Goal: Task Accomplishment & Management: Manage account settings

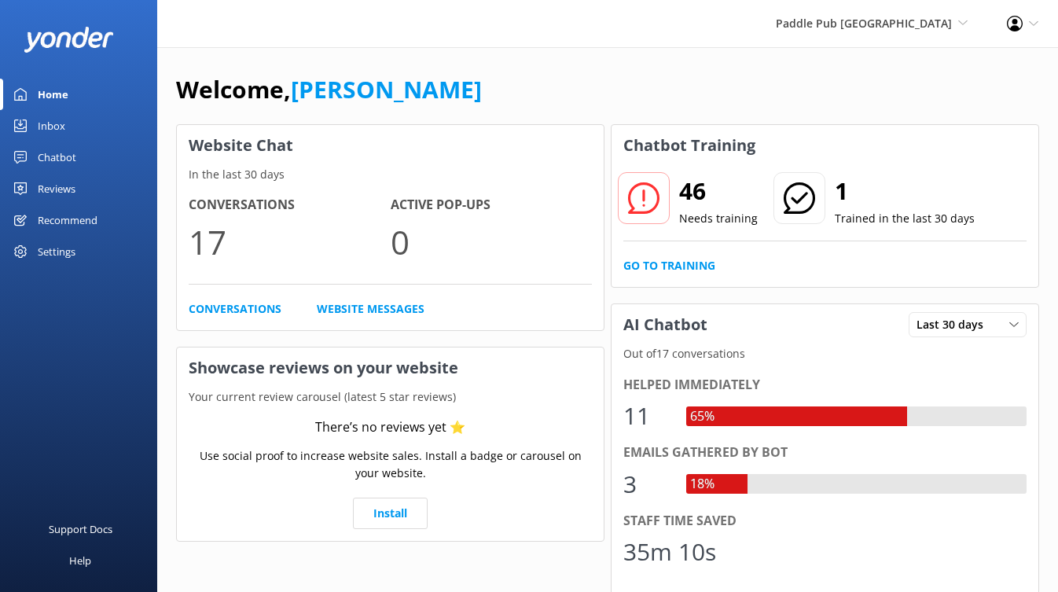
click at [53, 156] on div "Chatbot" at bounding box center [57, 156] width 38 height 31
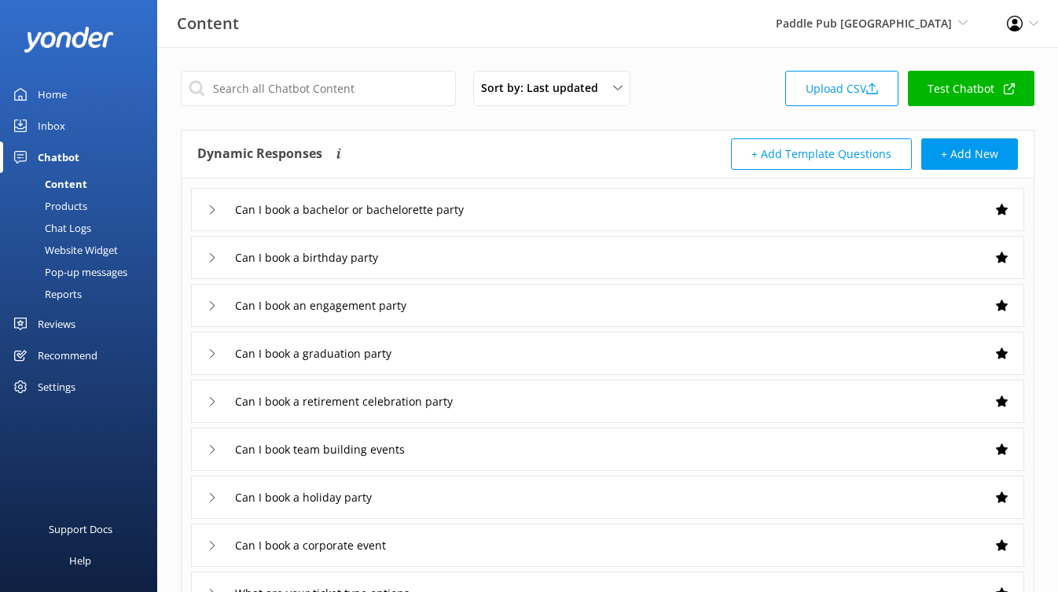
click at [978, 88] on link "Test Chatbot" at bounding box center [970, 88] width 126 height 35
click at [59, 203] on div "Products" at bounding box center [48, 206] width 78 height 22
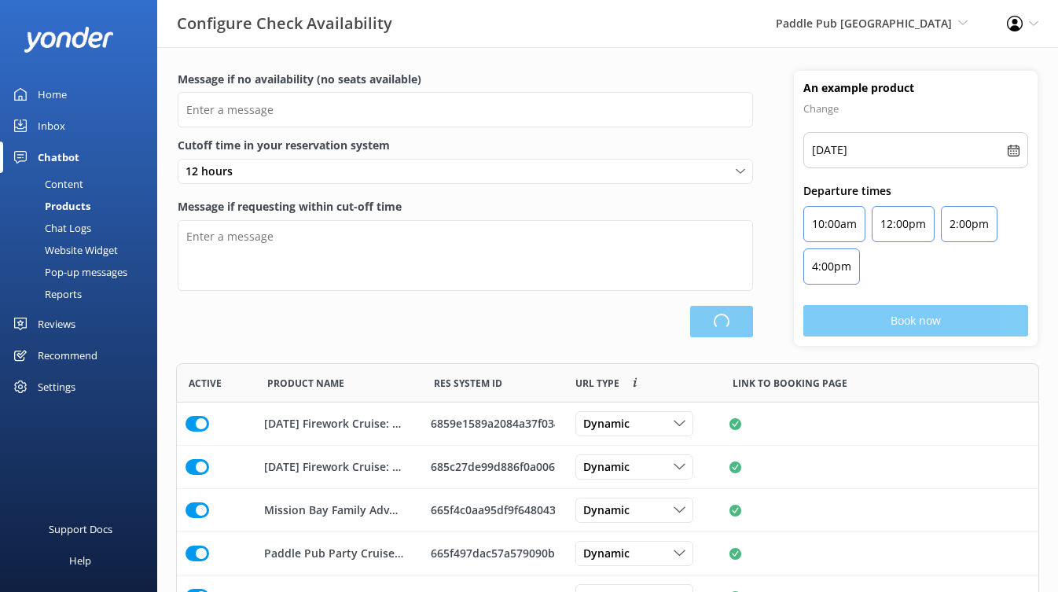
scroll to position [157, 0]
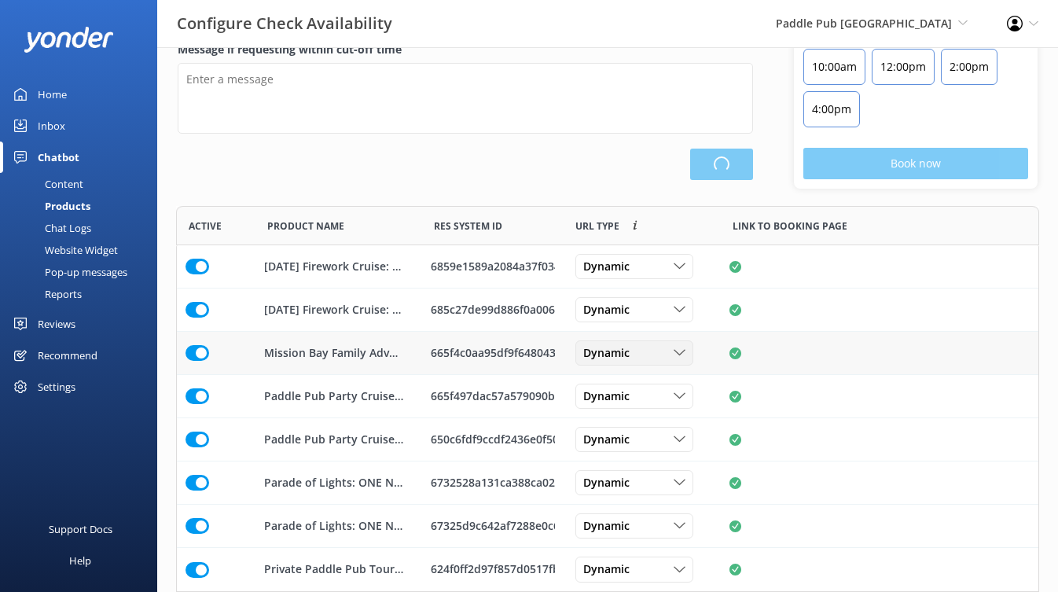
type input "There are no seats available, please check an alternative day"
type textarea "Our online booking system closes {hours} prior to departure. Please contact us …"
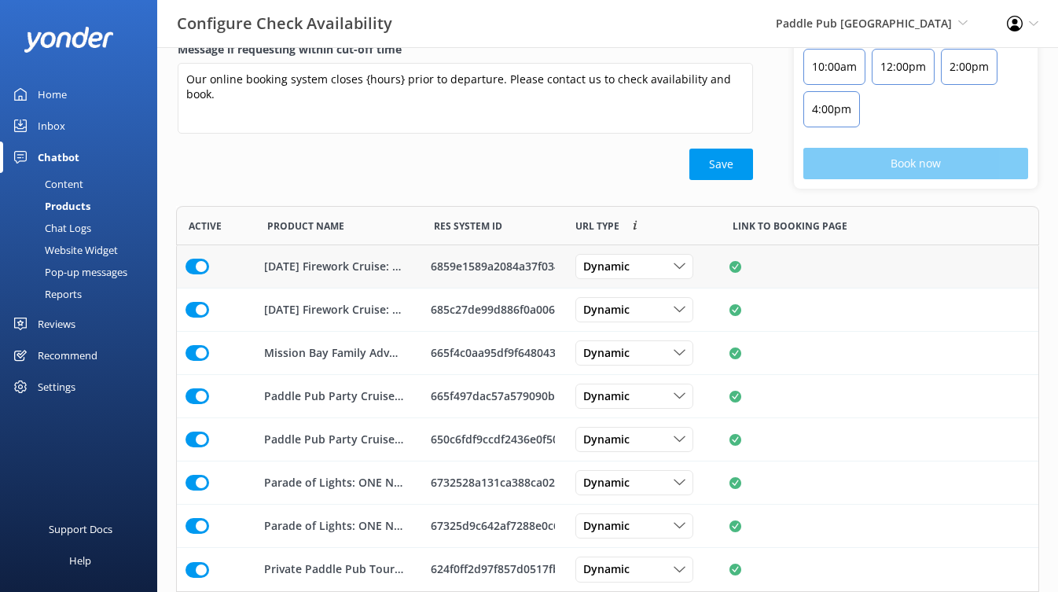
click at [200, 265] on input "row" at bounding box center [197, 266] width 24 height 16
click at [193, 303] on input "row" at bounding box center [197, 310] width 24 height 16
click at [727, 157] on button "Save" at bounding box center [721, 163] width 64 height 31
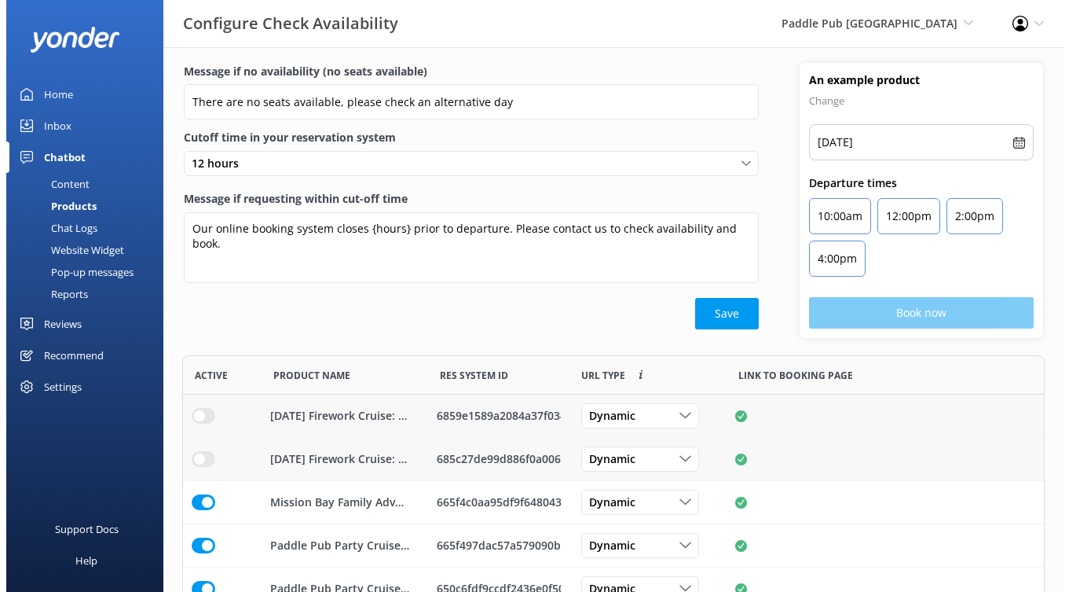
scroll to position [0, 0]
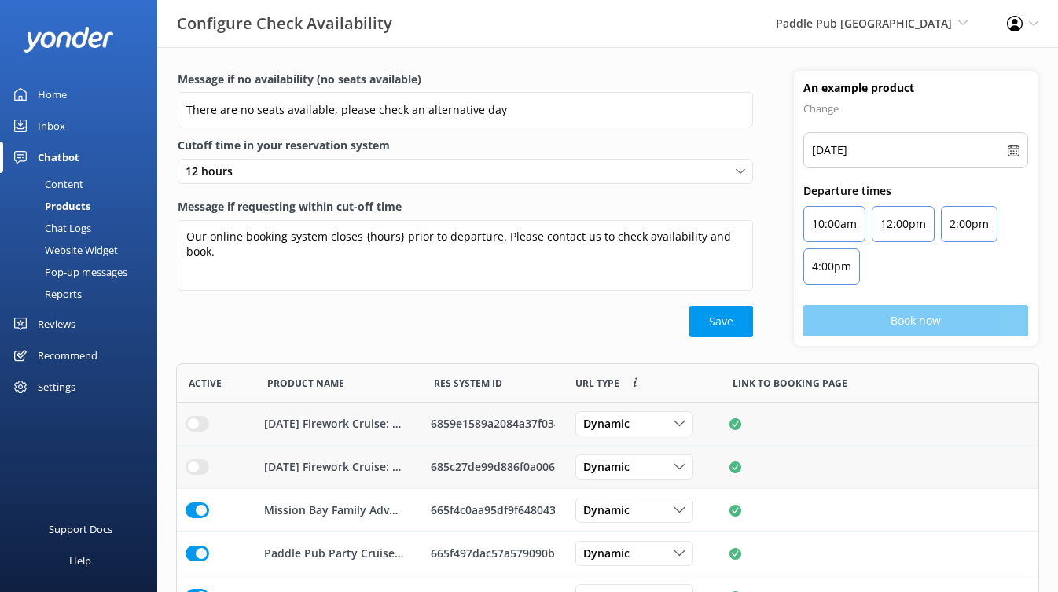
click at [81, 229] on div "Chat Logs" at bounding box center [50, 228] width 82 height 22
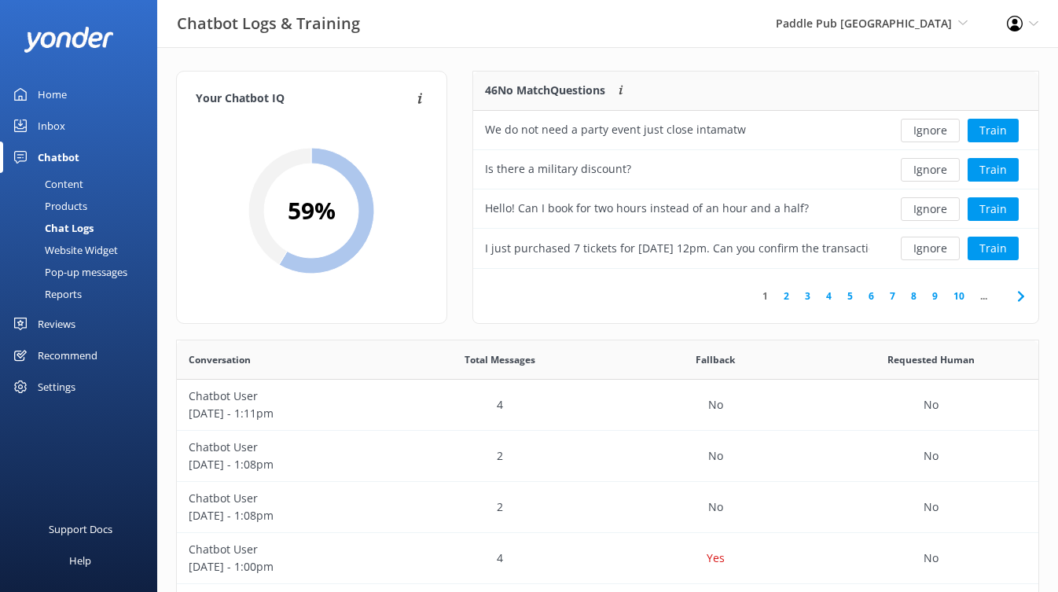
scroll to position [185, 553]
click at [787, 294] on link "2" at bounding box center [785, 295] width 21 height 15
click at [988, 207] on button "Train" at bounding box center [992, 209] width 51 height 24
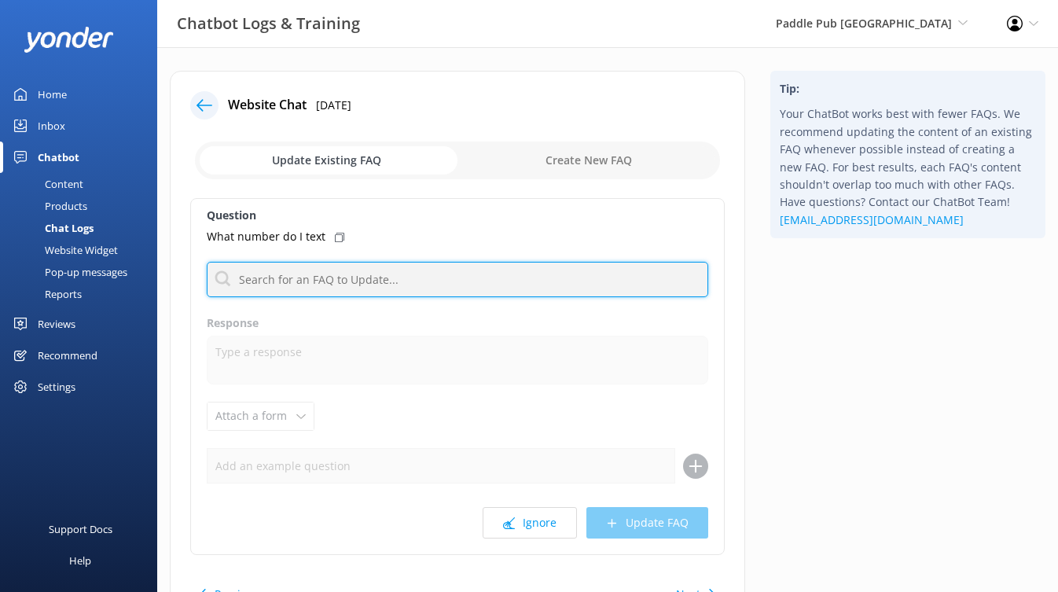
click at [324, 280] on input "text" at bounding box center [457, 279] width 501 height 35
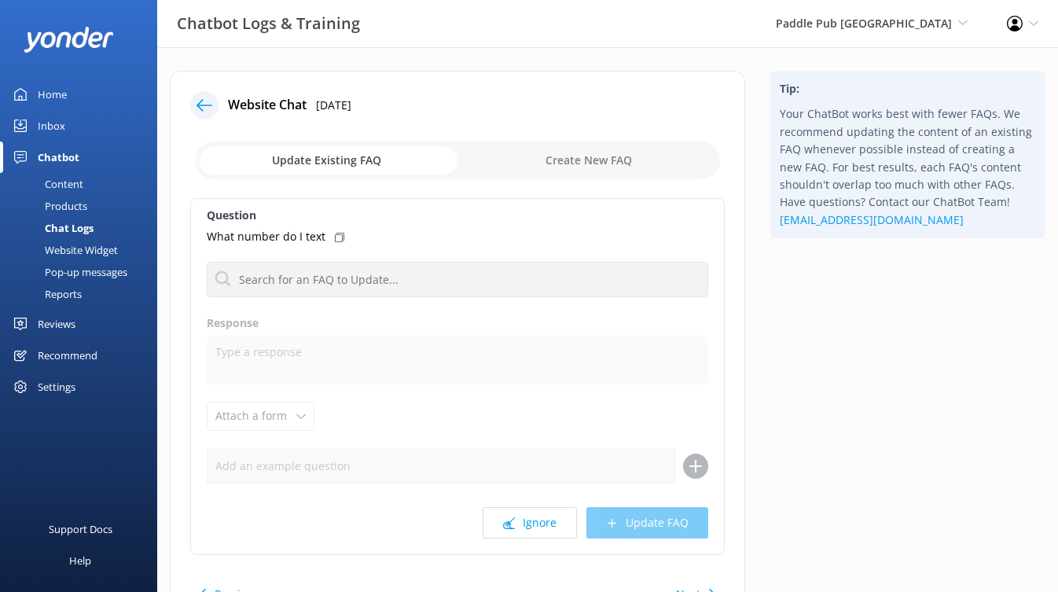
click at [425, 228] on div "What number do I text" at bounding box center [457, 236] width 501 height 17
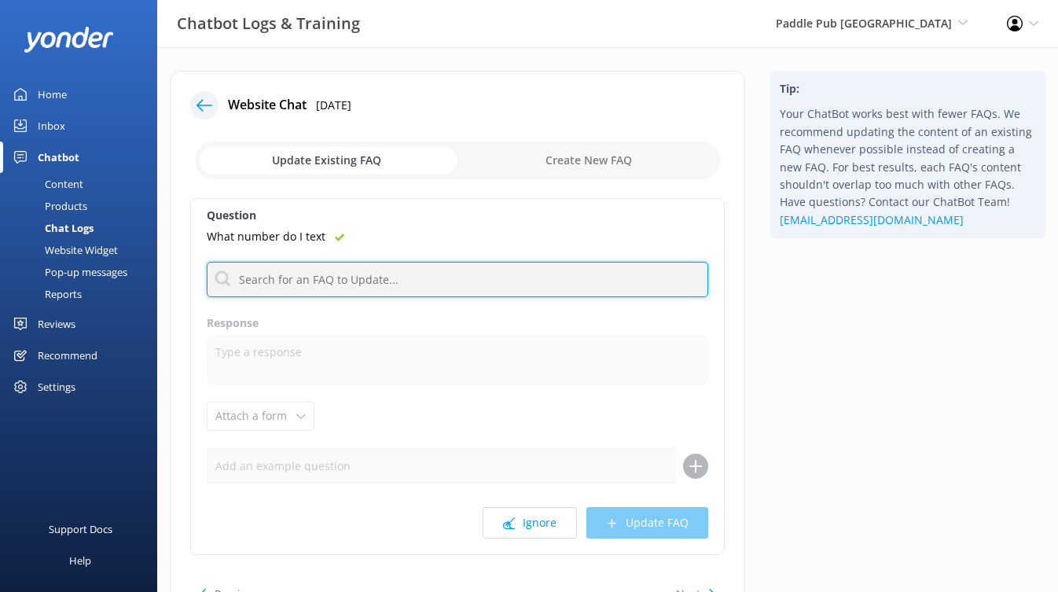
click at [360, 284] on input "text" at bounding box center [457, 279] width 501 height 35
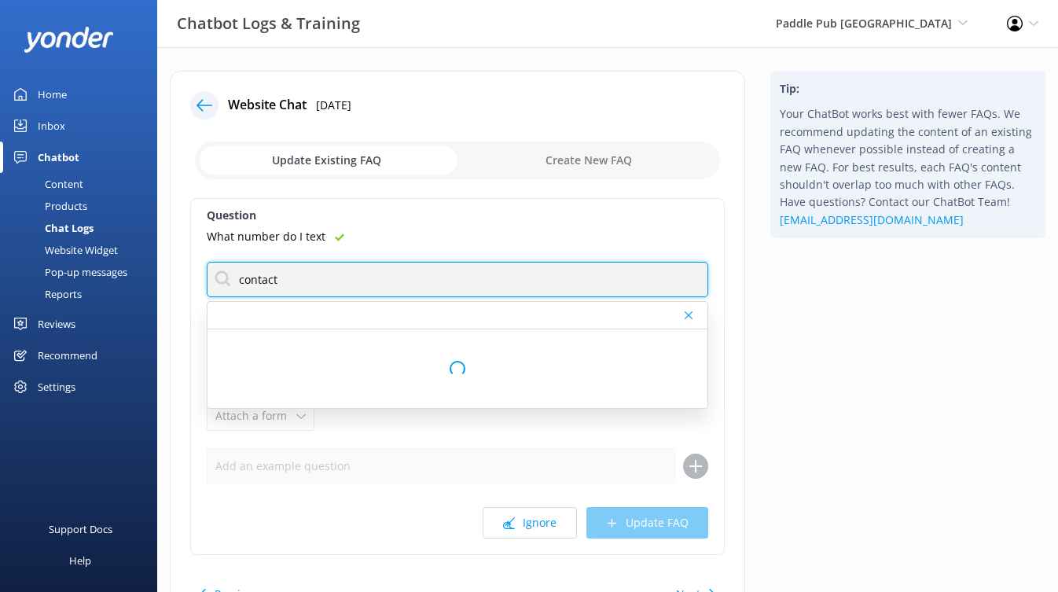
type input "contact"
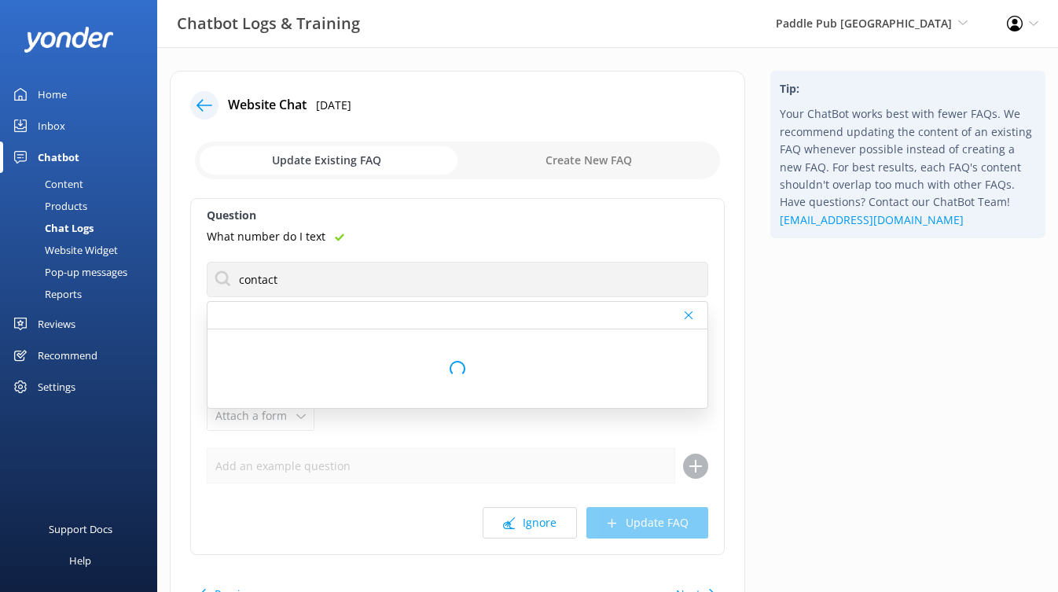
click at [500, 229] on div "What number do I text" at bounding box center [457, 236] width 501 height 17
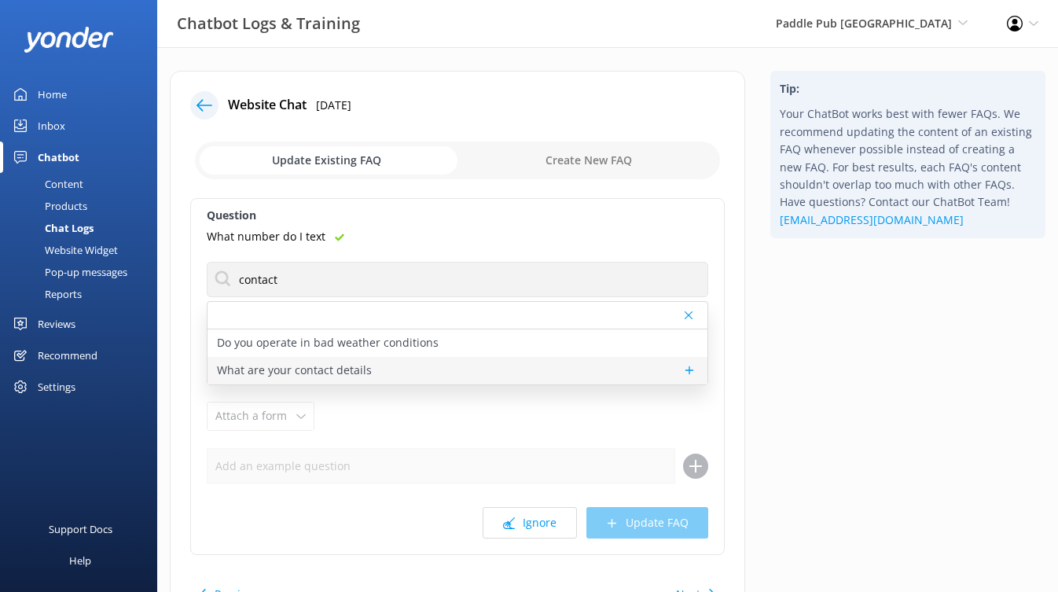
click at [347, 365] on p "What are your contact details" at bounding box center [294, 369] width 155 height 17
type textarea "You can contact the Paddle Pub San Diego team at +1 888-231-4404, or by emailin…"
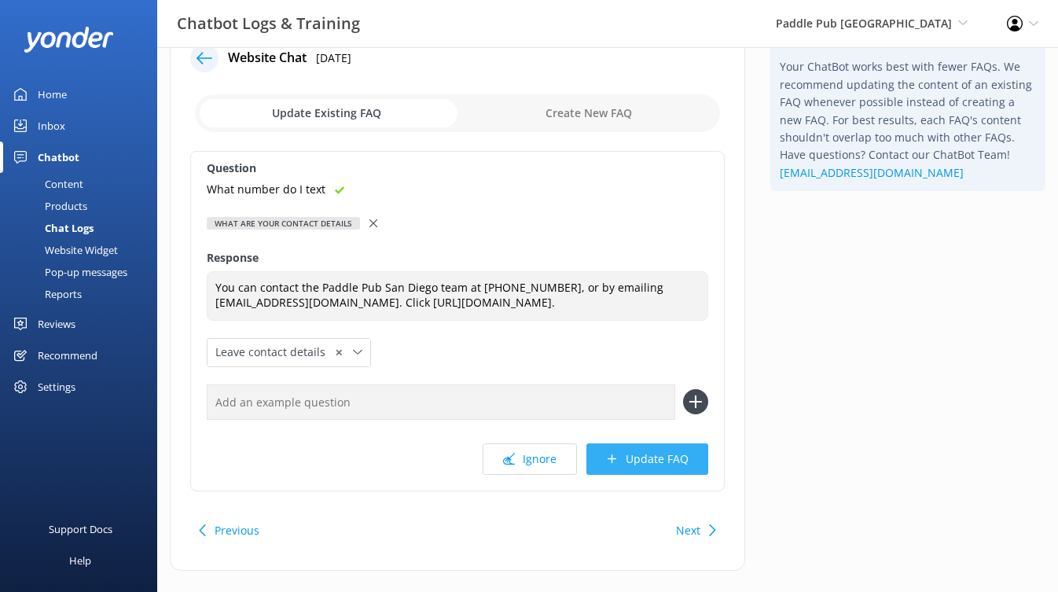
scroll to position [47, 0]
click at [196, 60] on icon at bounding box center [204, 58] width 16 height 16
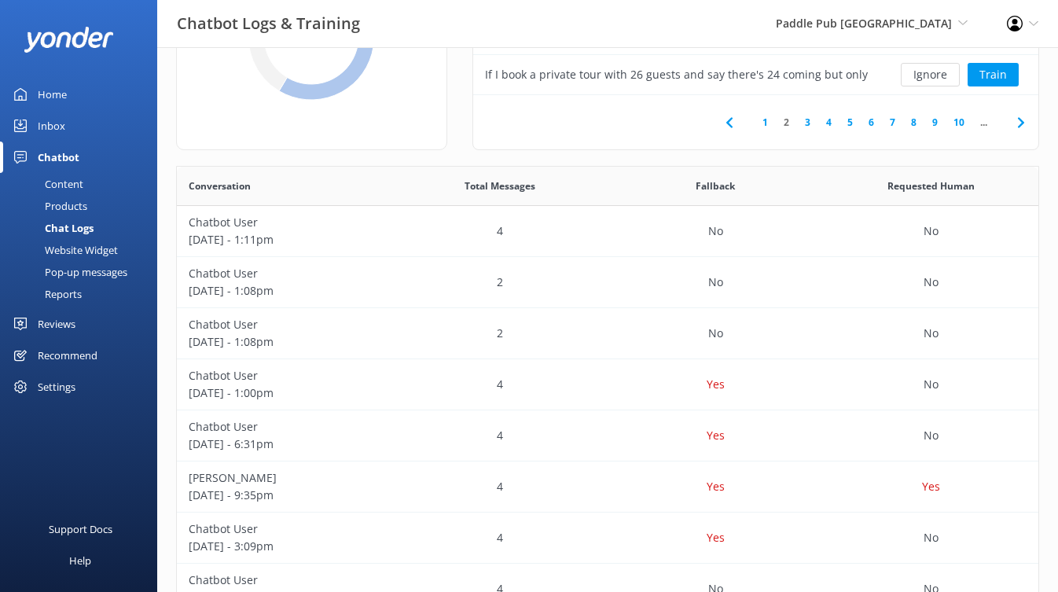
scroll to position [179, 0]
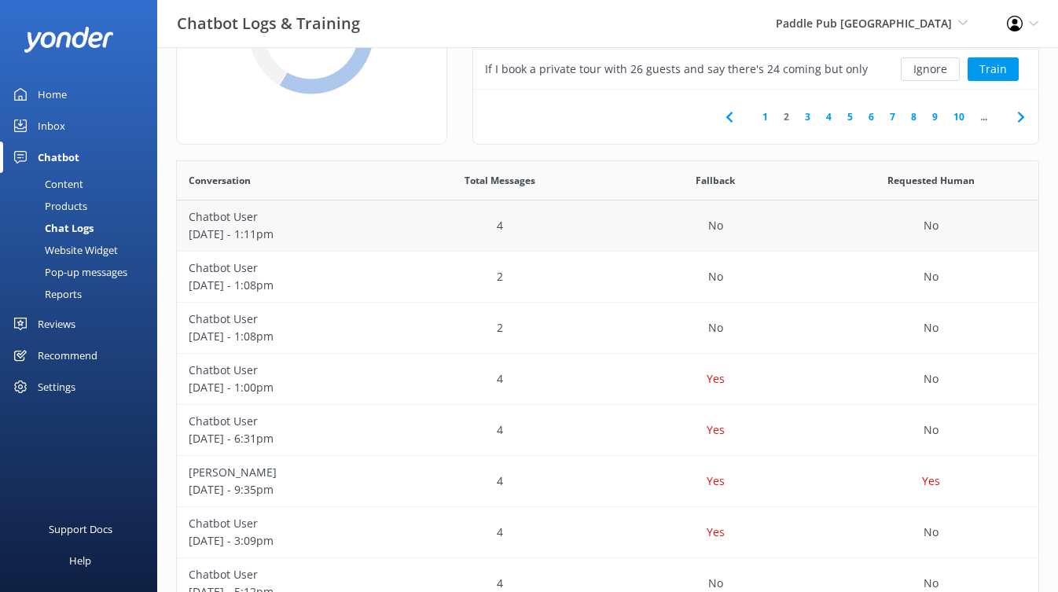
click at [351, 225] on p "September 30 - 1:11pm" at bounding box center [285, 233] width 192 height 17
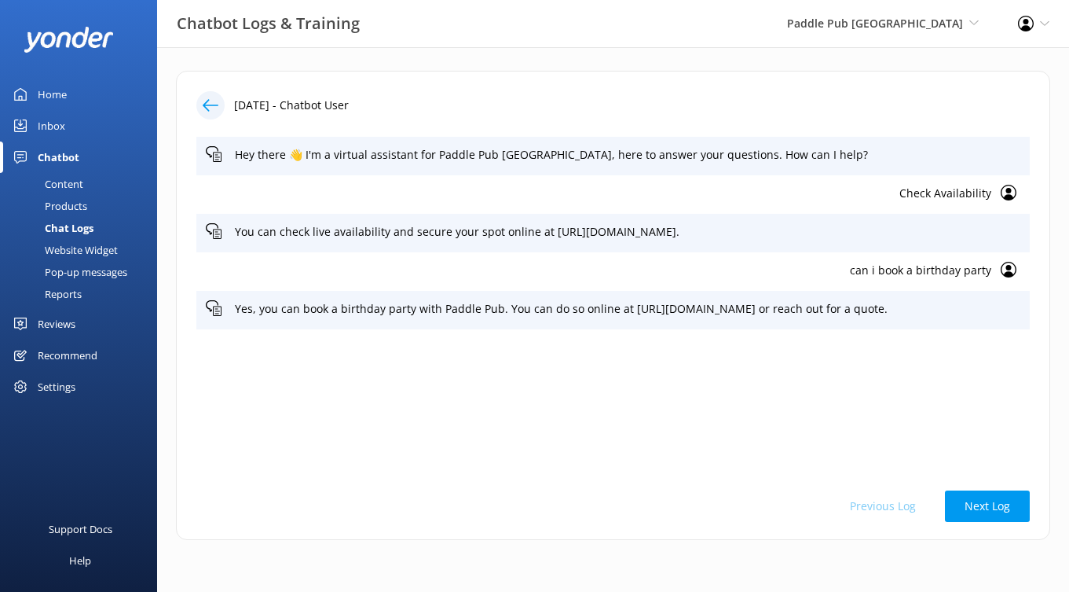
click at [904, 270] on p "can i book a birthday party" at bounding box center [599, 270] width 786 height 17
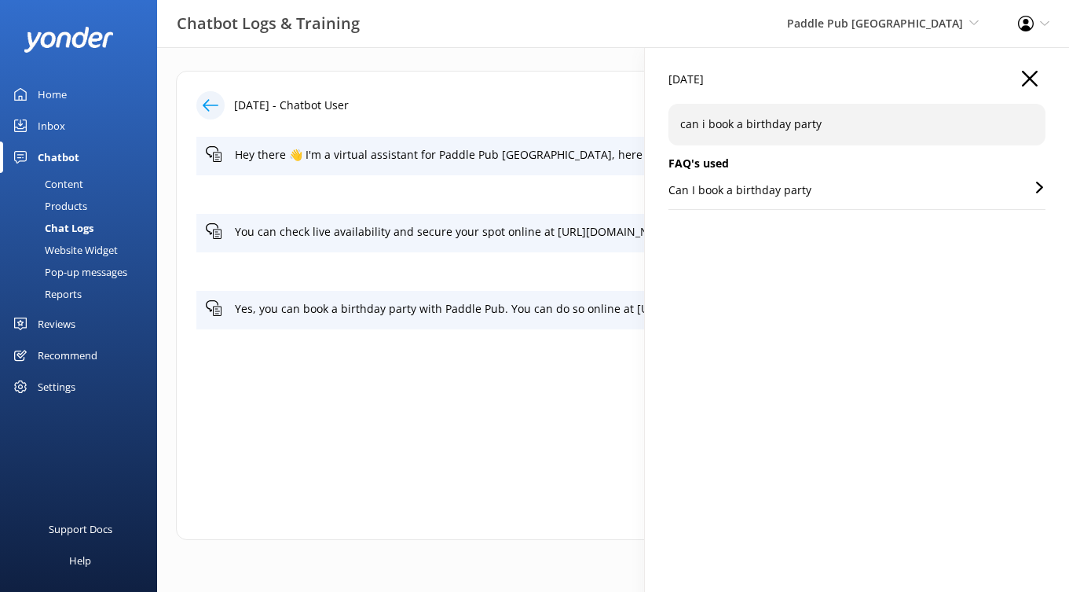
click at [757, 194] on p "Can I book a birthday party" at bounding box center [740, 189] width 143 height 17
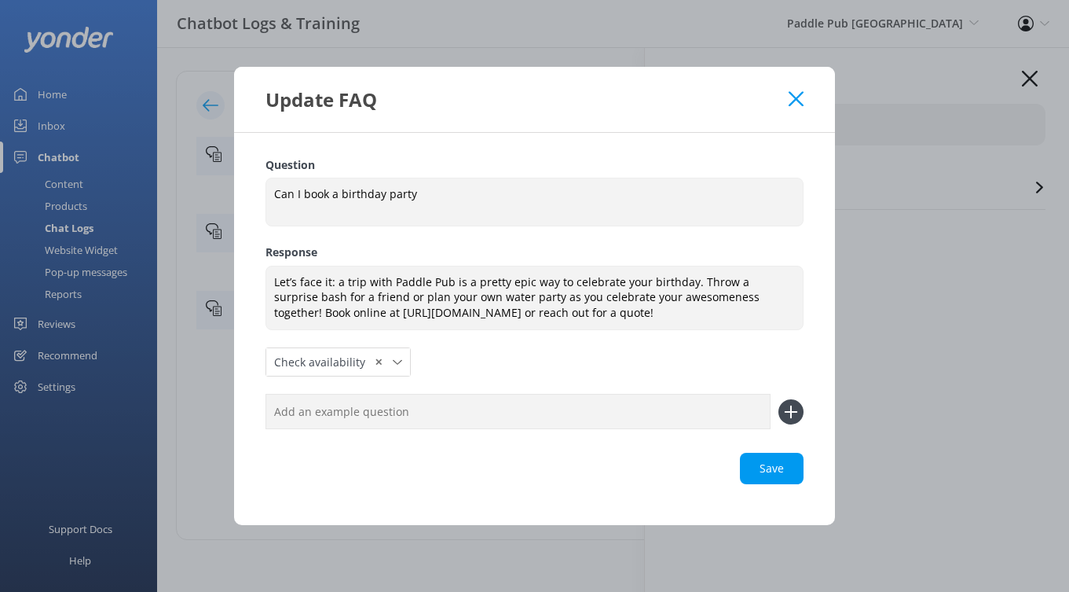
click at [793, 101] on use at bounding box center [796, 98] width 15 height 15
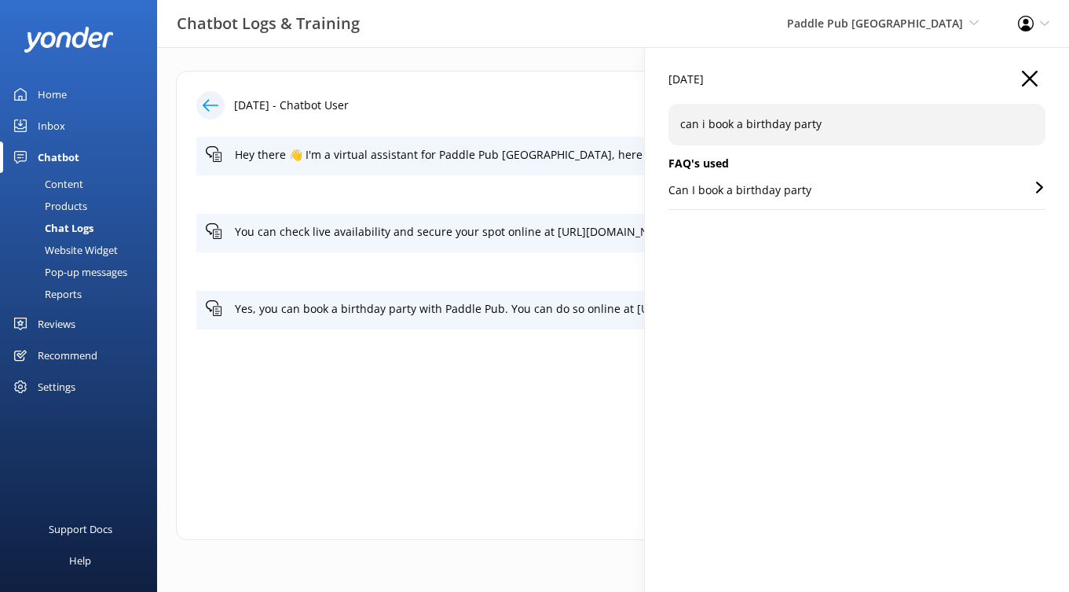
click at [1032, 78] on icon "button" at bounding box center [1030, 79] width 16 height 16
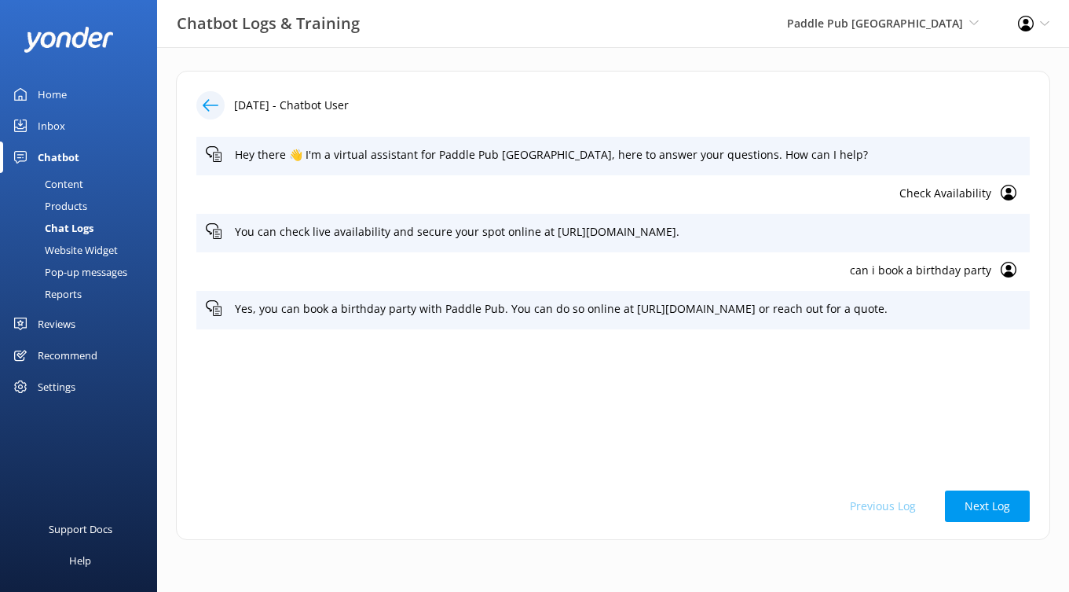
click at [208, 105] on use at bounding box center [211, 105] width 16 height 12
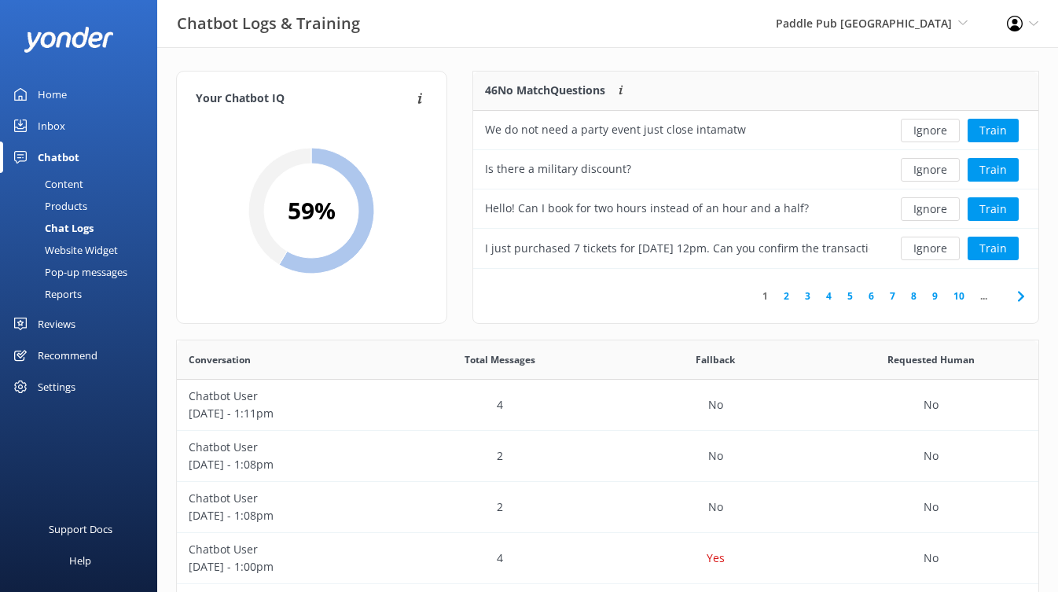
click at [101, 247] on div "Website Widget" at bounding box center [63, 250] width 108 height 22
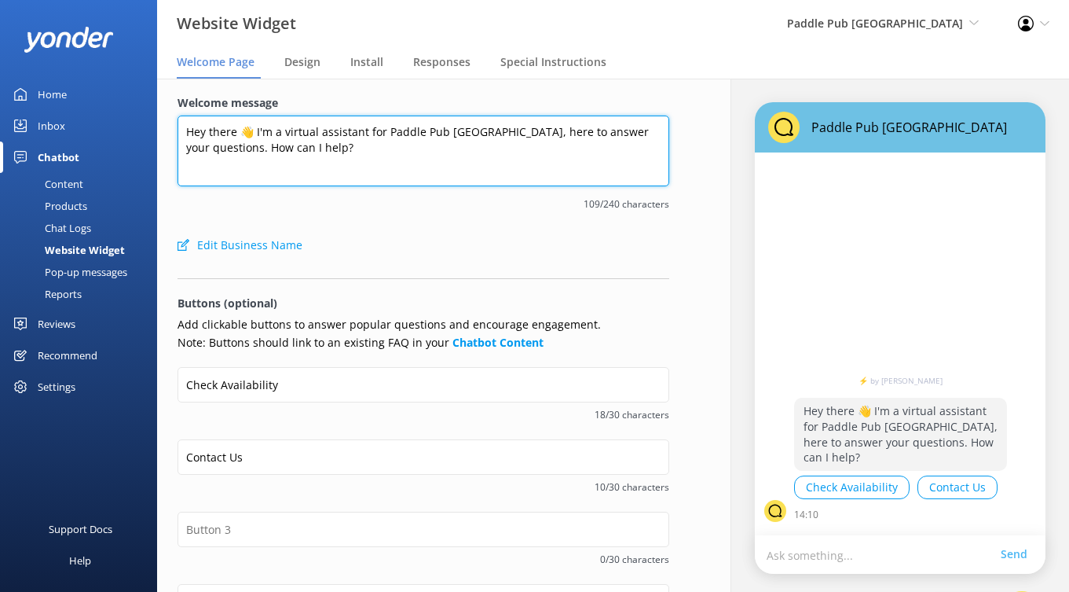
click at [466, 133] on textarea "Hey there 👋 I'm a virtual assistant for Paddle Pub San Diego, here to answer yo…" at bounding box center [424, 150] width 492 height 71
click at [466, 134] on textarea "Hey there 👋 I'm a virtual assistant for Paddle Pub San Diego, here to answer yo…" at bounding box center [424, 150] width 492 height 71
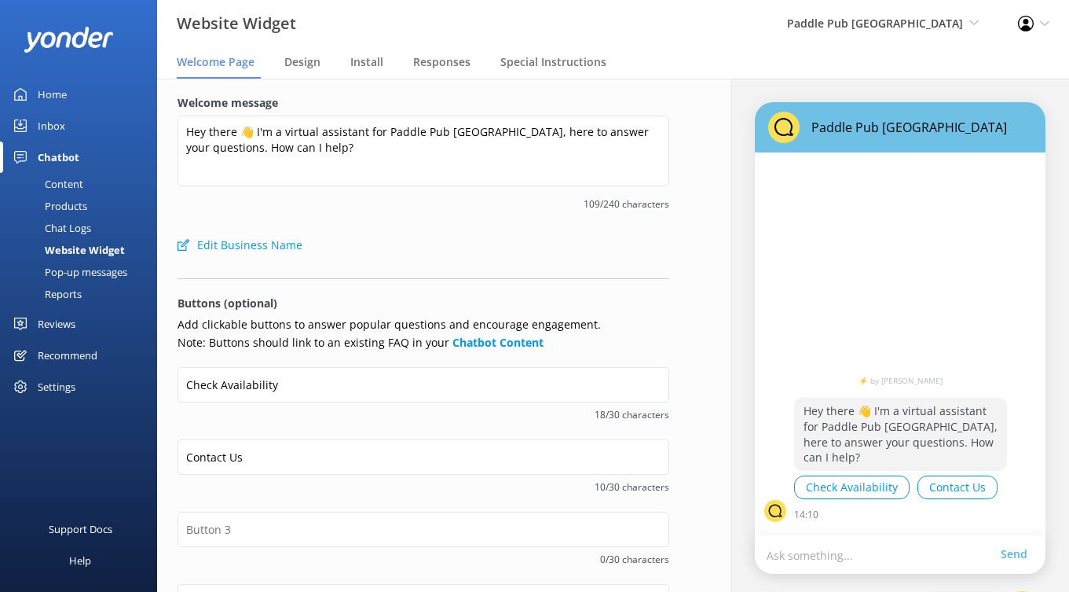
click at [487, 220] on div "Welcome message Hey there 👋 I'm a virtual assistant for Paddle Pub San Diego, h…" at bounding box center [424, 161] width 492 height 135
click at [313, 65] on span "Design" at bounding box center [302, 62] width 36 height 16
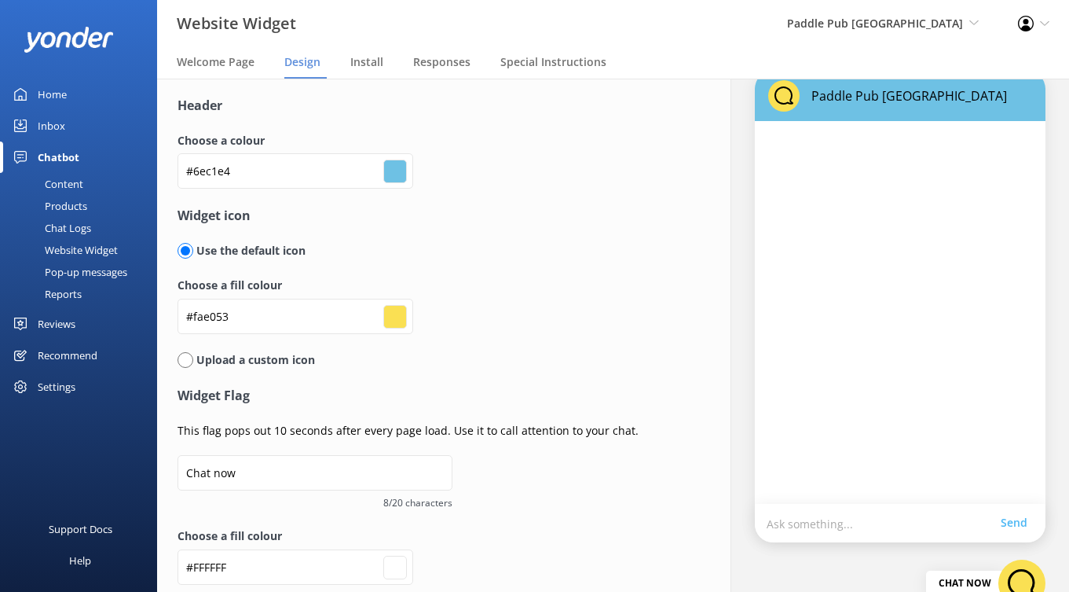
scroll to position [33, 0]
click at [190, 356] on input "radio" at bounding box center [186, 358] width 16 height 16
radio input "true"
radio input "false"
type input "#ffffff"
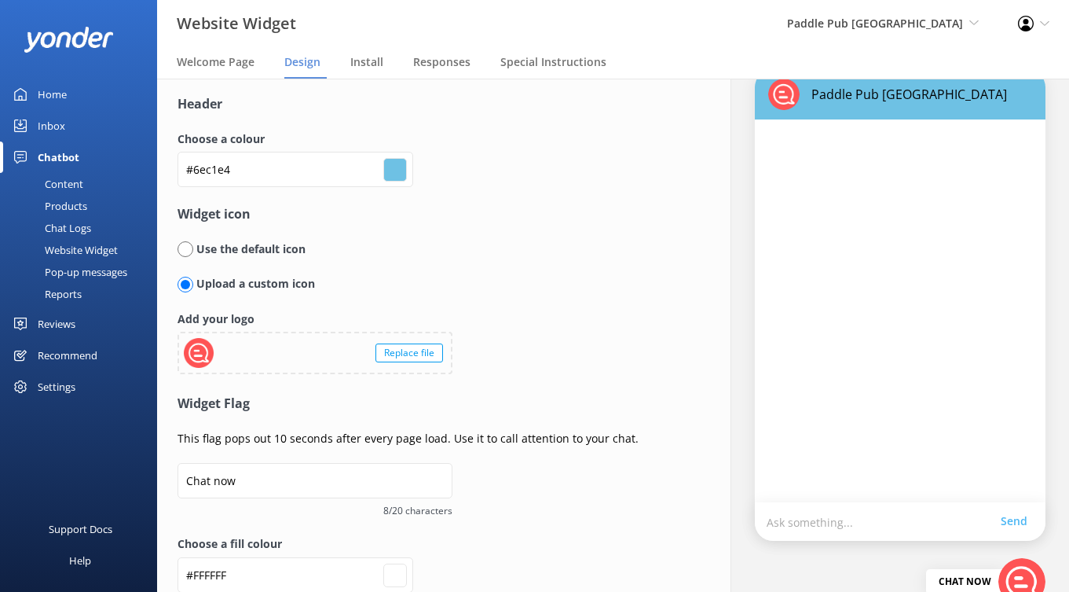
click at [189, 246] on input "radio" at bounding box center [186, 249] width 16 height 16
radio input "true"
radio input "false"
type input "#ffffff"
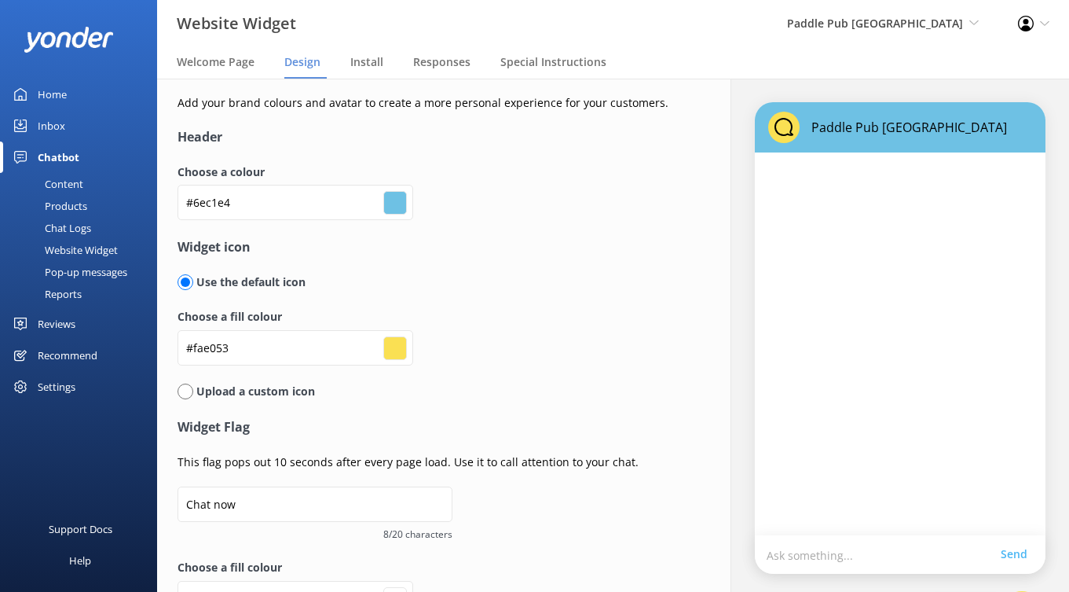
scroll to position [0, 0]
click at [369, 65] on span "Install" at bounding box center [366, 62] width 33 height 16
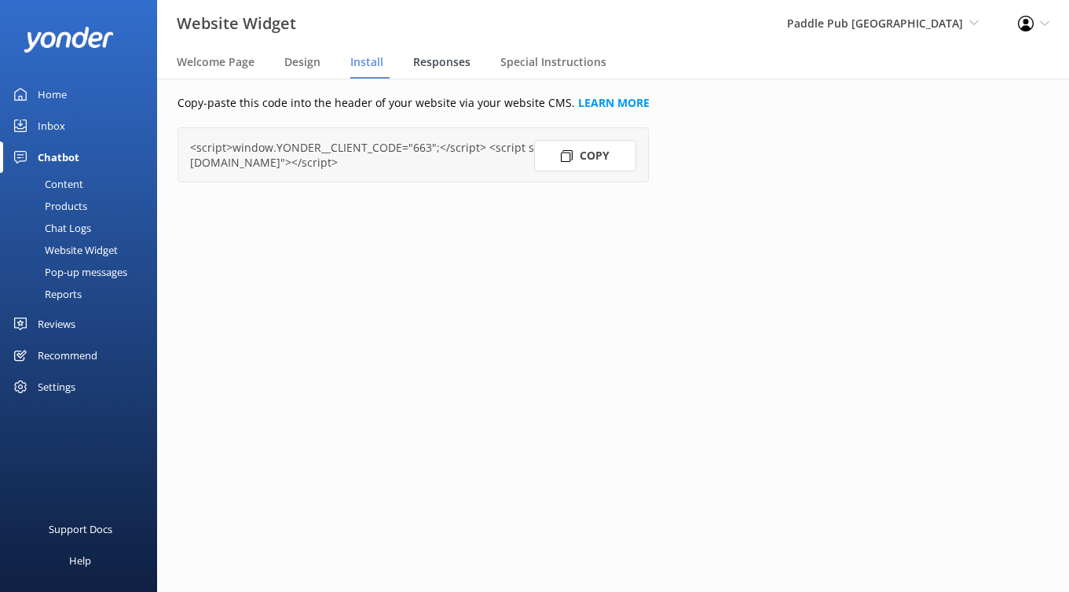
click at [449, 60] on span "Responses" at bounding box center [441, 62] width 57 height 16
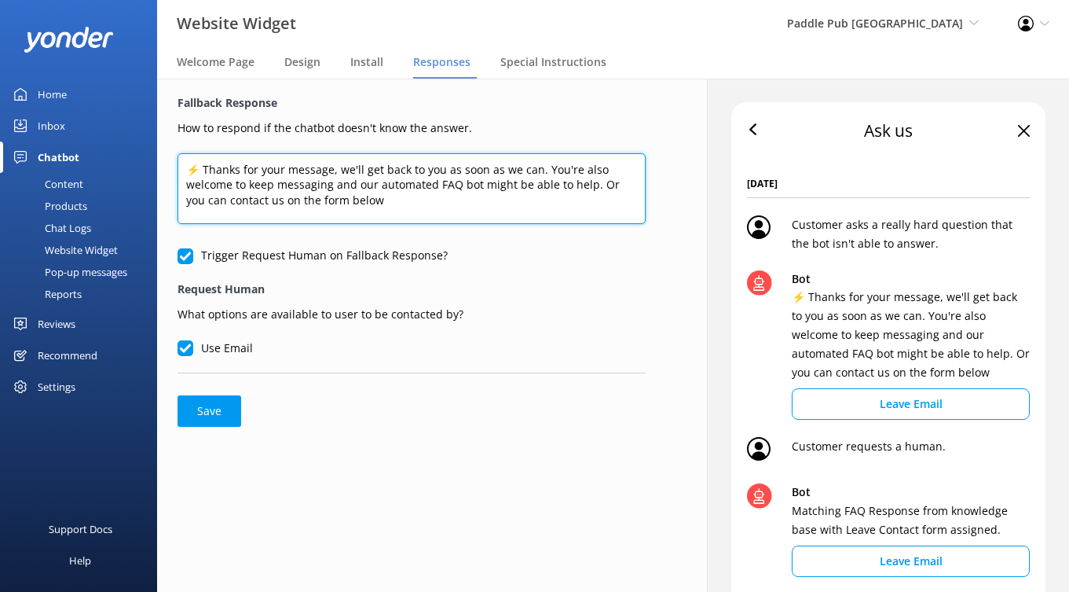
drag, startPoint x: 493, startPoint y: 201, endPoint x: 258, endPoint y: 148, distance: 240.7
click at [258, 148] on form "Fallback Response How to respond if the chatbot doesn't know the answer. ⚡ Than…" at bounding box center [412, 260] width 468 height 332
click at [591, 214] on textarea "⚡ Thanks for your message, we'll get back to you as soon as we can. You're also…" at bounding box center [412, 188] width 468 height 71
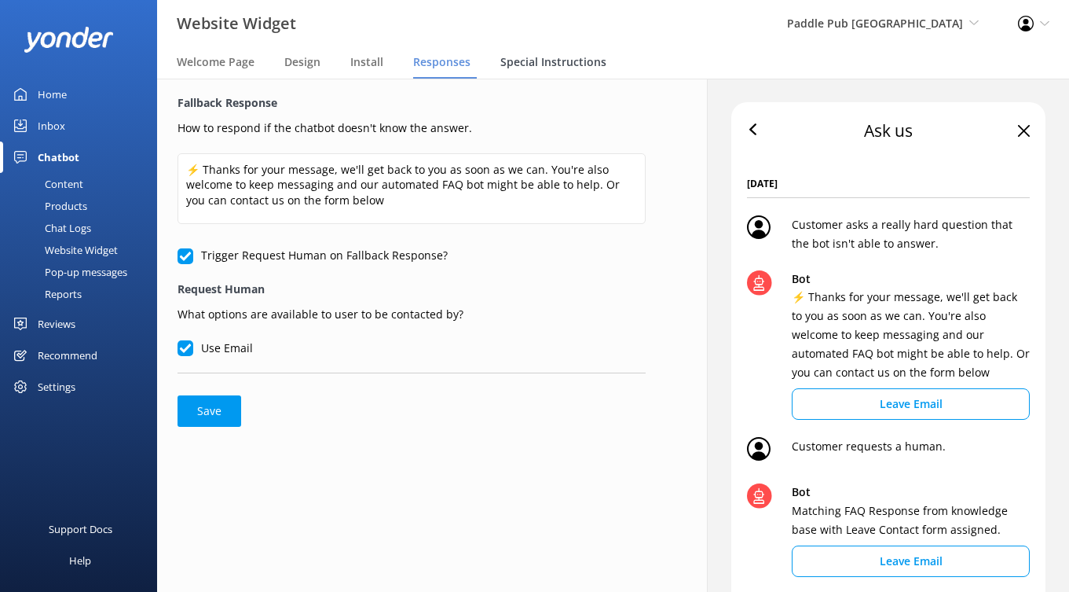
click at [552, 69] on span "Special Instructions" at bounding box center [553, 62] width 106 height 16
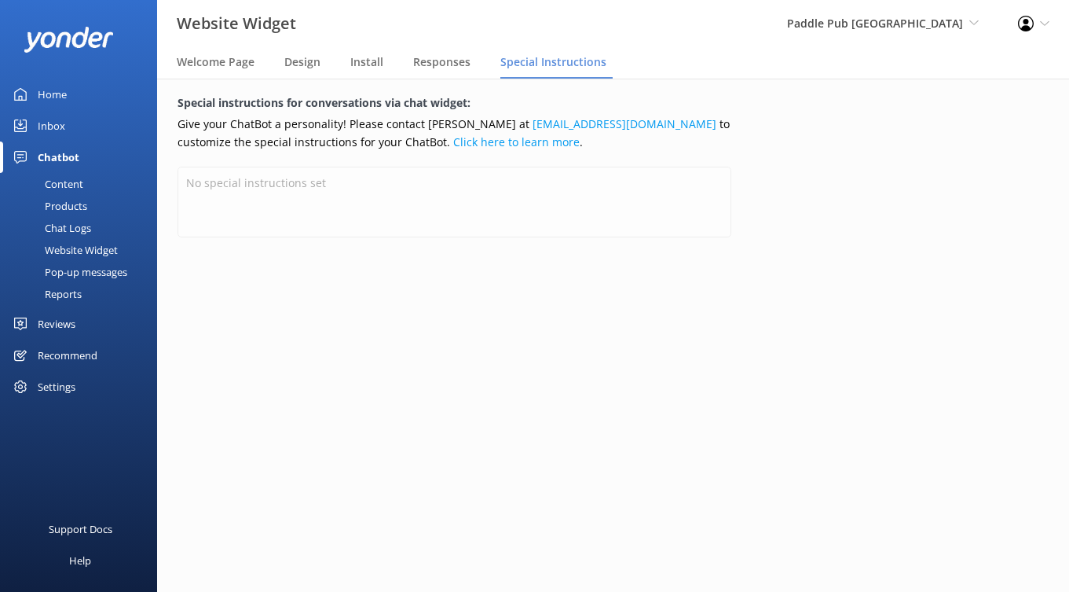
click at [218, 308] on div "Special instructions for conversations via chat widget: Give your ChatBot a per…" at bounding box center [455, 335] width 636 height 513
click at [111, 269] on div "Pop-up messages" at bounding box center [68, 272] width 118 height 22
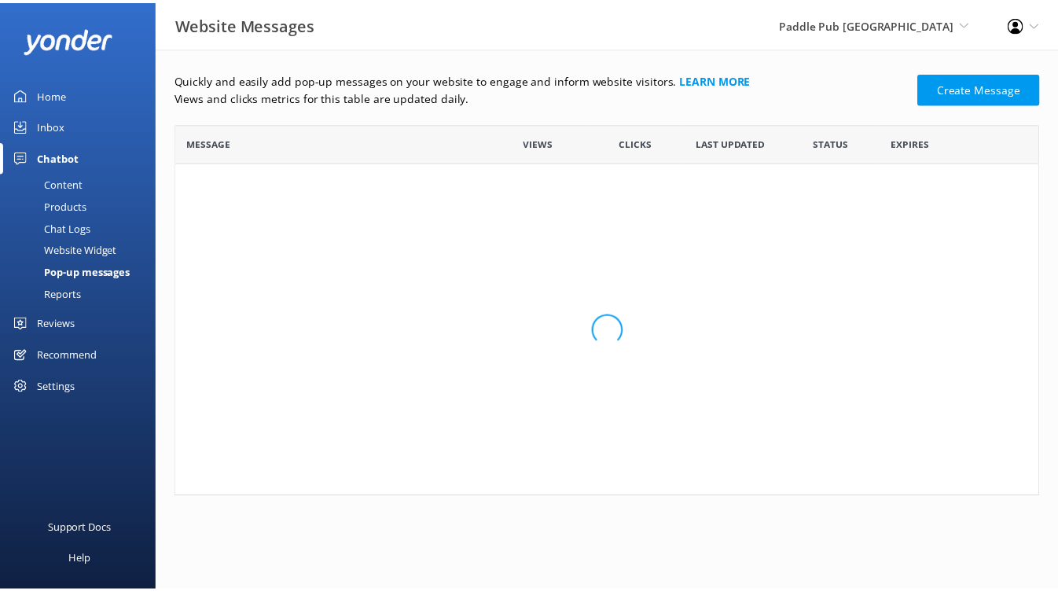
scroll to position [362, 863]
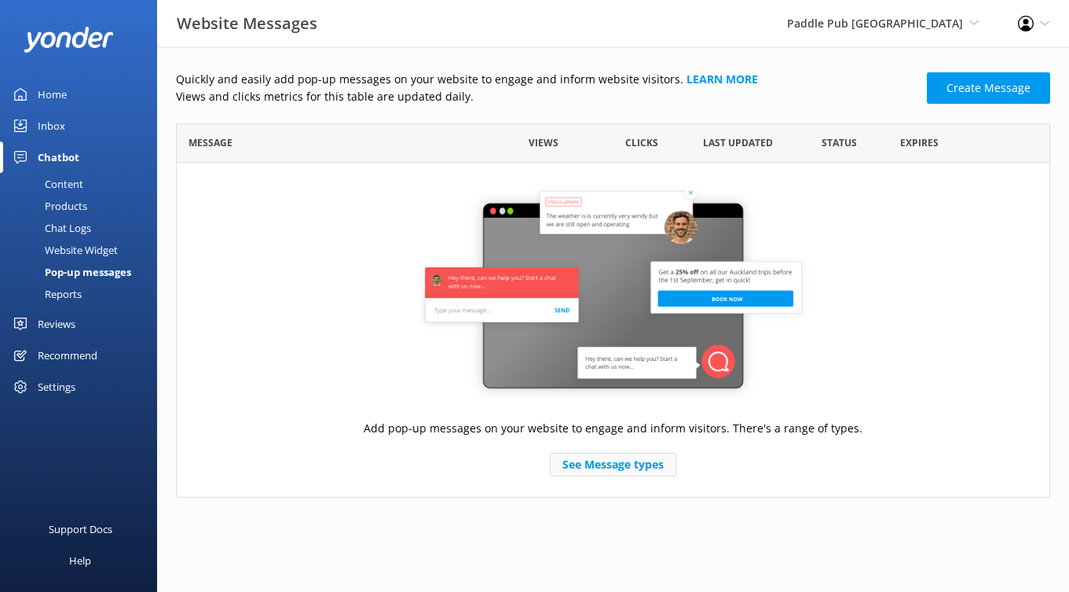
click at [632, 460] on link "See Message types" at bounding box center [613, 465] width 126 height 24
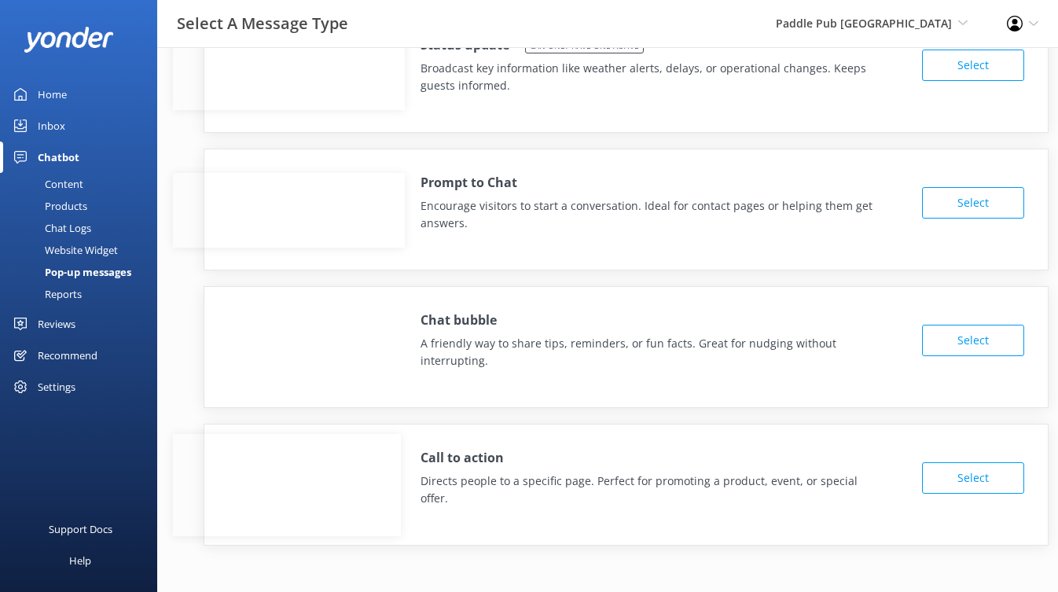
scroll to position [60, 0]
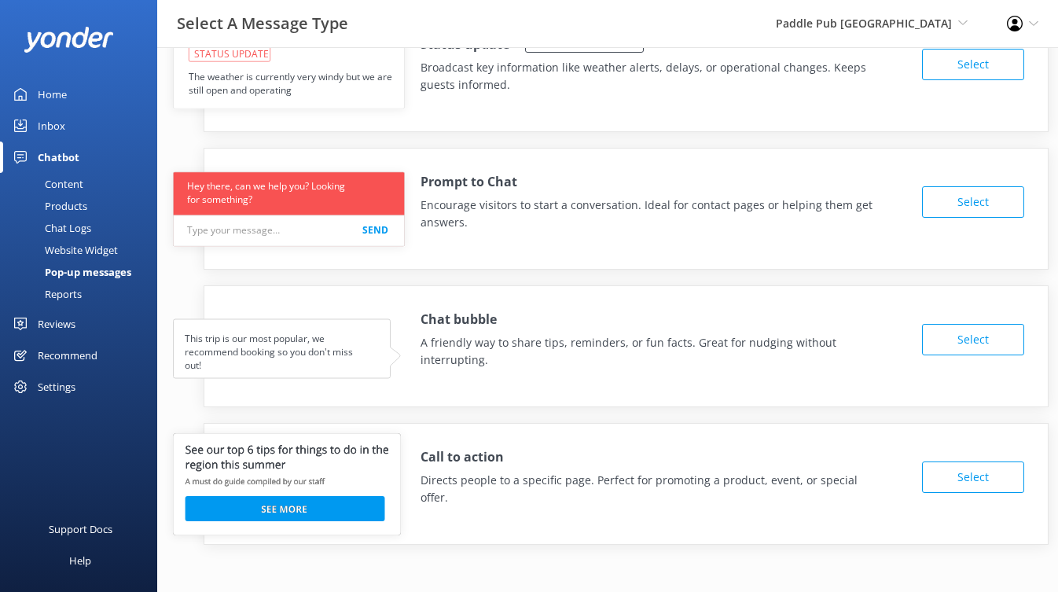
drag, startPoint x: 197, startPoint y: 190, endPoint x: 339, endPoint y: 200, distance: 141.7
click at [339, 200] on use at bounding box center [288, 208] width 231 height 74
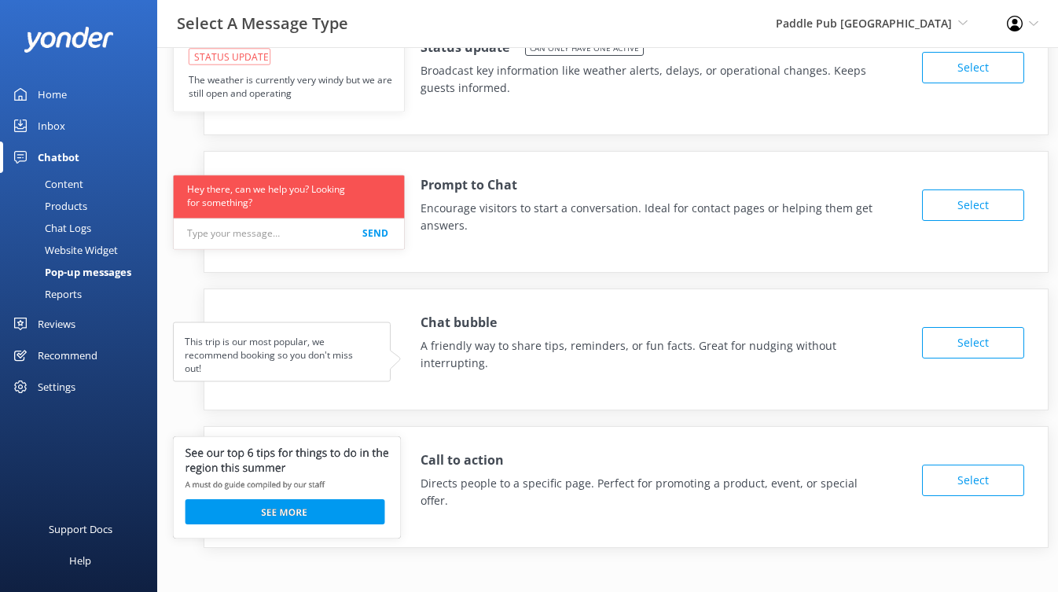
scroll to position [57, 0]
click at [65, 291] on div "Reports" at bounding box center [45, 294] width 72 height 22
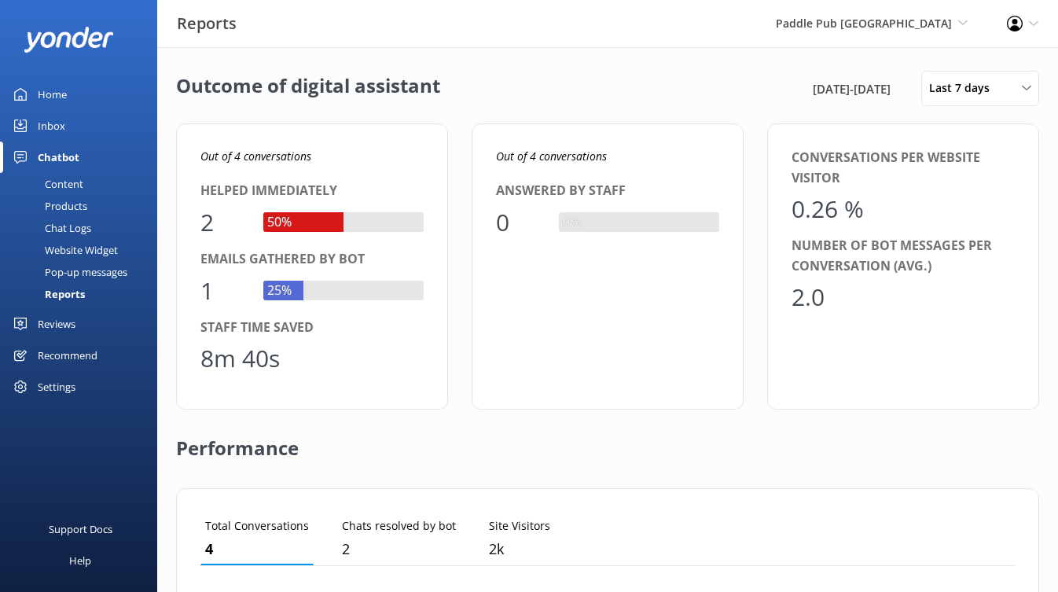
click at [55, 126] on div "Inbox" at bounding box center [51, 125] width 27 height 31
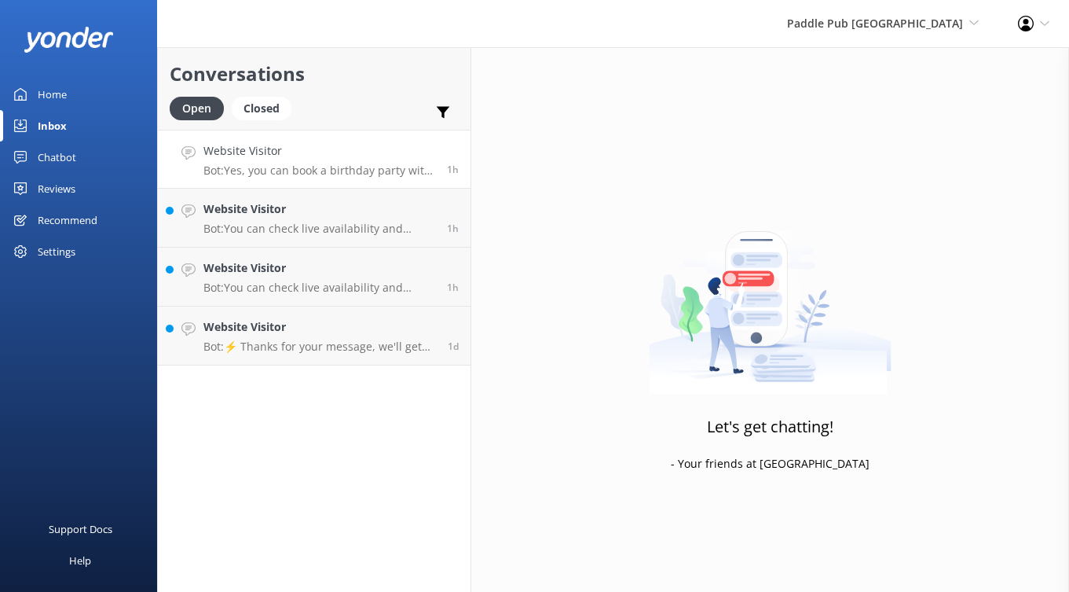
click at [356, 170] on p "Bot: Yes, you can book a birthday party with Paddle Pub. You can do so online a…" at bounding box center [319, 170] width 232 height 14
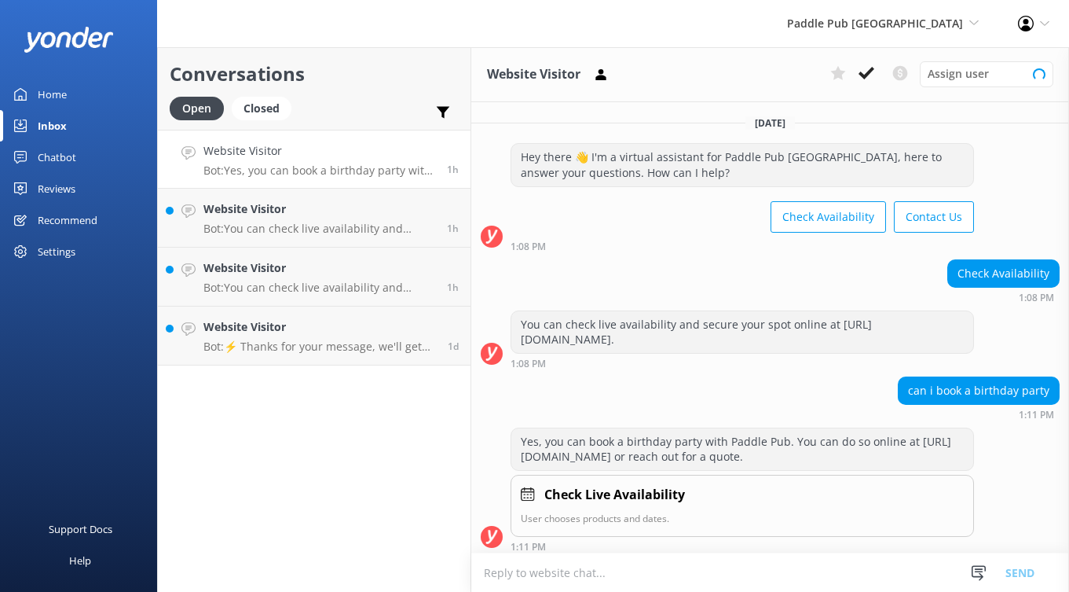
scroll to position [21, 0]
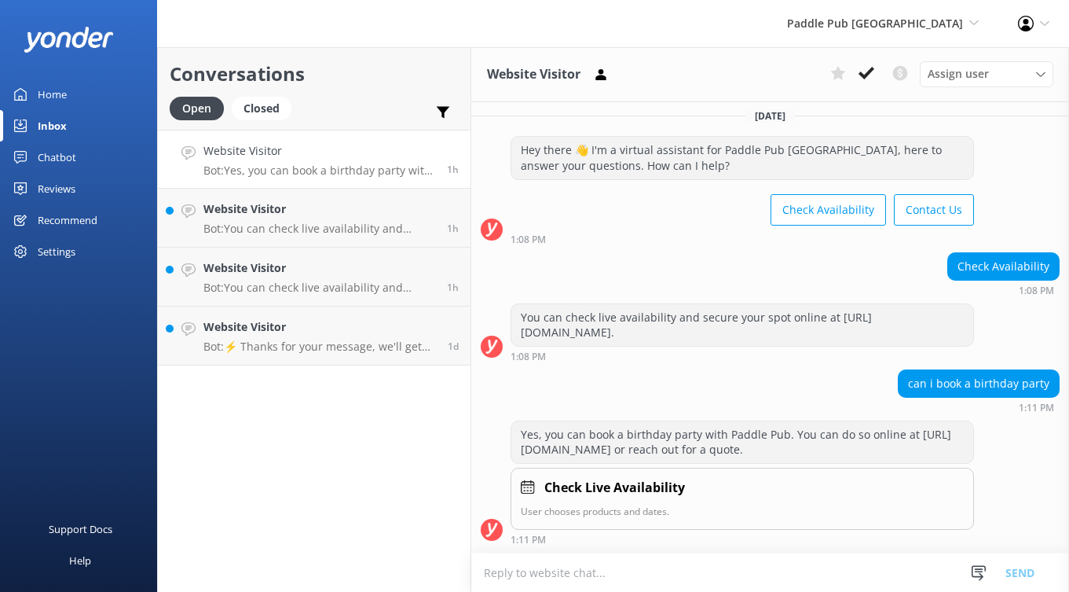
click at [617, 570] on textarea at bounding box center [770, 572] width 598 height 38
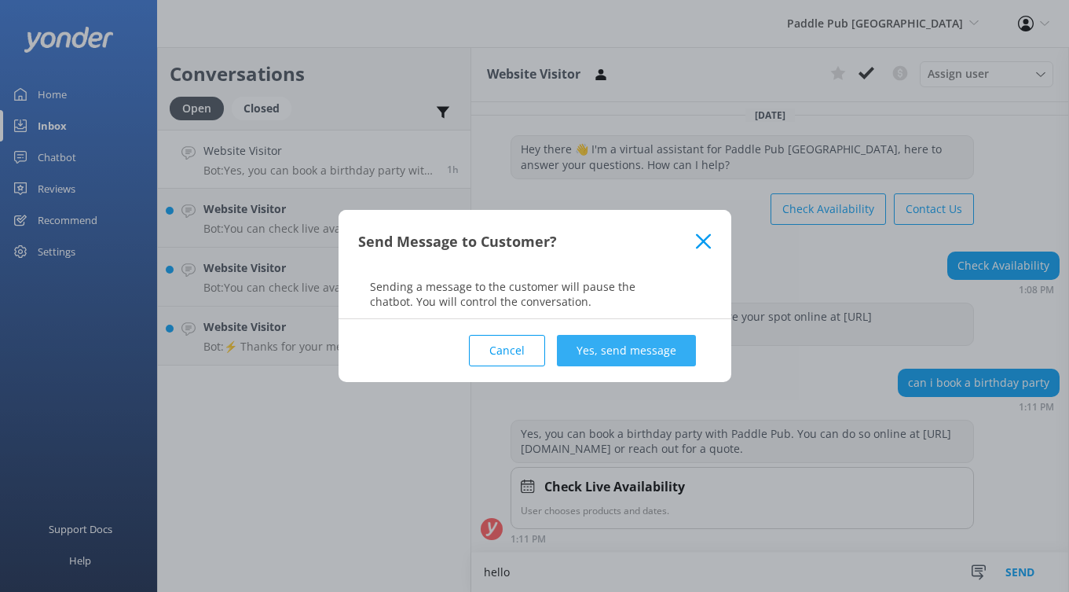
type textarea "hello"
click at [629, 347] on button "Yes, send message" at bounding box center [626, 350] width 139 height 31
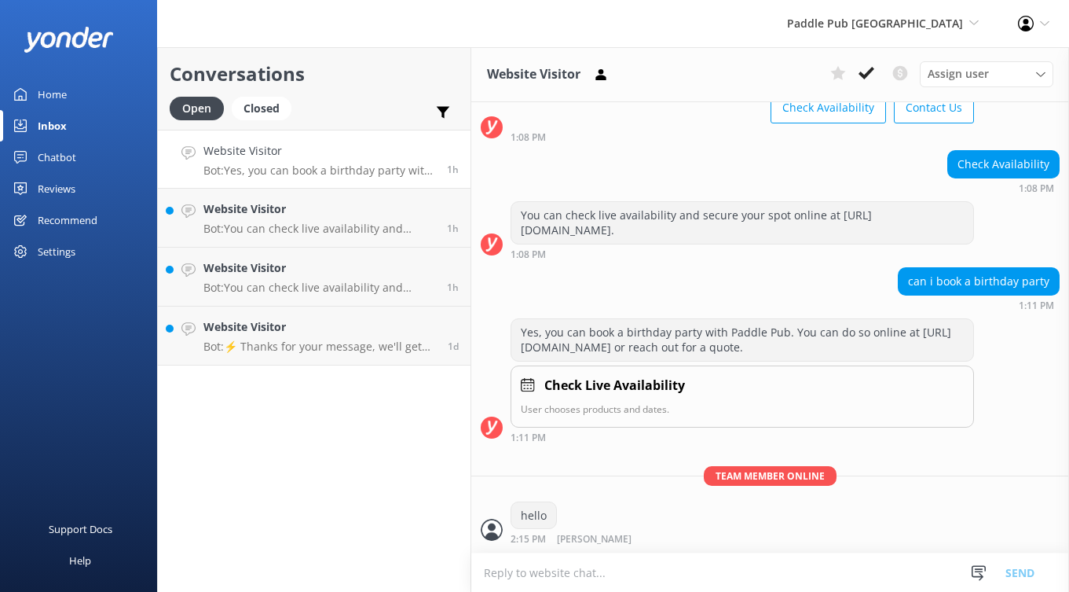
scroll to position [124, 0]
drag, startPoint x: 711, startPoint y: 474, endPoint x: 830, endPoint y: 468, distance: 119.6
click at [830, 468] on p "Team member online" at bounding box center [770, 476] width 598 height 20
click at [822, 487] on div "Team member online hello 2:15 PM Kendall Malone Read" at bounding box center [770, 509] width 598 height 87
click at [579, 537] on span "[PERSON_NAME]" at bounding box center [594, 539] width 75 height 10
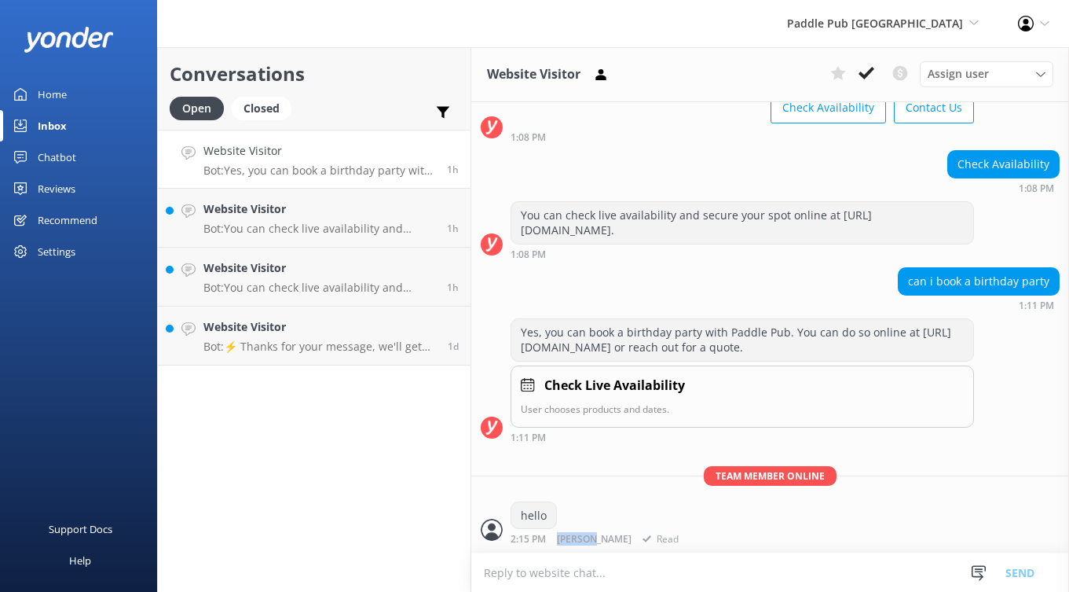
click at [579, 537] on span "[PERSON_NAME]" at bounding box center [594, 539] width 75 height 10
click at [588, 522] on div "hello 2:15 PM Kendall Malone Read" at bounding box center [597, 522] width 172 height 43
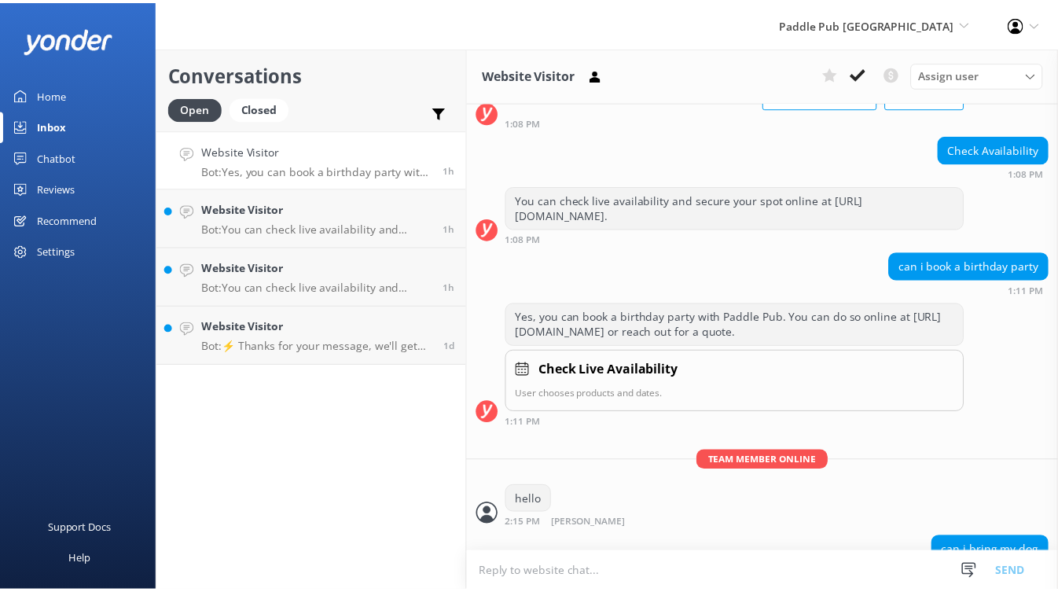
scroll to position [174, 0]
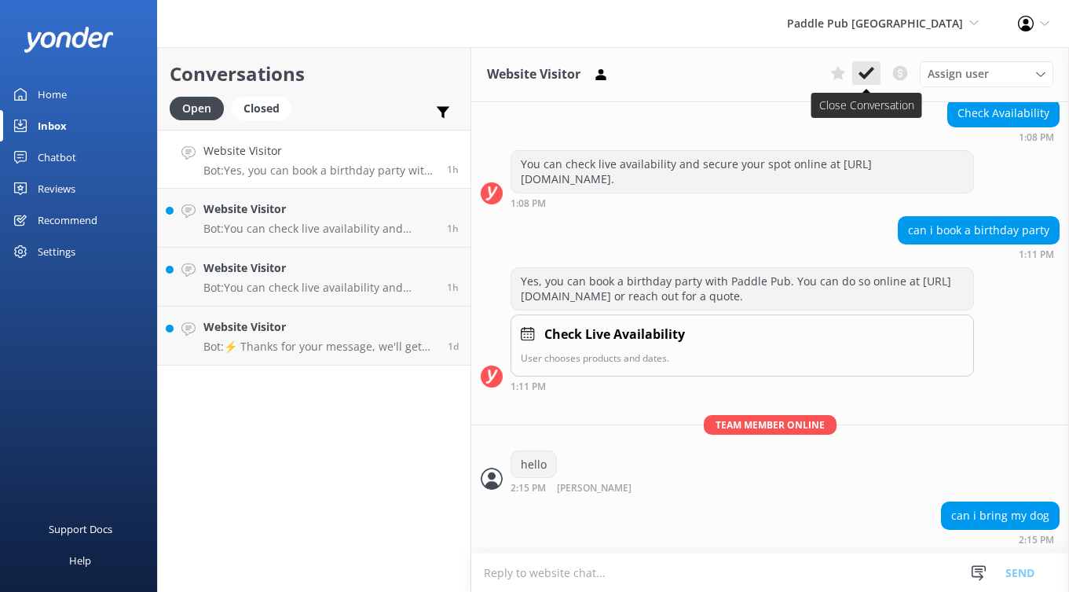
click at [864, 76] on use at bounding box center [867, 73] width 16 height 13
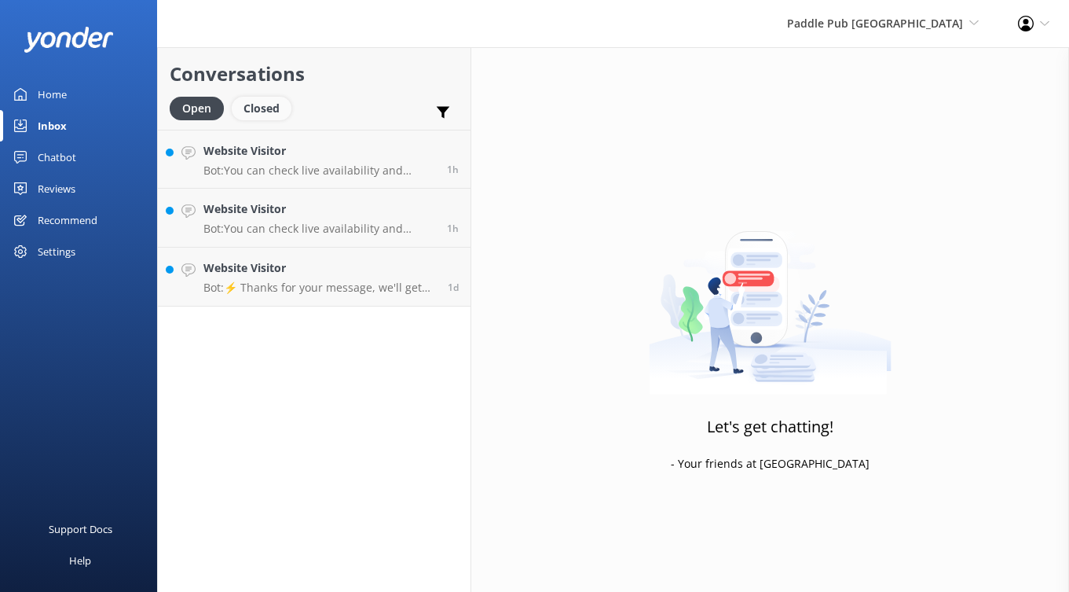
click at [263, 104] on div "Closed" at bounding box center [262, 109] width 60 height 24
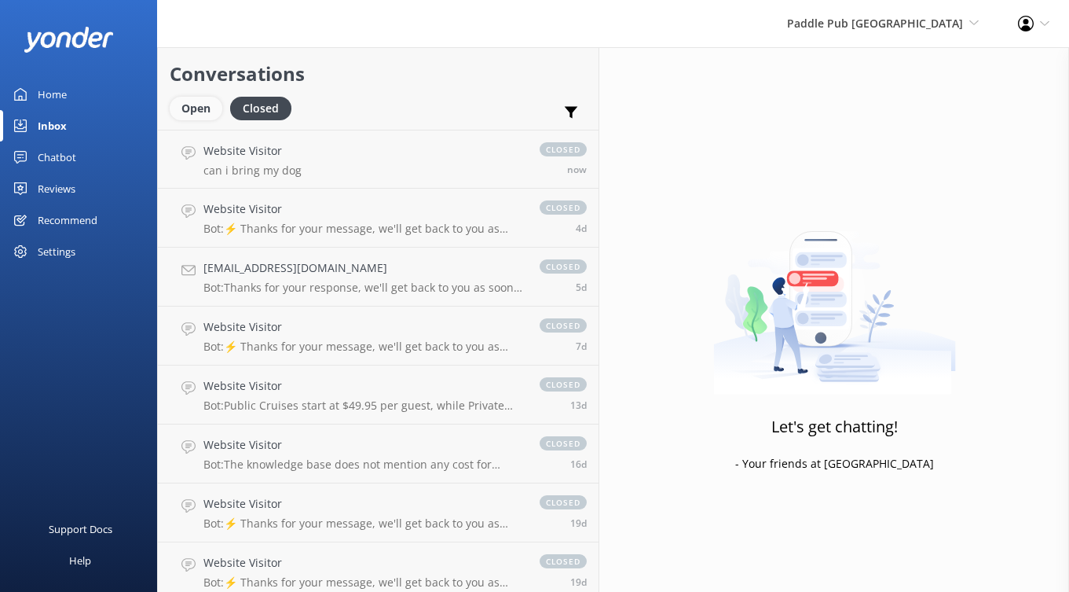
click at [211, 110] on div "Open" at bounding box center [196, 109] width 53 height 24
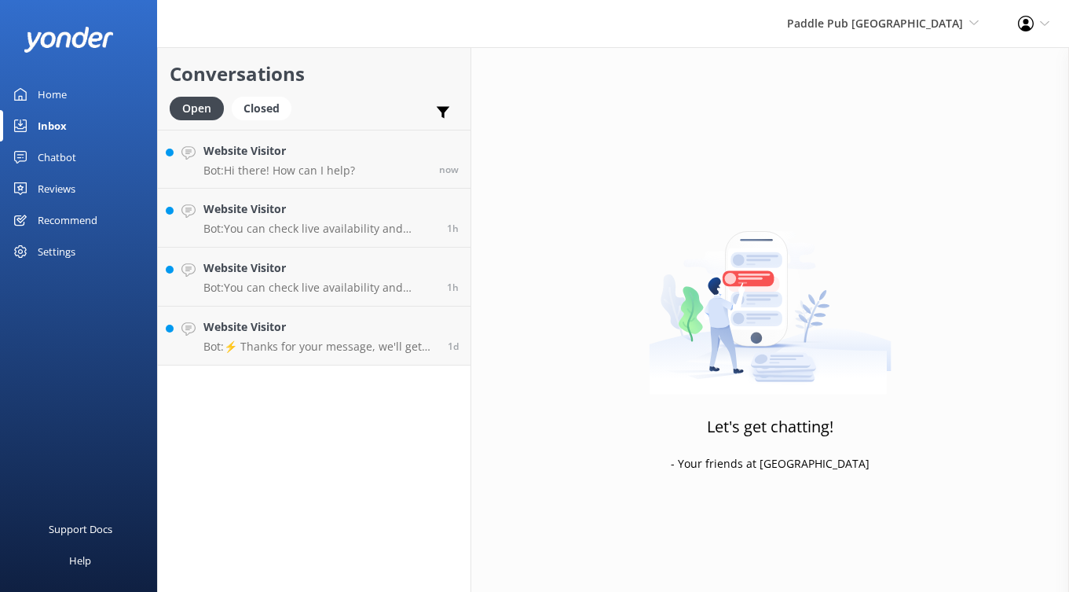
click at [53, 250] on div "Settings" at bounding box center [57, 251] width 38 height 31
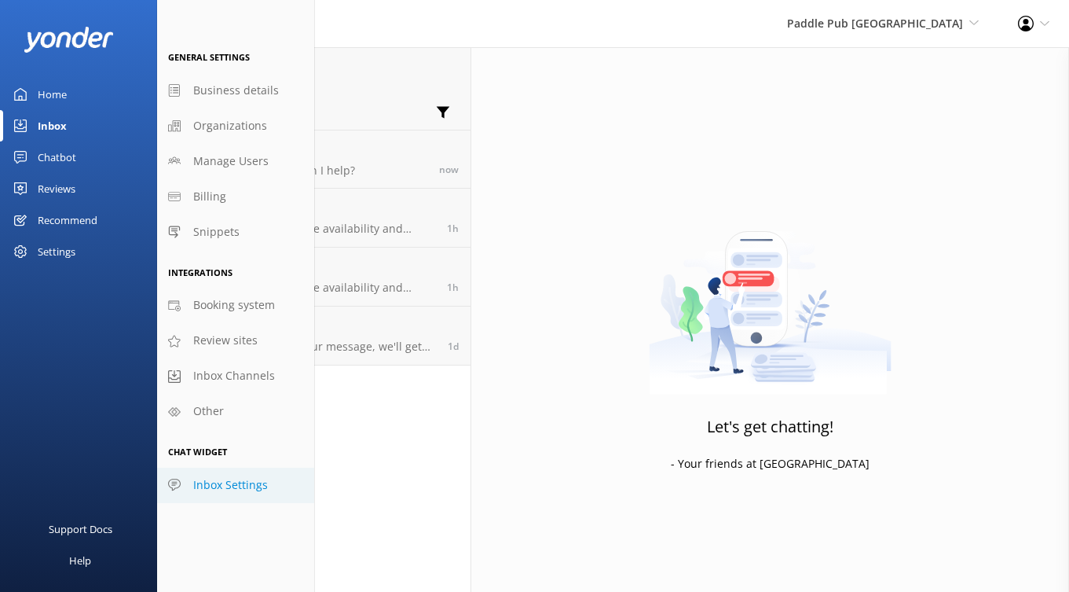
click at [236, 487] on span "Inbox Settings" at bounding box center [230, 484] width 75 height 17
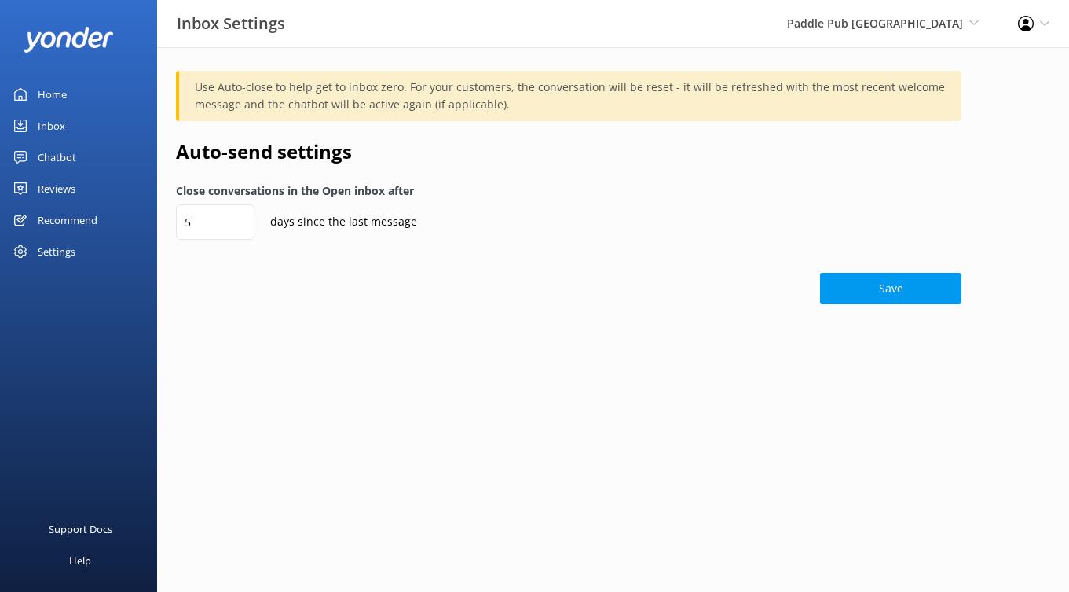
click at [1044, 27] on icon at bounding box center [1044, 23] width 9 height 9
click at [995, 68] on link "Profile Settings" at bounding box center [991, 68] width 157 height 39
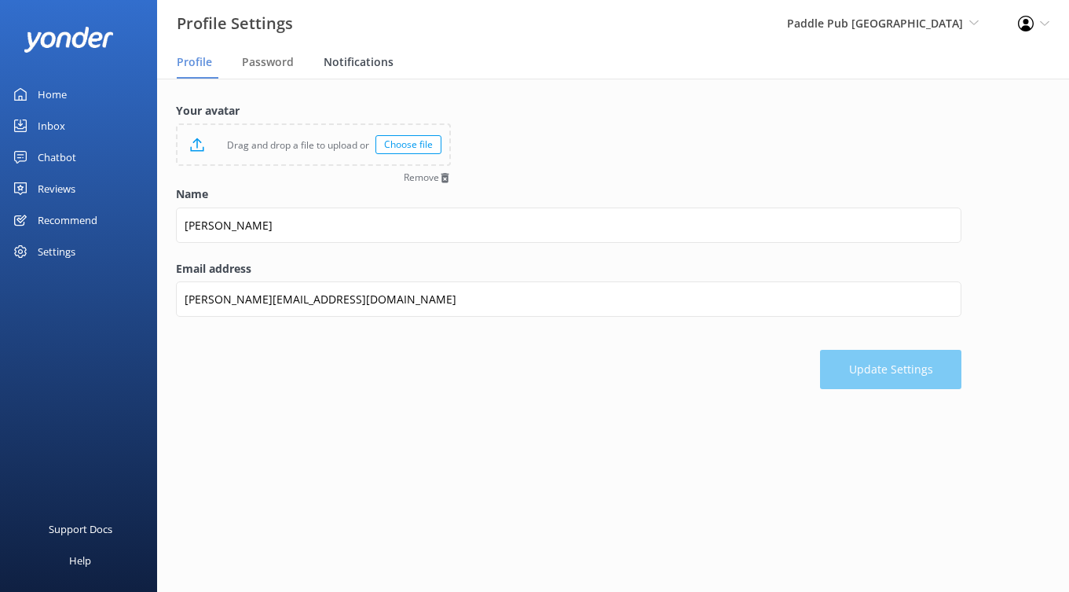
click at [373, 64] on span "Notifications" at bounding box center [359, 62] width 70 height 16
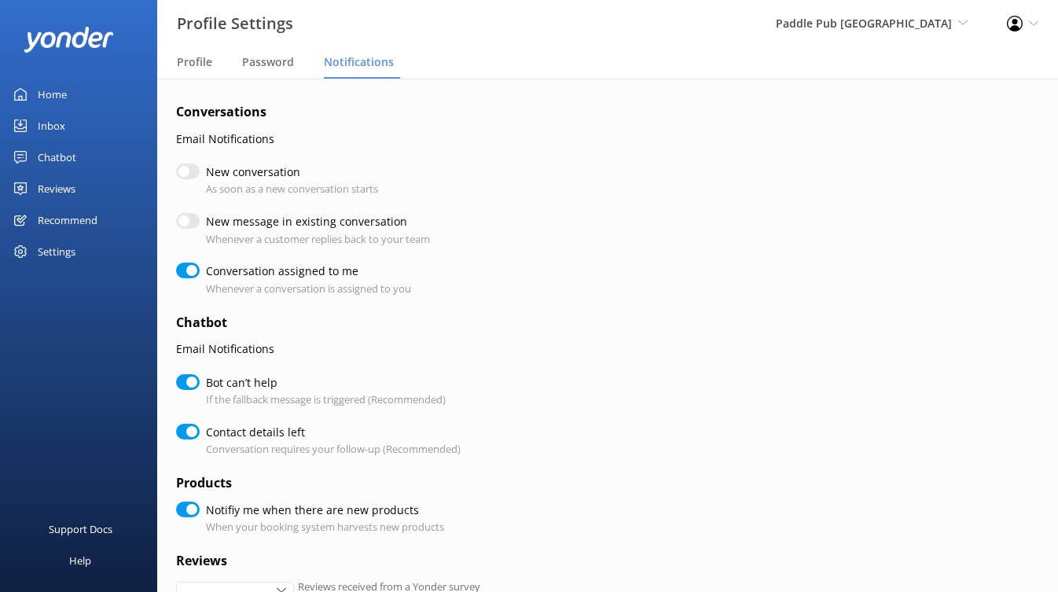
checkbox input "true"
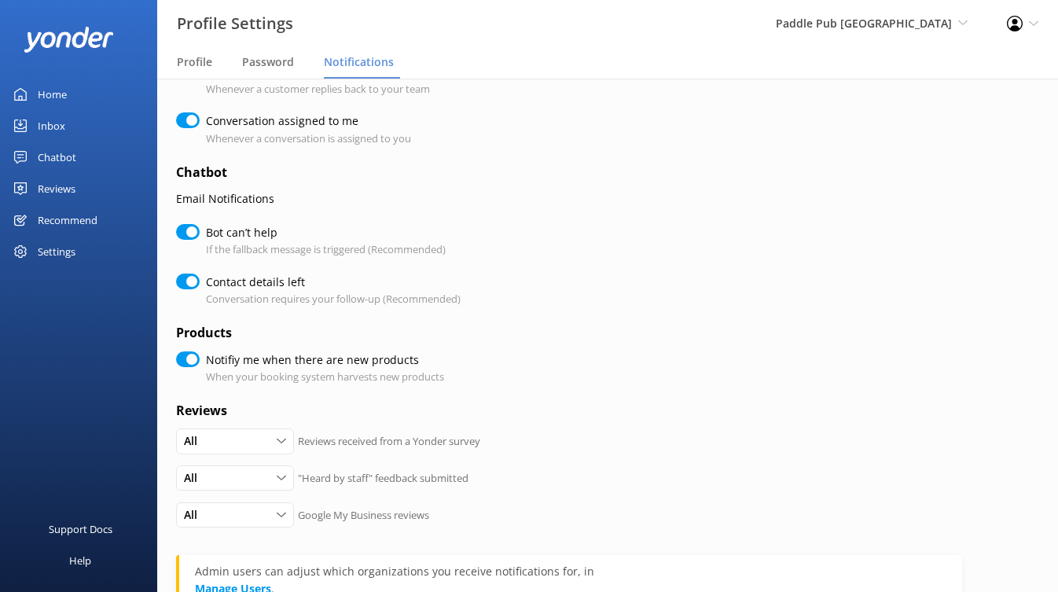
scroll to position [156, 0]
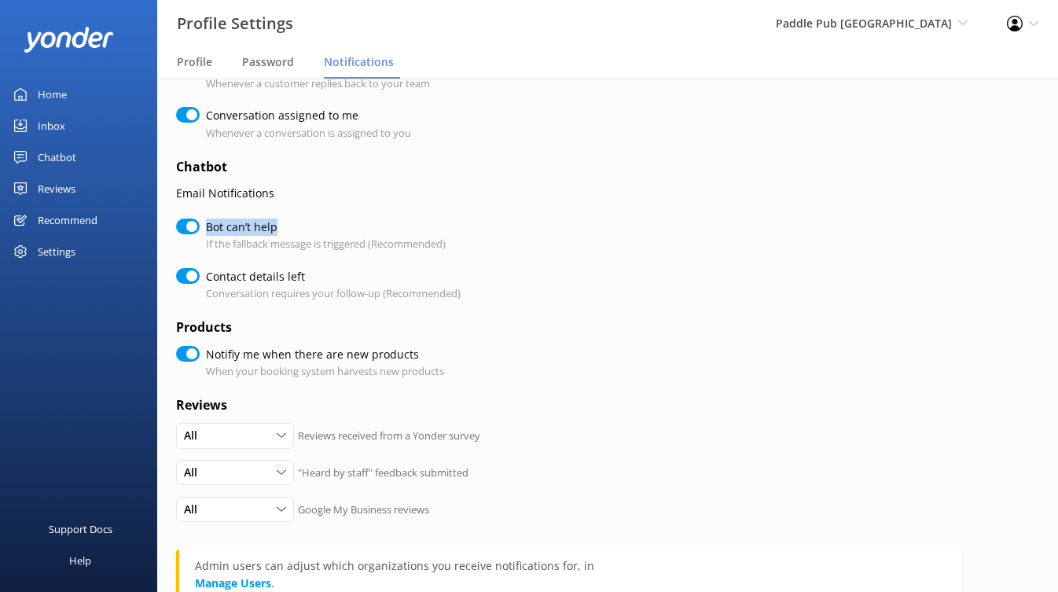
drag, startPoint x: 206, startPoint y: 224, endPoint x: 317, endPoint y: 222, distance: 111.6
click at [317, 222] on label "Bot can’t help" at bounding box center [322, 226] width 232 height 17
click at [320, 226] on label "Bot can’t help" at bounding box center [322, 226] width 232 height 17
click at [200, 226] on input "Bot can’t help" at bounding box center [188, 226] width 24 height 16
checkbox input "false"
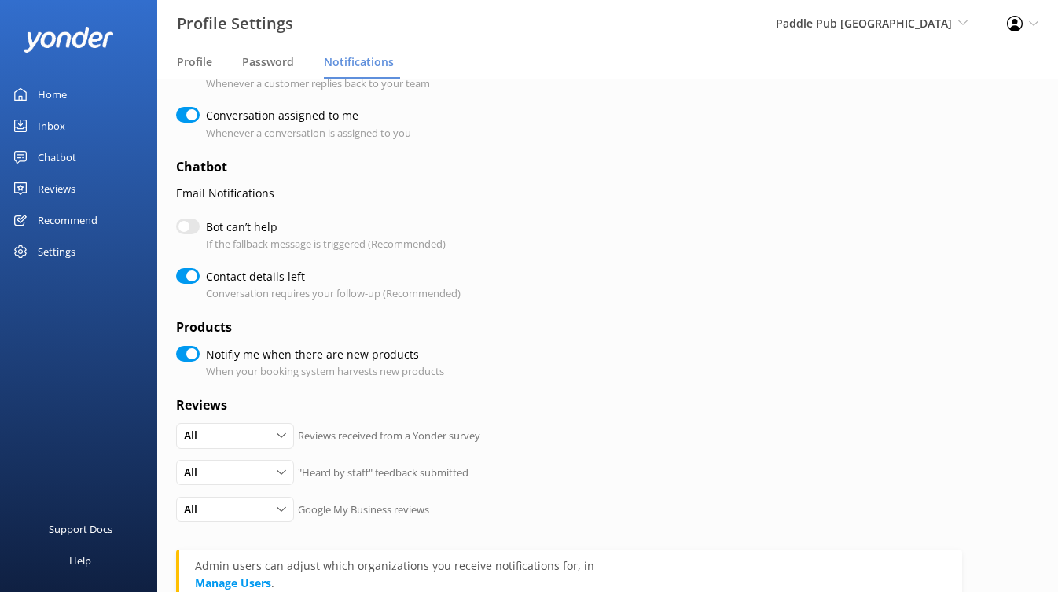
checkbox input "true"
click at [183, 224] on input "Bot can’t help" at bounding box center [188, 226] width 24 height 16
checkbox input "true"
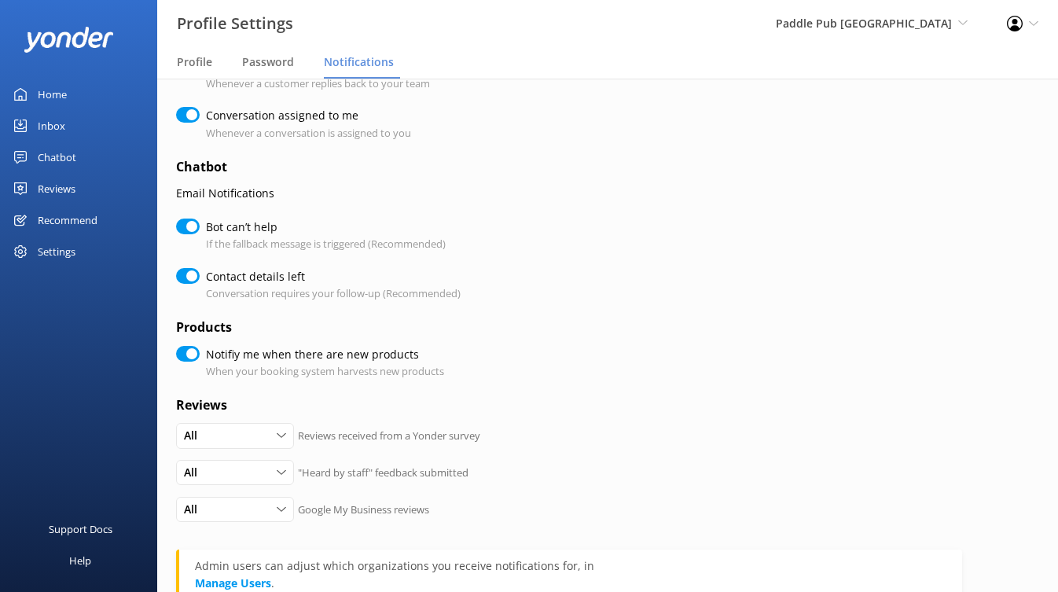
checkbox input "true"
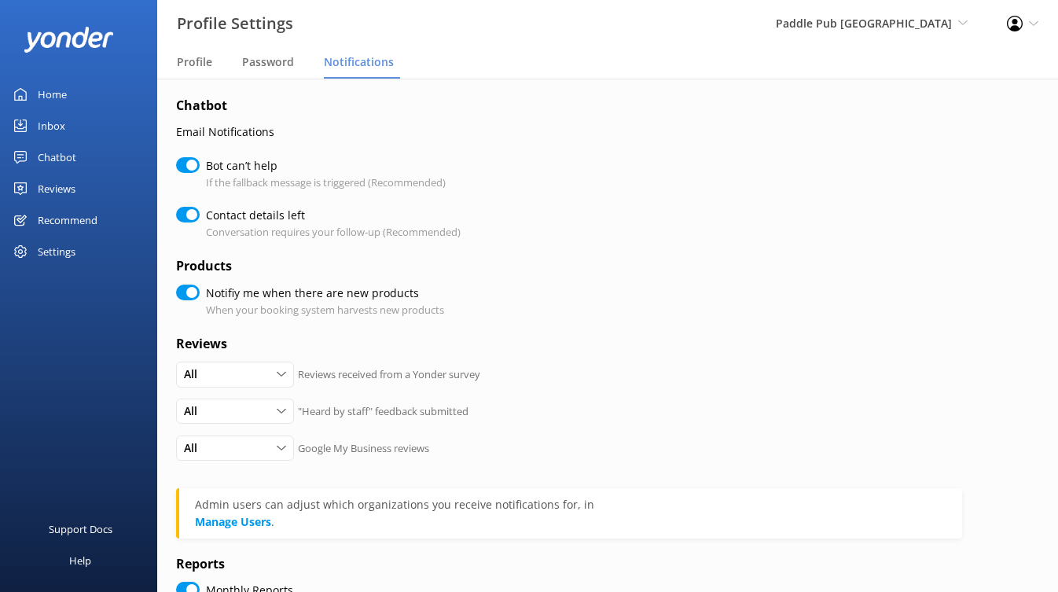
scroll to position [344, 0]
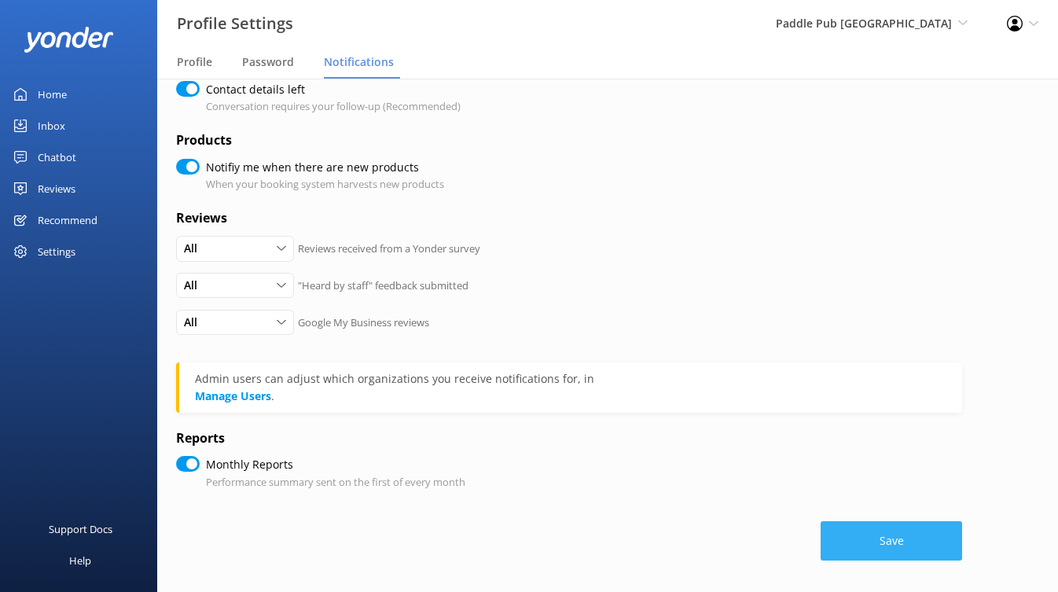
click at [903, 533] on button "Save" at bounding box center [890, 540] width 141 height 39
checkbox input "true"
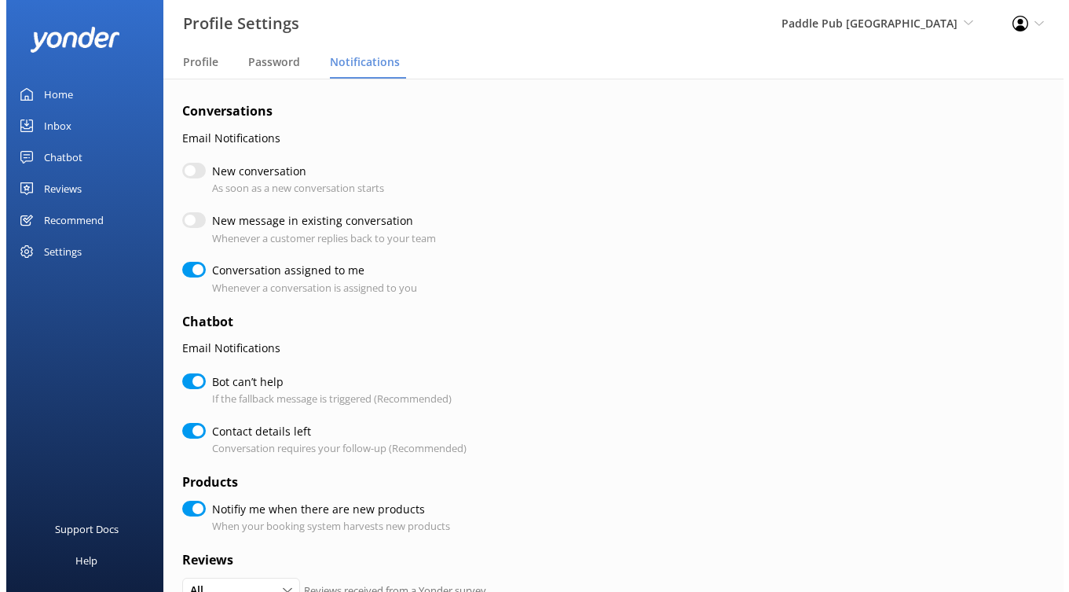
scroll to position [0, 0]
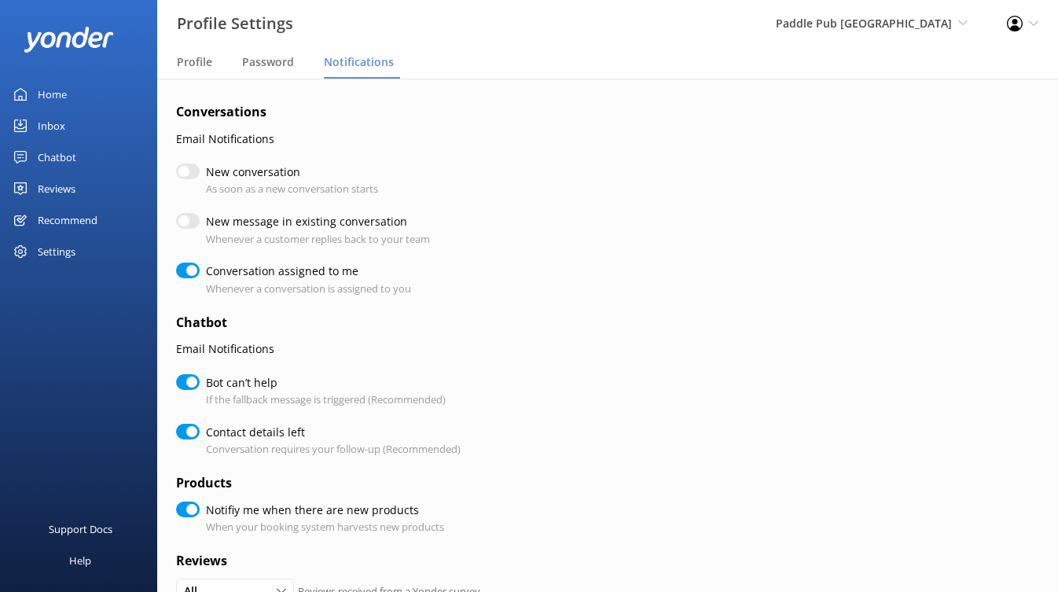
click at [62, 158] on div "Chatbot" at bounding box center [57, 156] width 38 height 31
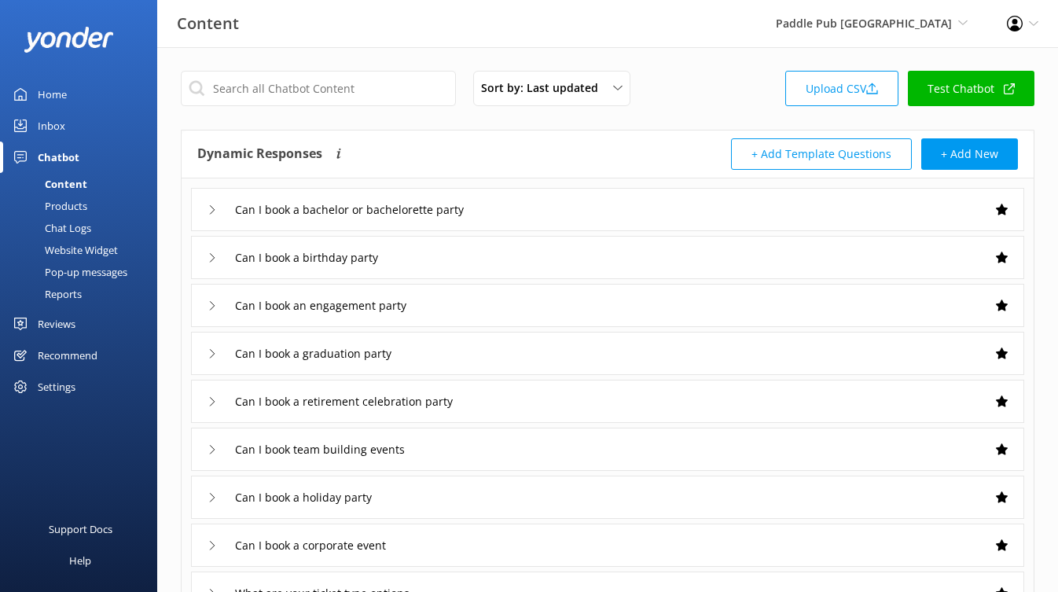
click at [53, 322] on div "Reviews" at bounding box center [57, 323] width 38 height 31
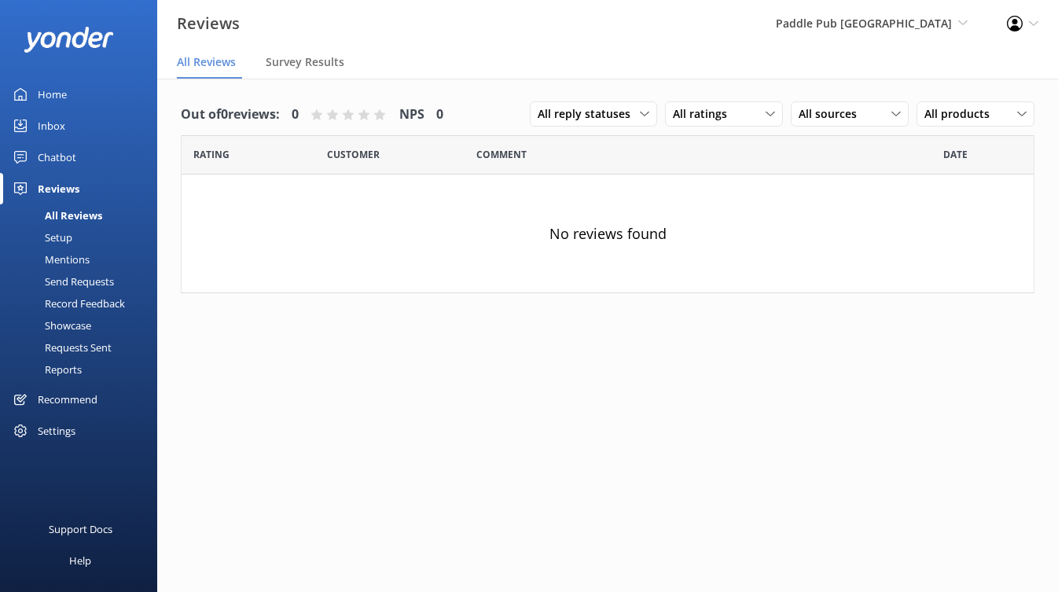
click at [64, 237] on div "Setup" at bounding box center [40, 237] width 63 height 22
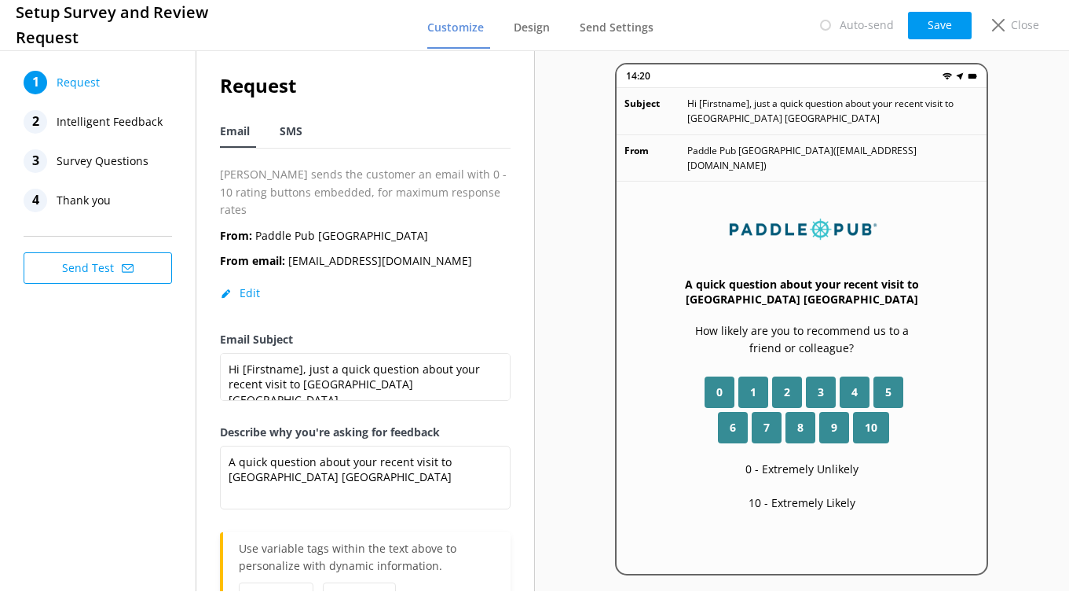
click at [292, 129] on span "SMS" at bounding box center [291, 131] width 23 height 16
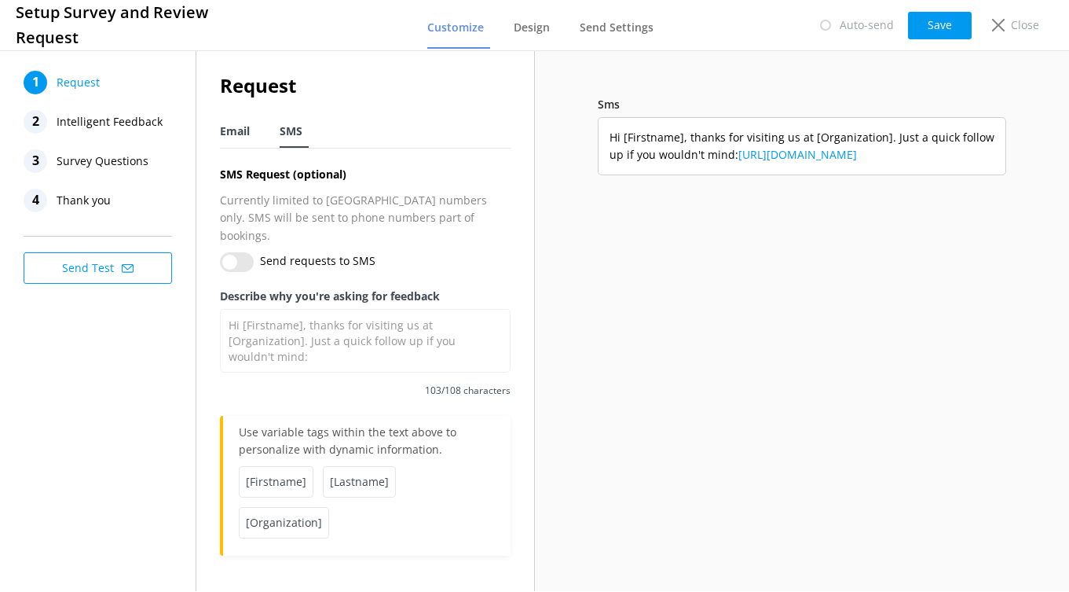
click at [231, 129] on span "Email" at bounding box center [235, 131] width 30 height 16
type textarea "A quick question about your recent visit to [GEOGRAPHIC_DATA] [GEOGRAPHIC_DATA]"
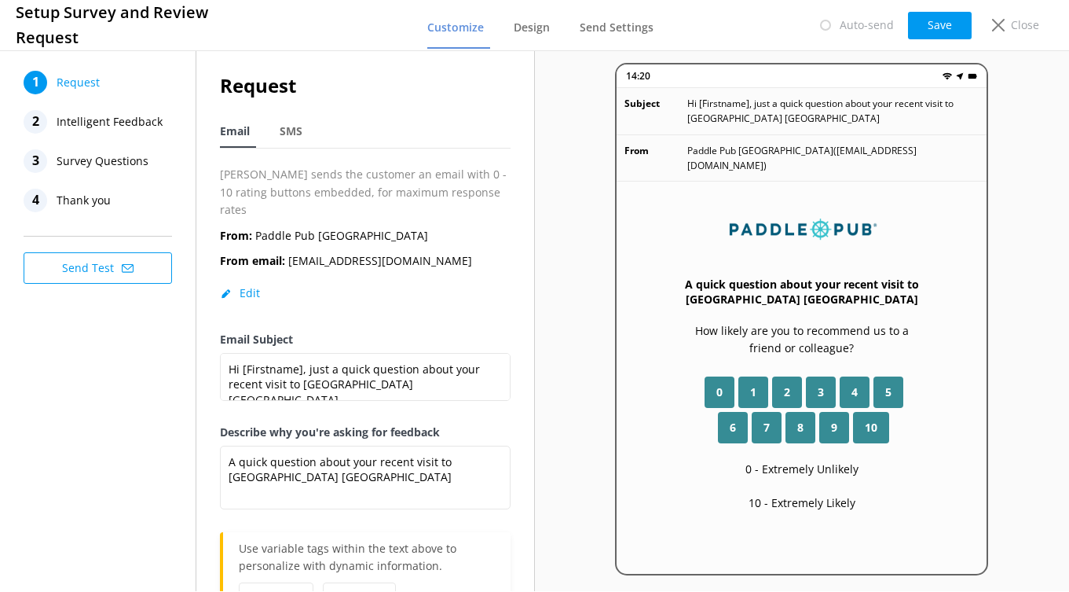
click at [100, 123] on span "Intelligent Feedback" at bounding box center [110, 122] width 106 height 24
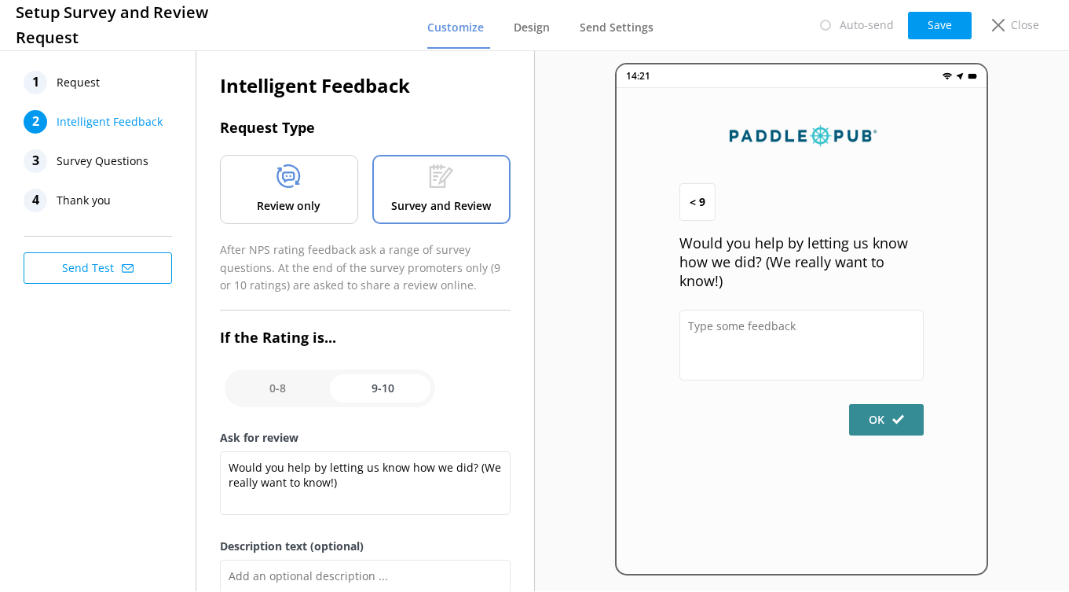
click at [317, 188] on div "Review only" at bounding box center [289, 189] width 138 height 69
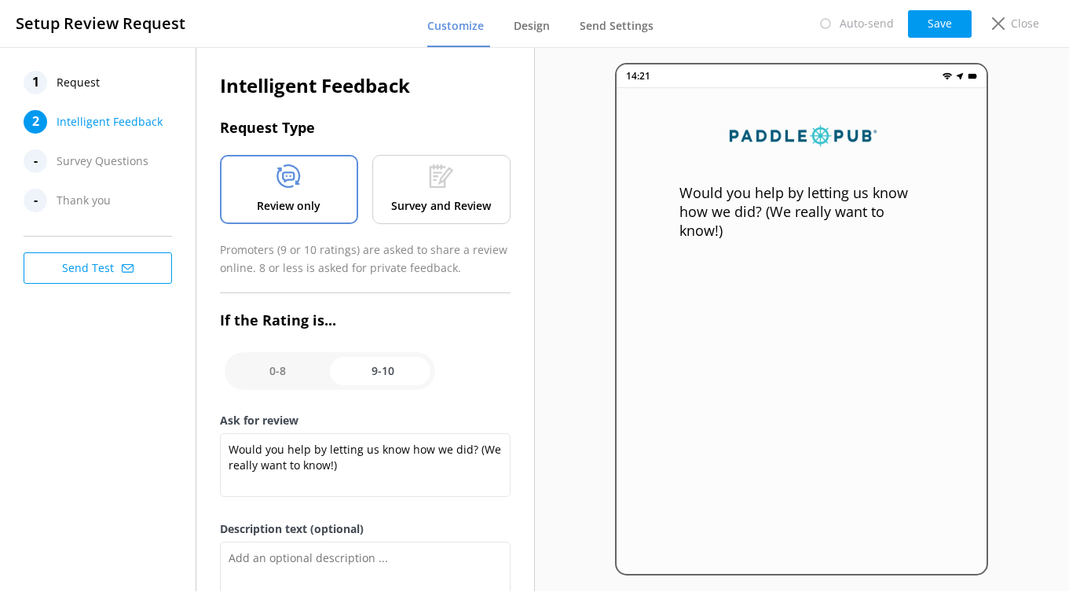
click at [88, 86] on span "Request" at bounding box center [78, 83] width 43 height 24
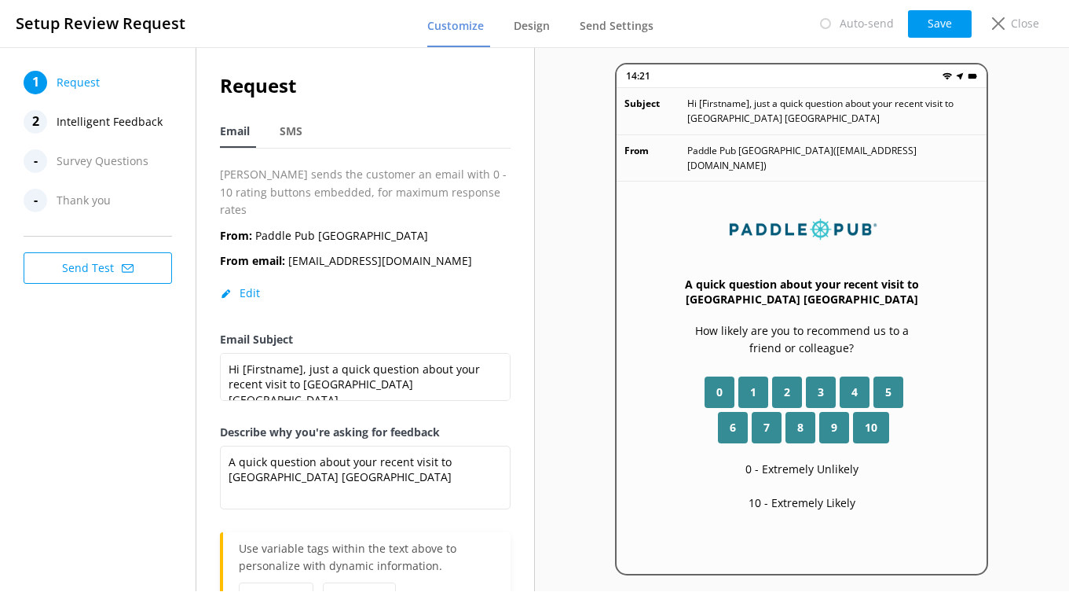
click at [131, 123] on span "Intelligent Feedback" at bounding box center [110, 122] width 106 height 24
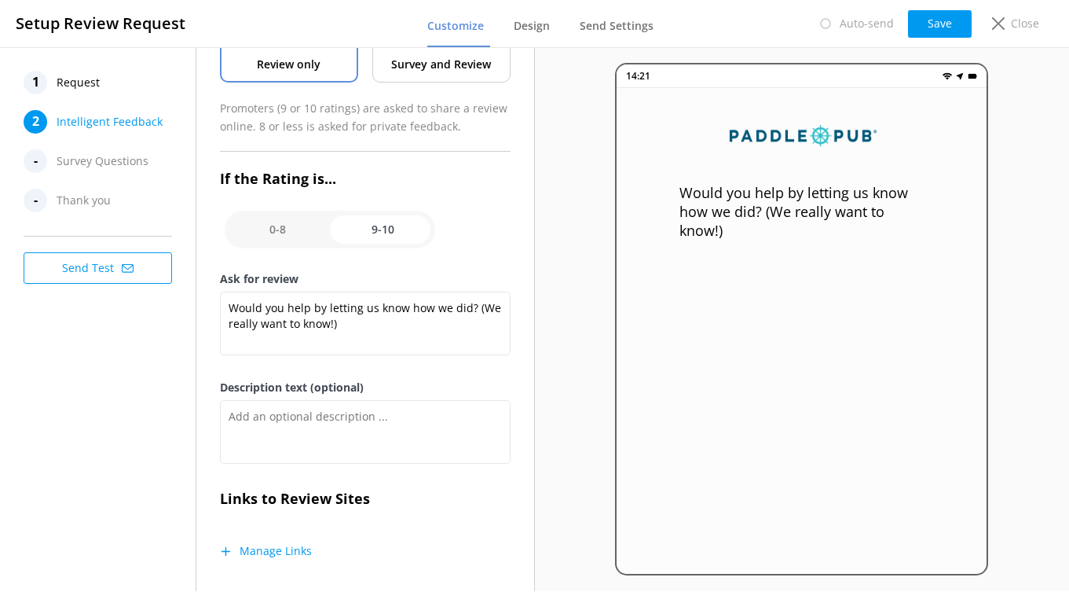
scroll to position [162, 0]
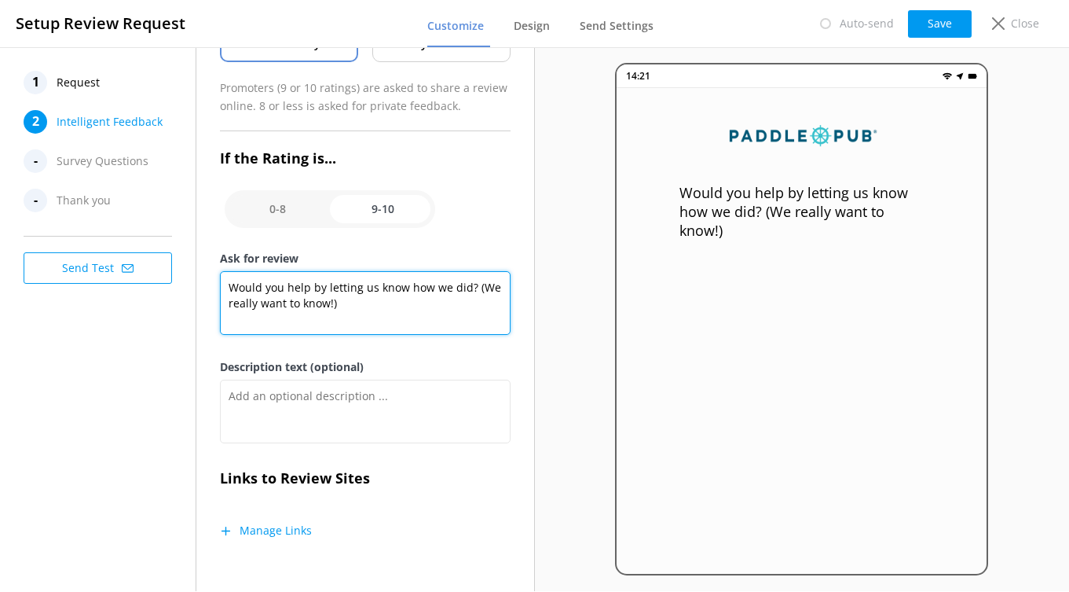
click at [324, 290] on textarea "Would you help by letting us know how we did? (We really want to know!)" at bounding box center [365, 303] width 291 height 64
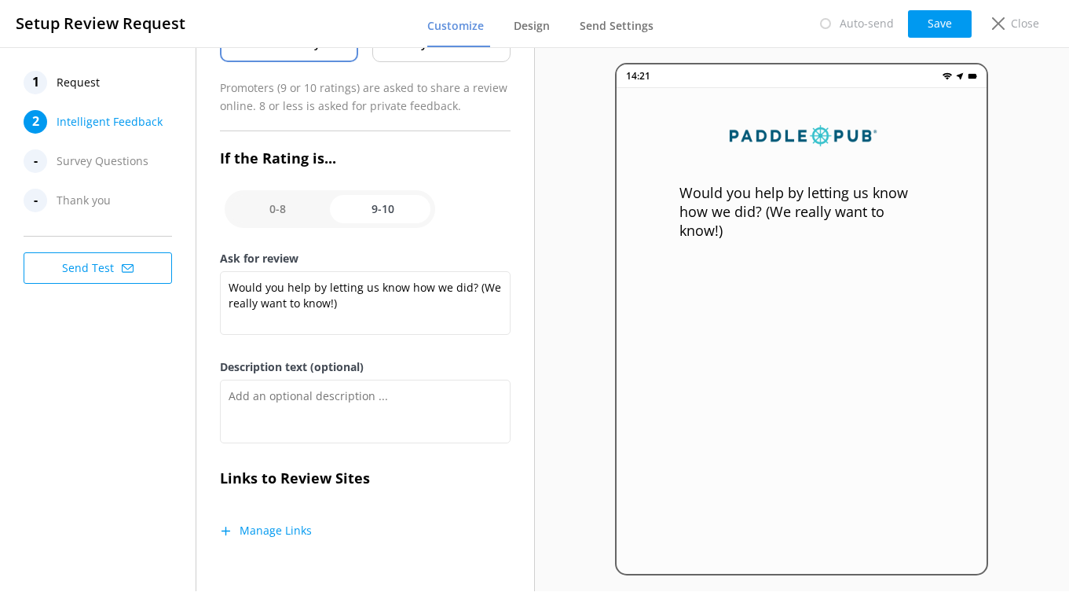
click at [335, 519] on div "Intelligent Feedback Request Type Review only Survey and Review Promoters (9 or…" at bounding box center [365, 238] width 291 height 659
click at [277, 533] on button "Manage Links" at bounding box center [266, 530] width 92 height 16
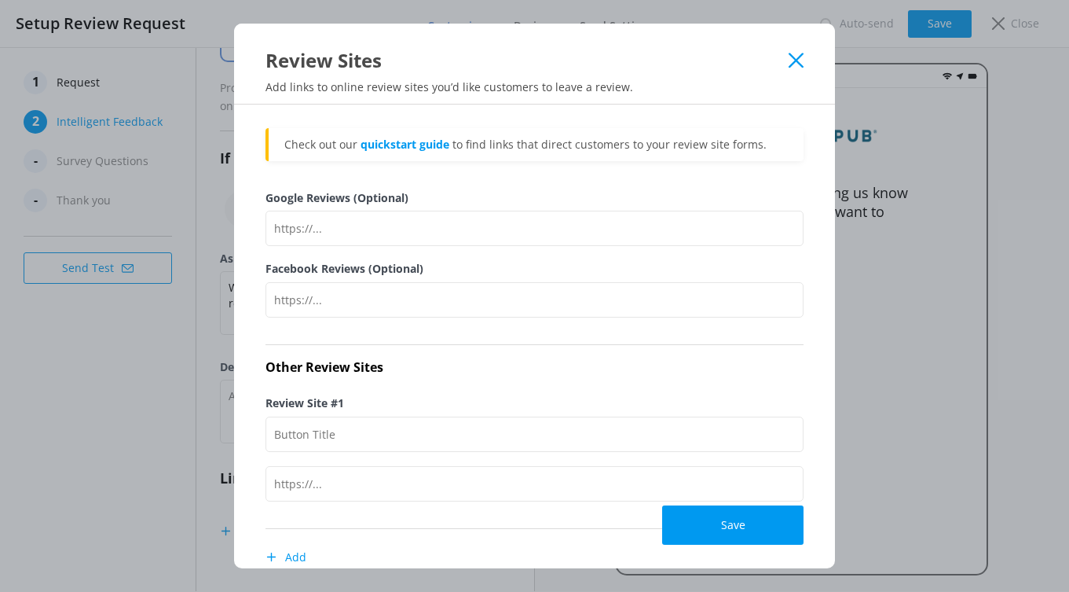
click at [791, 62] on icon at bounding box center [796, 61] width 15 height 16
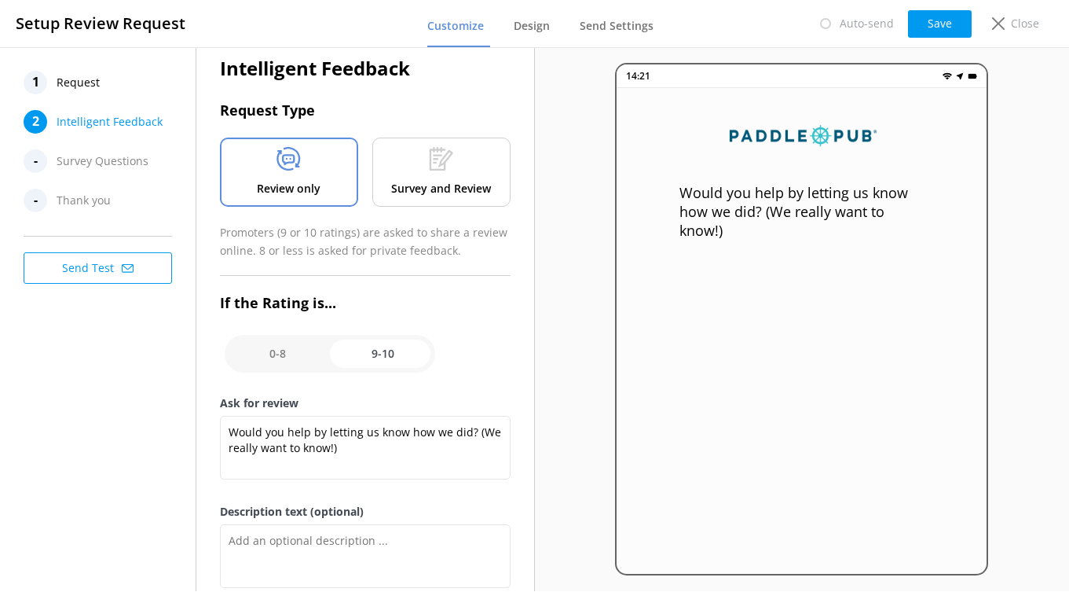
scroll to position [16, 0]
click at [286, 354] on input "checkbox" at bounding box center [330, 354] width 211 height 38
checkbox input "false"
type textarea "Please tell us why"
type textarea "Your feedback is important to help us improve"
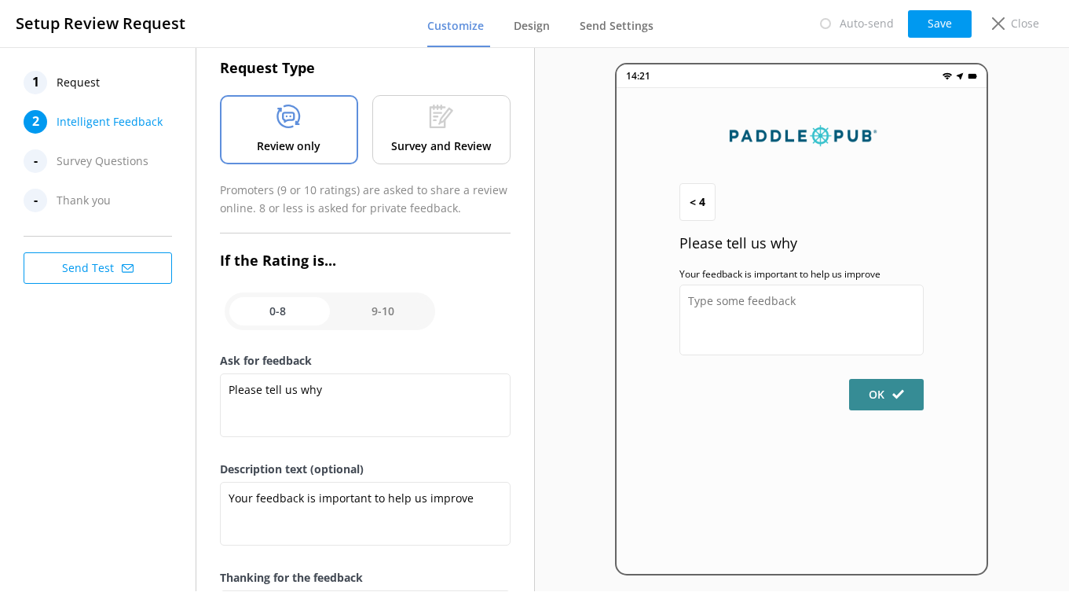
scroll to position [0, 0]
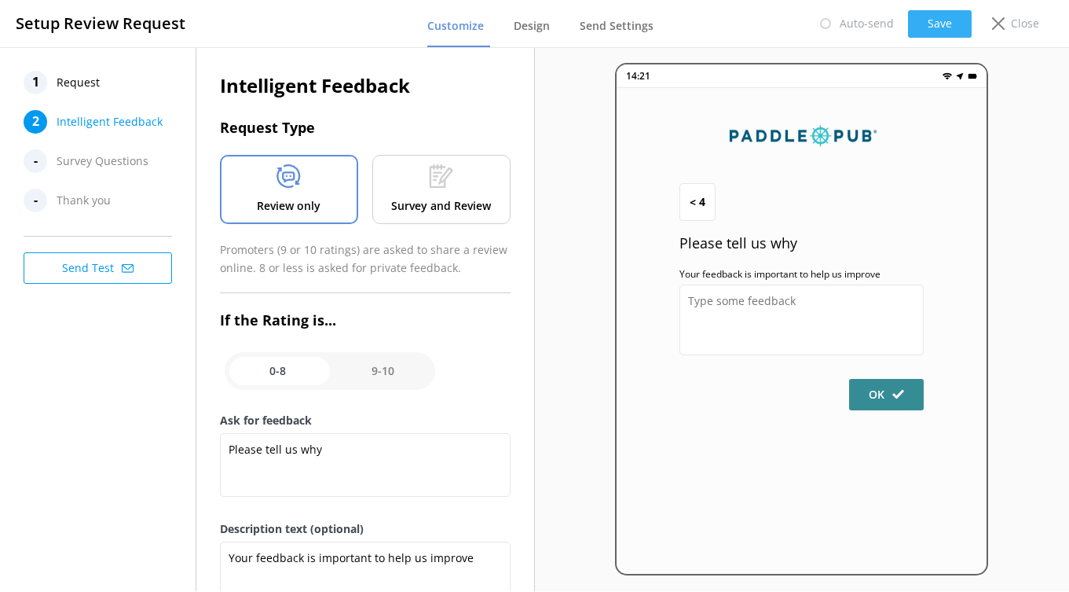
click at [923, 27] on button "Save" at bounding box center [940, 23] width 64 height 27
click at [537, 22] on span "Design" at bounding box center [532, 26] width 36 height 16
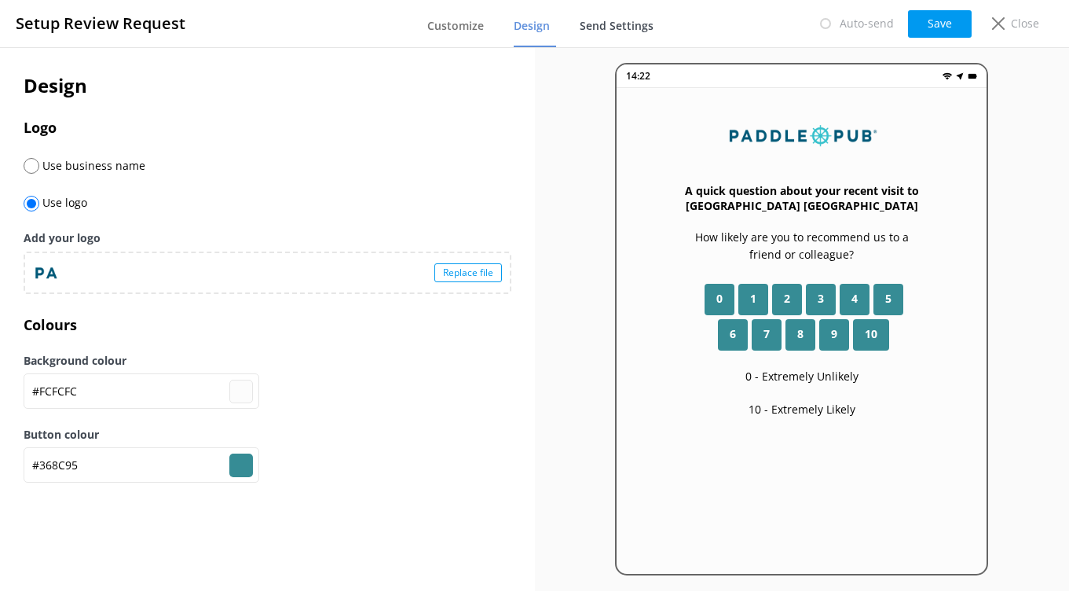
click at [629, 28] on span "Send Settings" at bounding box center [617, 26] width 74 height 16
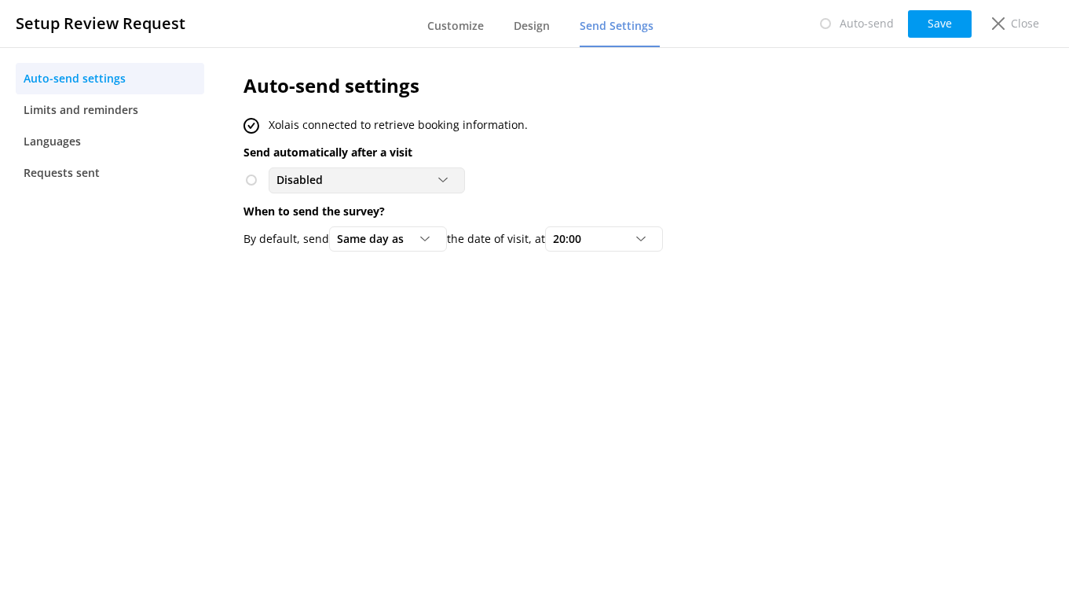
click at [433, 178] on div "Disabled" at bounding box center [367, 179] width 189 height 17
click at [508, 194] on div "Auto-send settings Xola is connected to retrieve booking information. Send auto…" at bounding box center [594, 165] width 749 height 237
click at [406, 248] on div "Same day as Same day as 1 day after 2 days after 3 days after 4 days after 5 da…" at bounding box center [388, 238] width 118 height 25
click at [532, 318] on div "Auto-send settings Xola is connected to retrieve booking information. Send auto…" at bounding box center [594, 319] width 749 height 544
click at [148, 113] on link "Limits and reminders" at bounding box center [110, 109] width 189 height 31
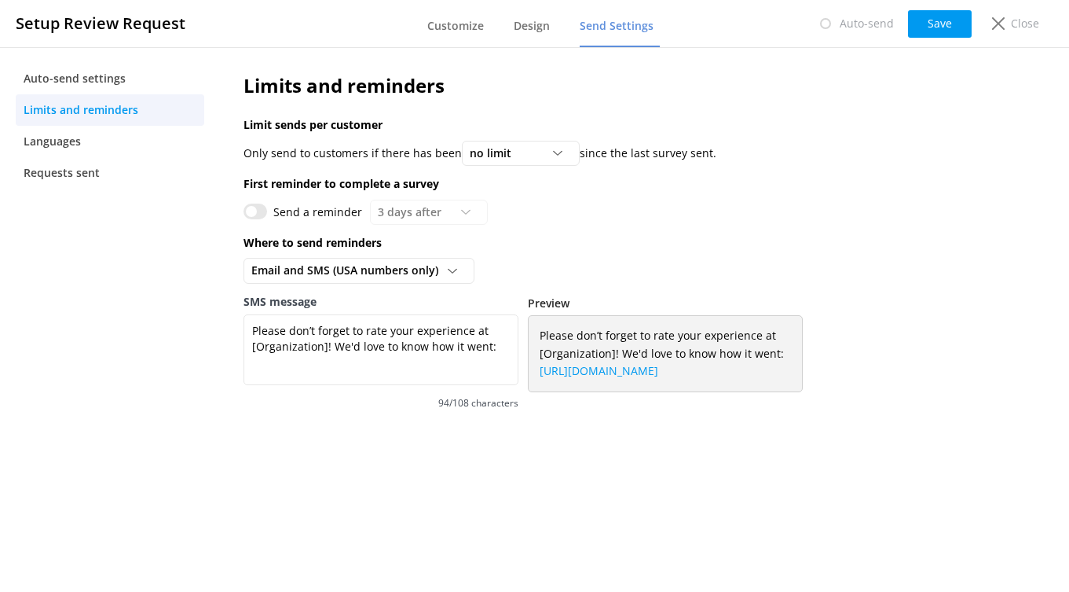
click at [251, 207] on input "Send a reminder" at bounding box center [256, 211] width 24 height 16
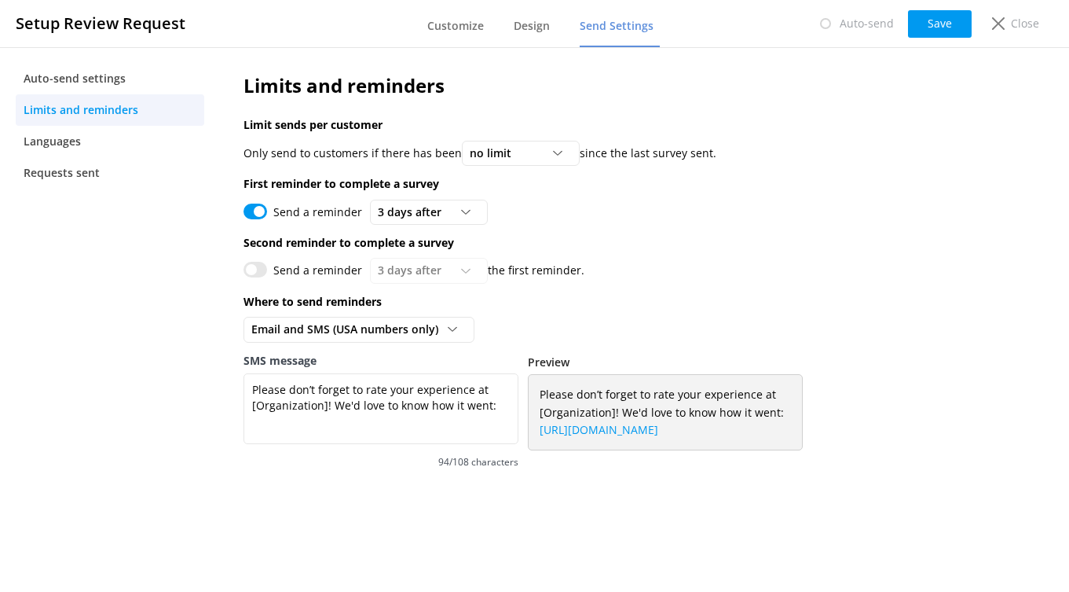
click at [251, 211] on input "Send a reminder" at bounding box center [256, 211] width 24 height 16
checkbox input "false"
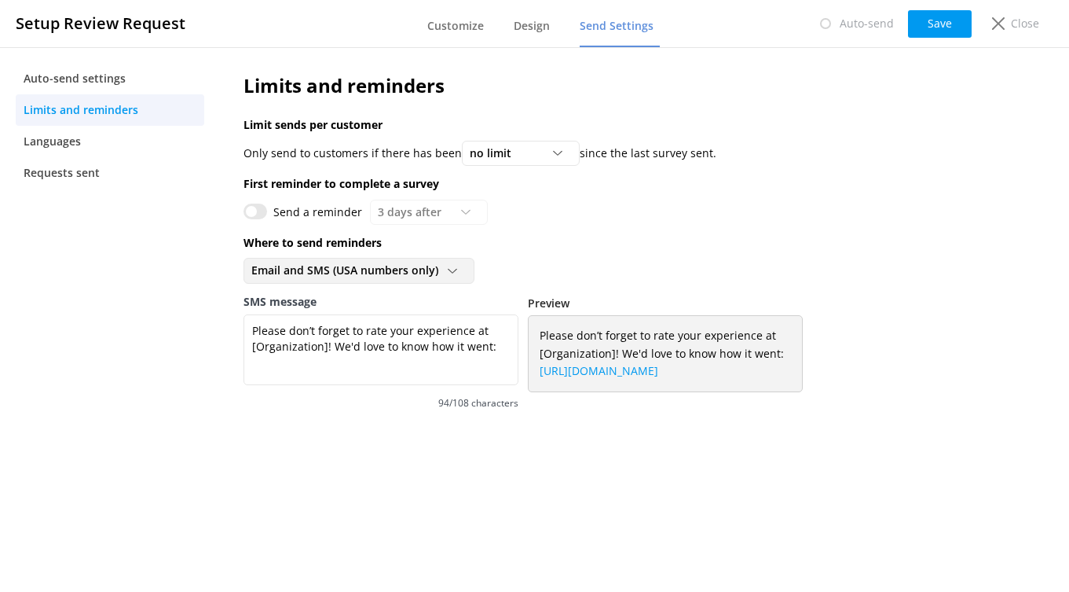
click at [296, 271] on span "Email and SMS (USA numbers only)" at bounding box center [349, 270] width 196 height 17
click at [316, 300] on link "Email only" at bounding box center [358, 303] width 229 height 31
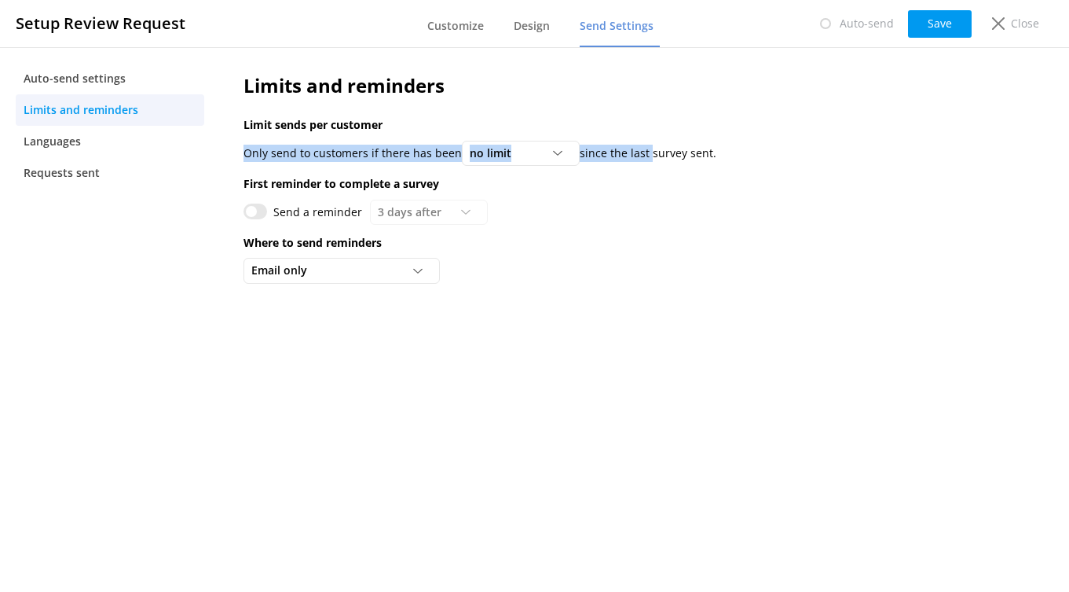
drag, startPoint x: 233, startPoint y: 148, endPoint x: 649, endPoint y: 149, distance: 416.4
click at [646, 149] on div "Limits and reminders Limit sends per customer Only send to customers if there h…" at bounding box center [594, 181] width 749 height 269
click at [698, 137] on div "Limits and reminders Limit sends per customer Only send to customers if there h…" at bounding box center [594, 181] width 749 height 269
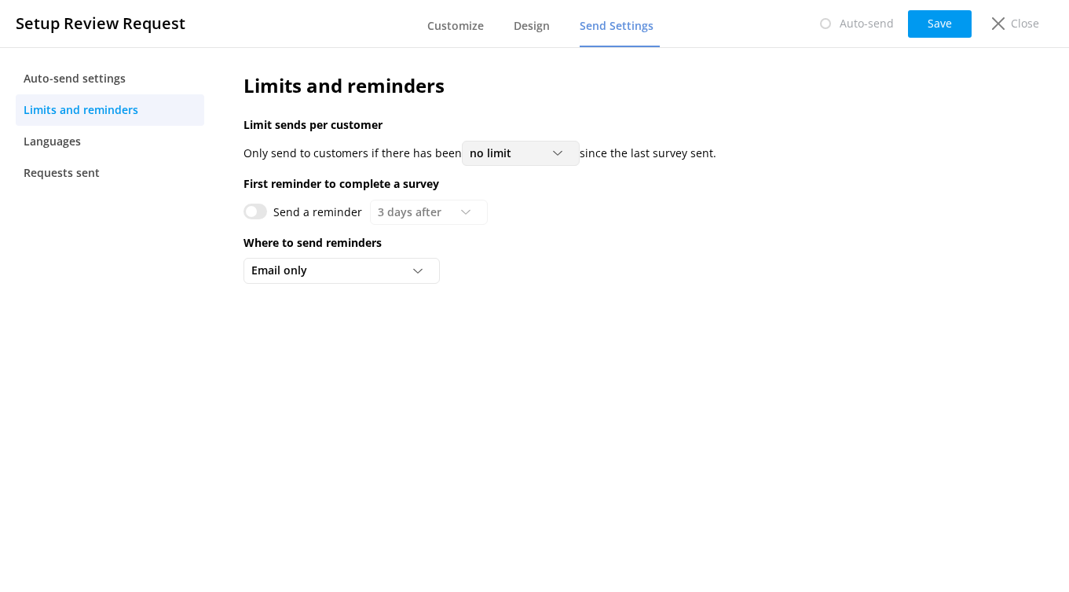
click at [543, 160] on div "no limit" at bounding box center [521, 153] width 110 height 17
click at [1000, 29] on icon at bounding box center [998, 23] width 13 height 13
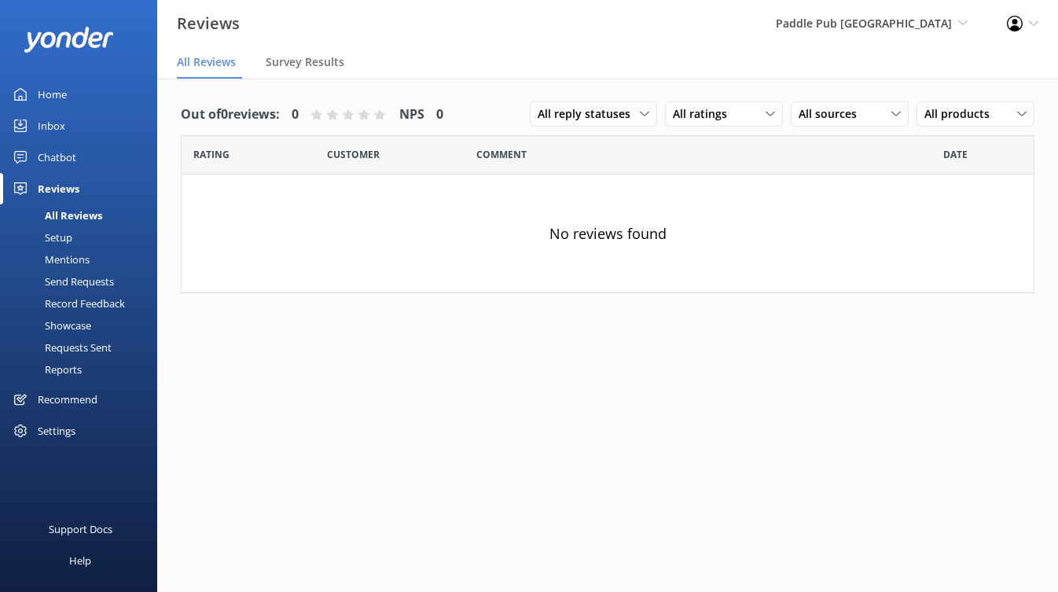
click at [63, 257] on div "Mentions" at bounding box center [49, 259] width 80 height 22
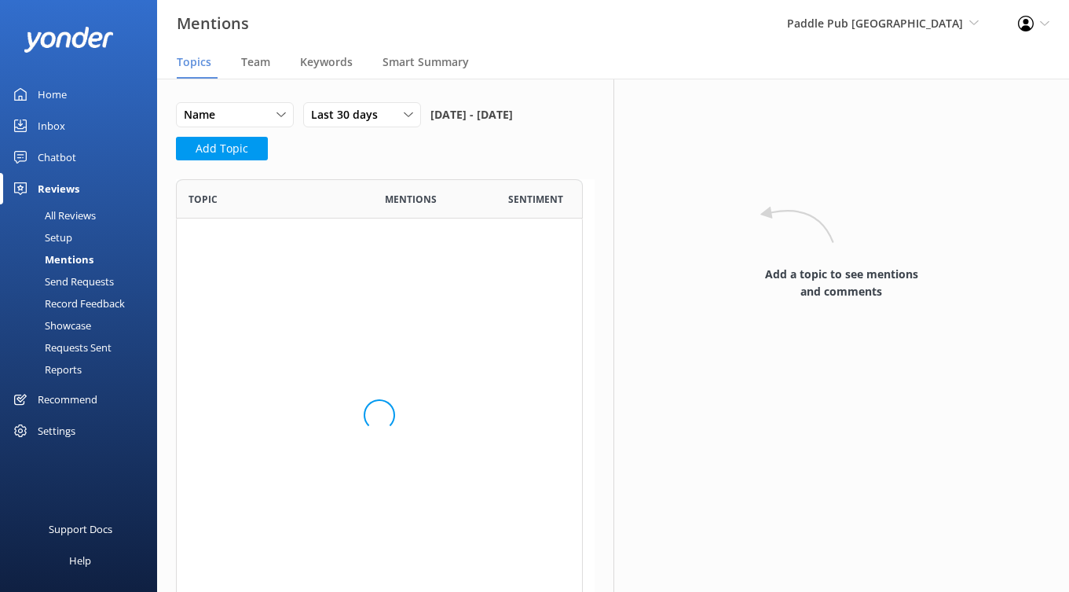
scroll to position [421, 394]
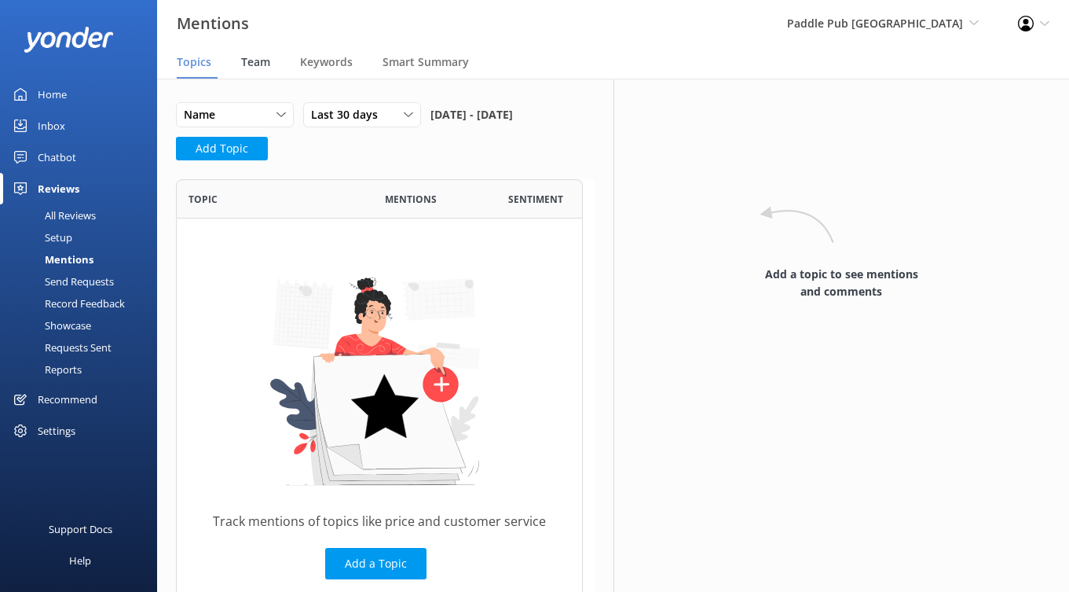
click at [260, 69] on span "Team" at bounding box center [255, 62] width 29 height 16
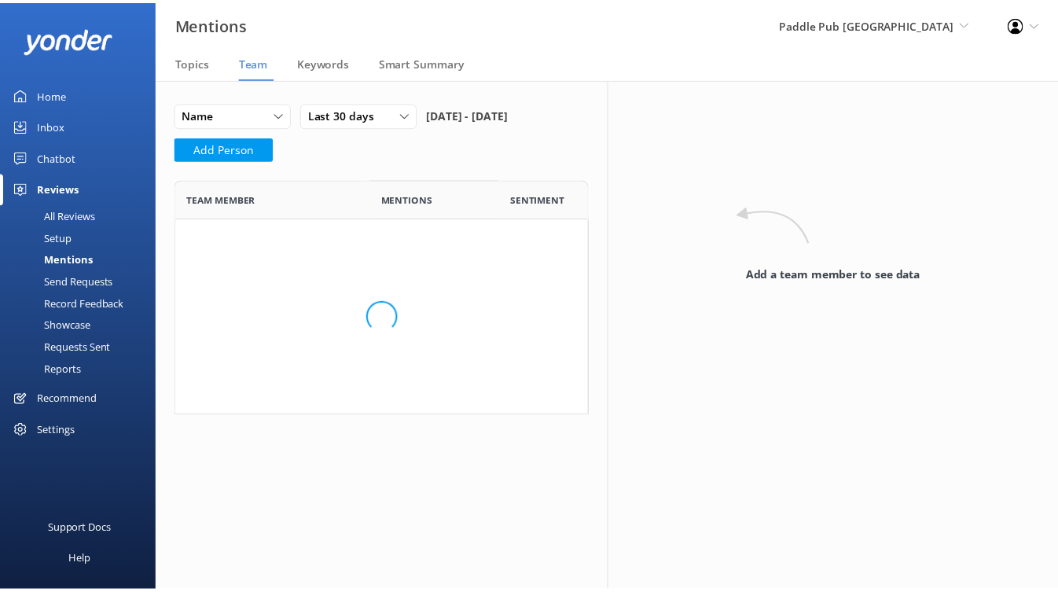
scroll to position [476, 394]
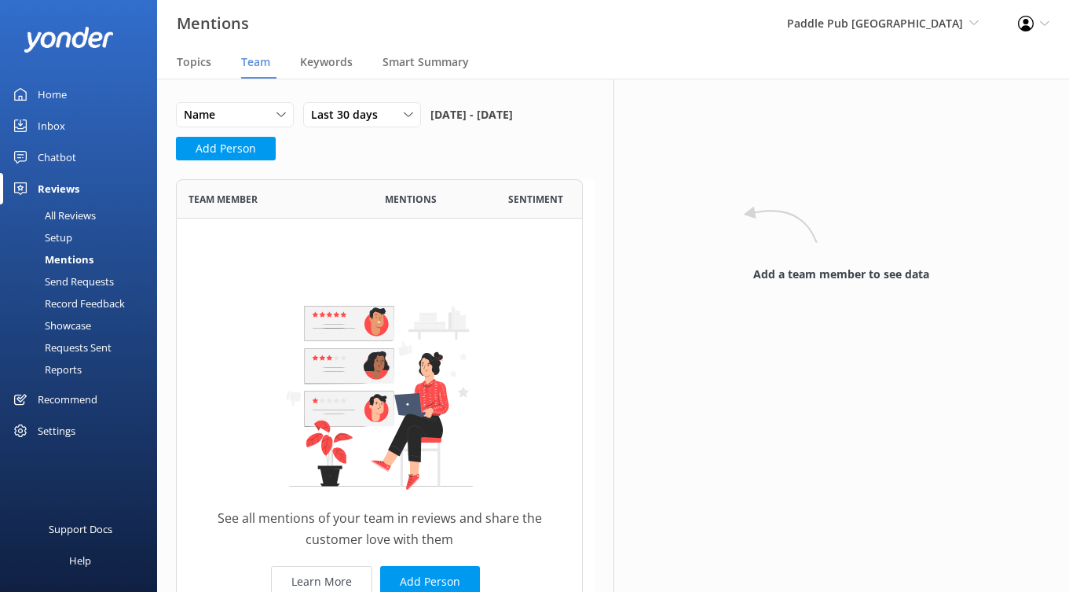
click at [89, 280] on div "Send Requests" at bounding box center [61, 281] width 104 height 22
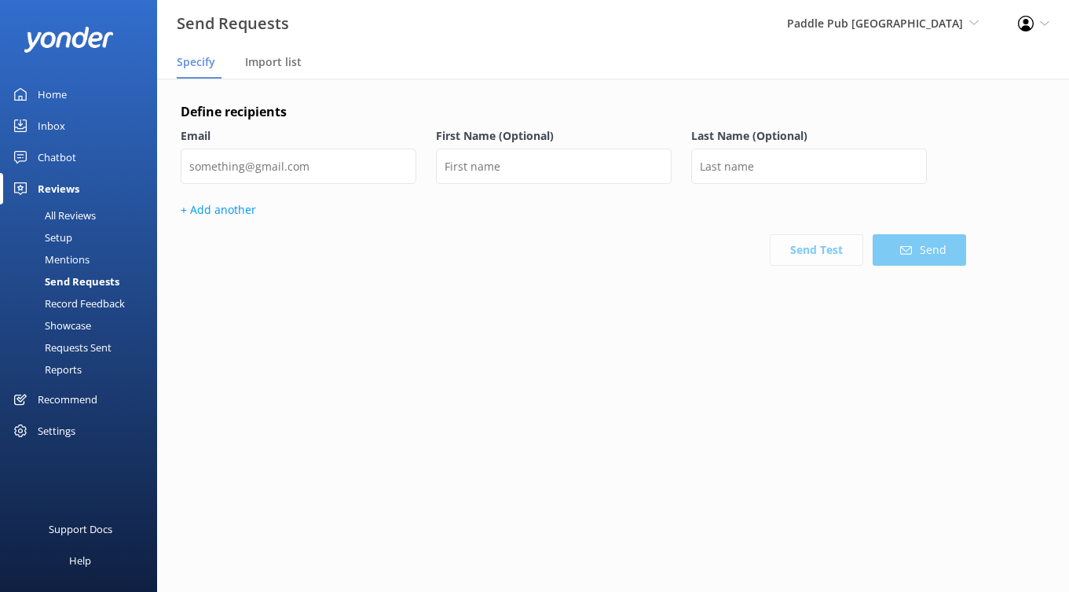
click at [90, 306] on div "Record Feedback" at bounding box center [66, 303] width 115 height 22
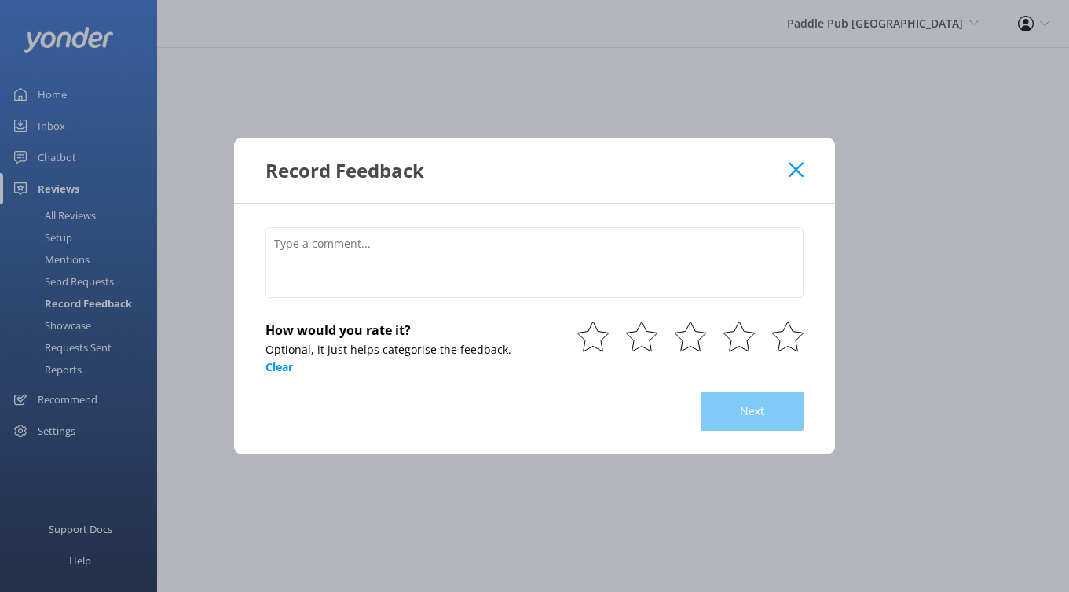
click at [801, 165] on use at bounding box center [796, 169] width 15 height 15
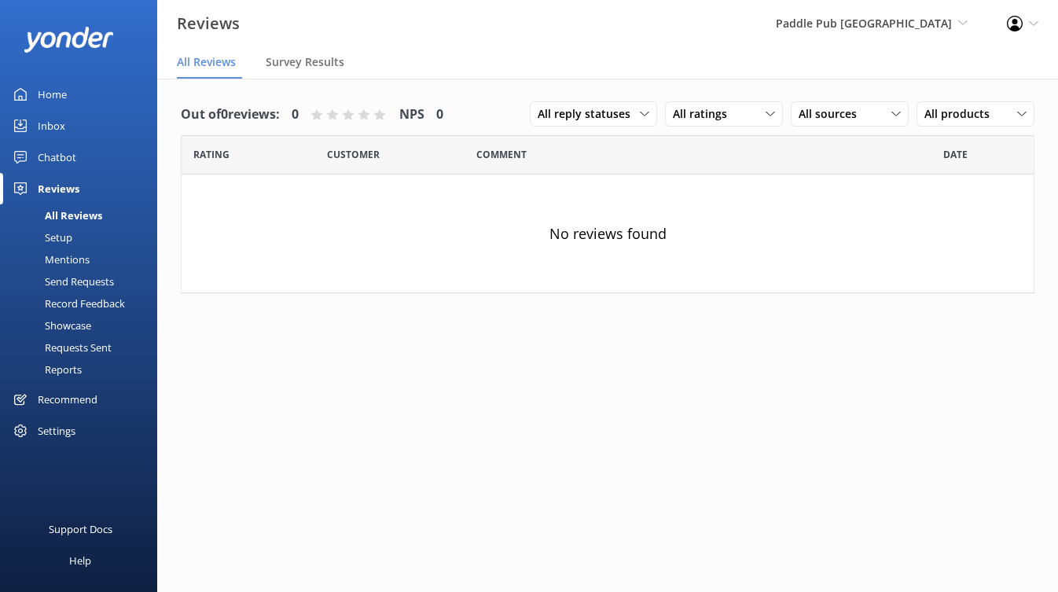
click at [79, 321] on div "Showcase" at bounding box center [50, 325] width 82 height 22
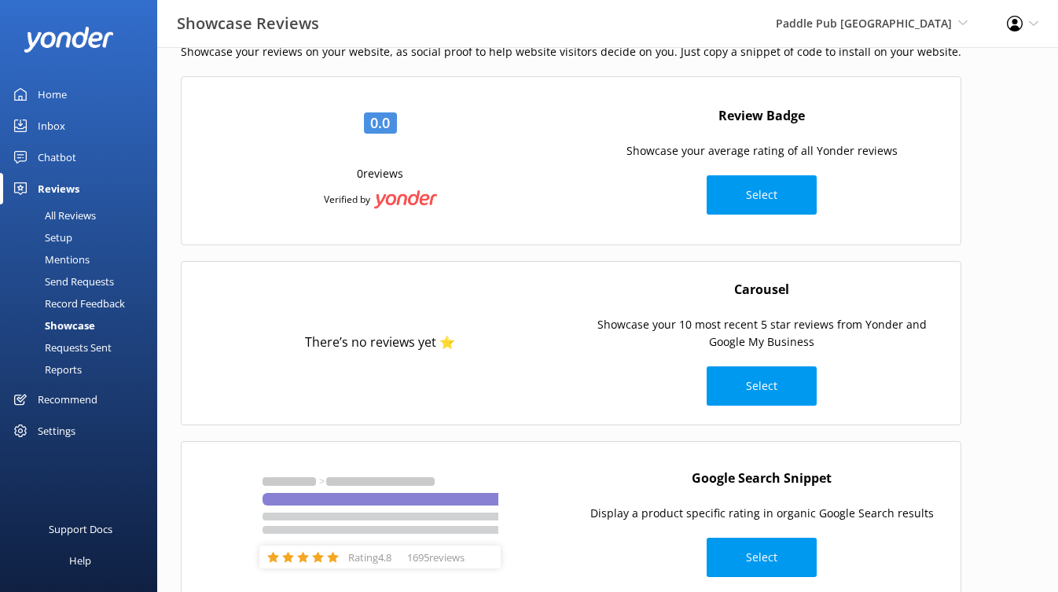
scroll to position [64, 0]
click at [82, 349] on div "Requests Sent" at bounding box center [60, 347] width 102 height 22
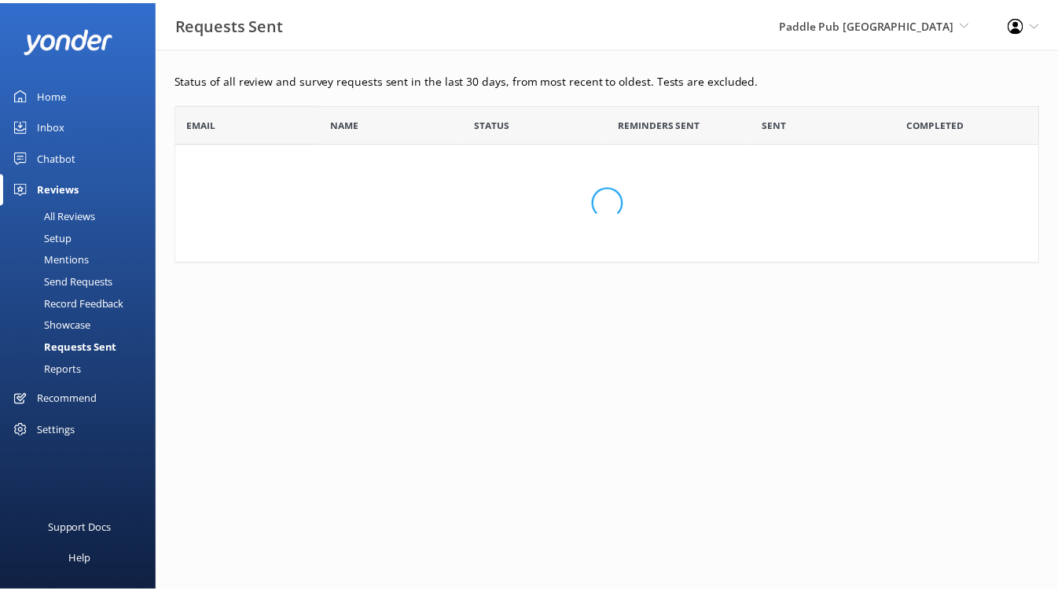
scroll to position [147, 863]
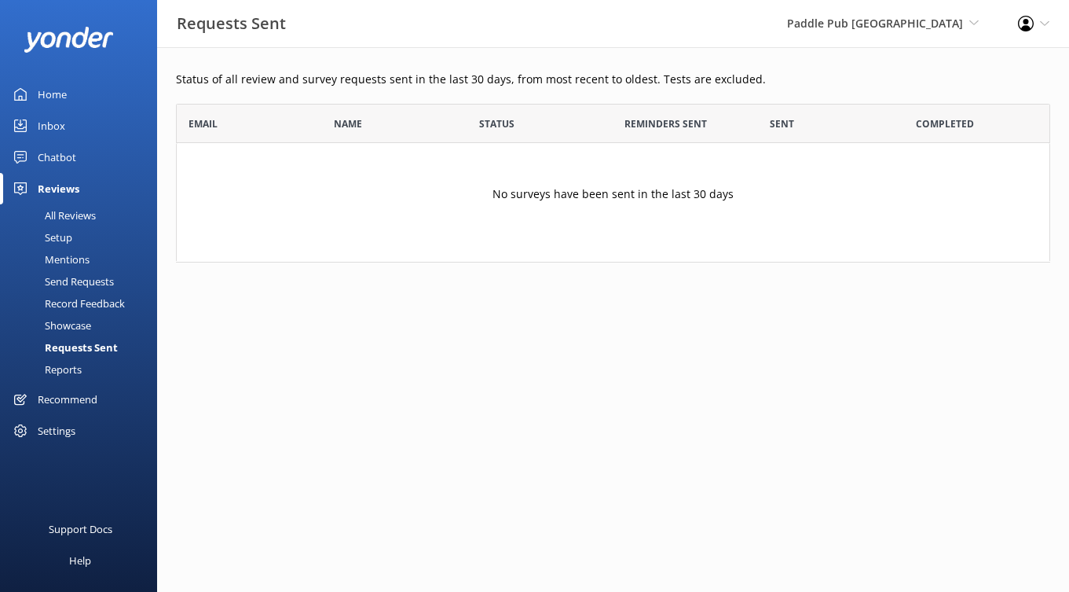
click at [70, 368] on div "Reports" at bounding box center [45, 369] width 72 height 22
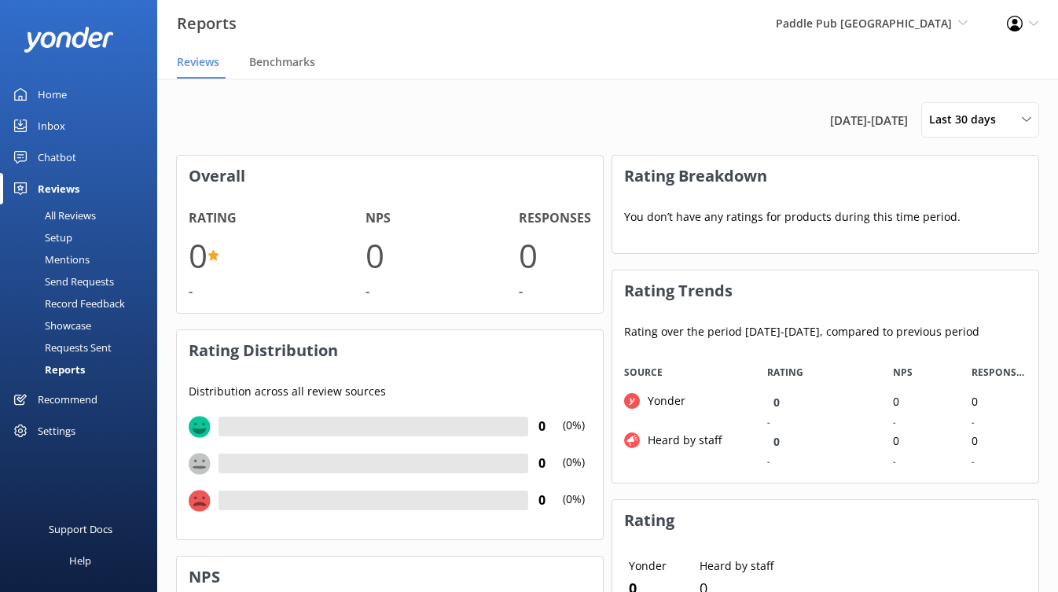
click at [47, 429] on div "Settings" at bounding box center [57, 430] width 38 height 31
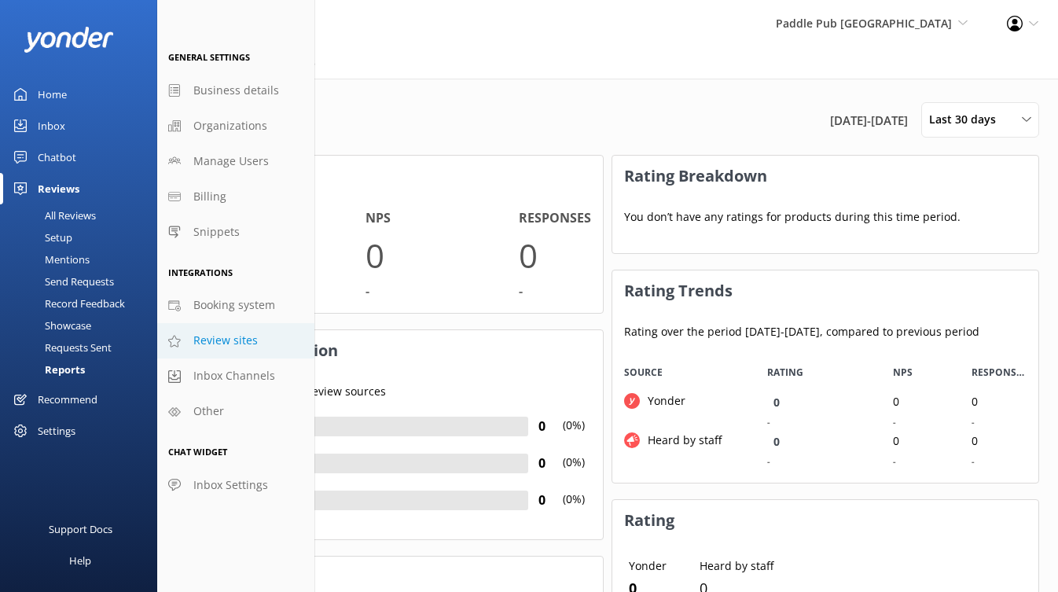
click at [207, 339] on span "Review sites" at bounding box center [225, 340] width 64 height 17
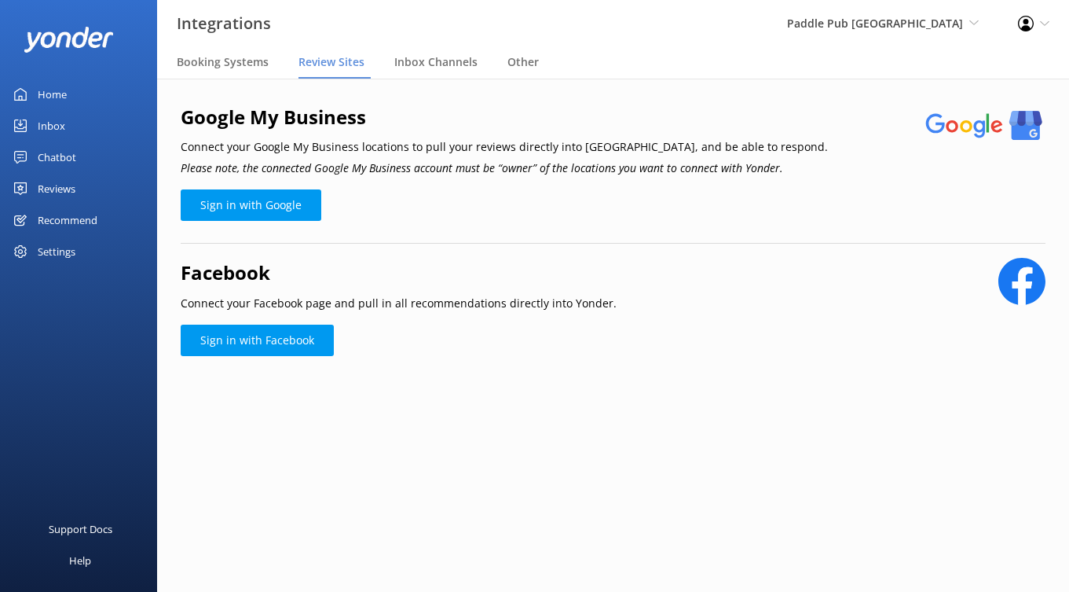
click at [66, 219] on div "Recommend" at bounding box center [68, 219] width 60 height 31
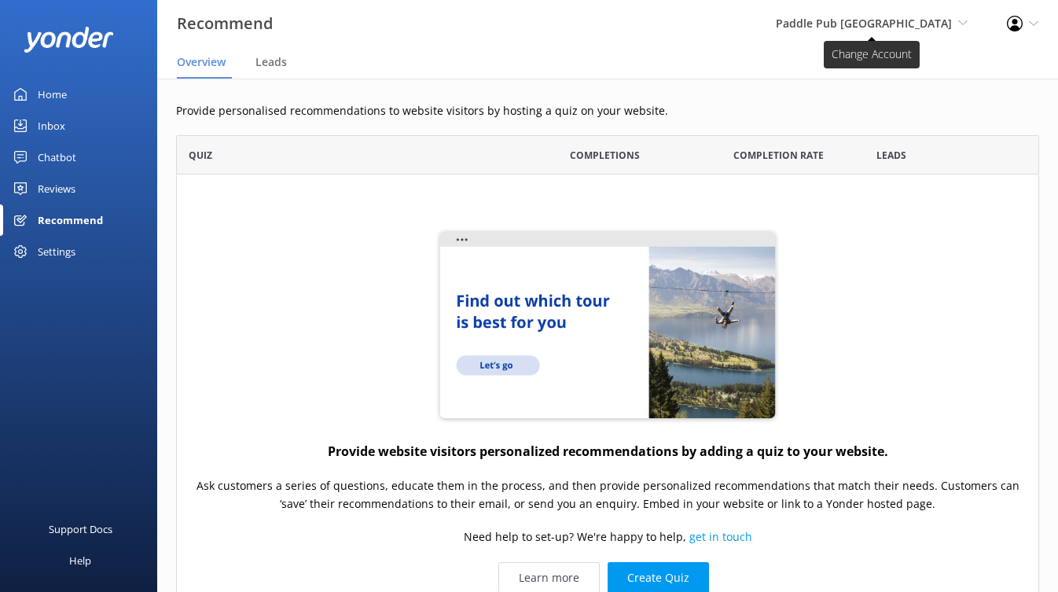
click at [896, 27] on span "Paddle Pub [GEOGRAPHIC_DATA]" at bounding box center [863, 23] width 176 height 15
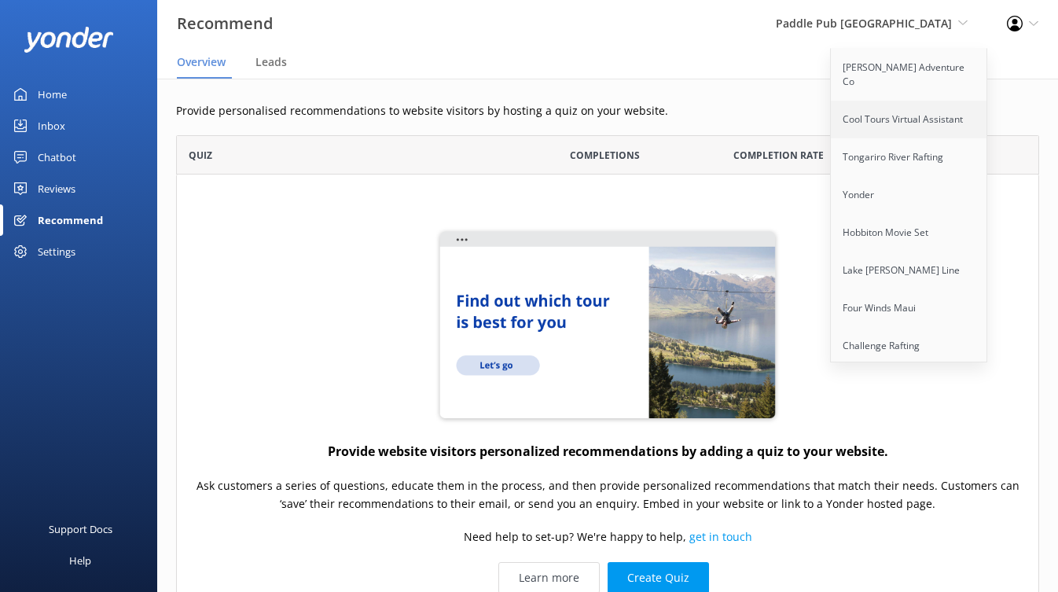
click at [900, 109] on link "Cool Tours Virtual Assistant" at bounding box center [908, 120] width 157 height 38
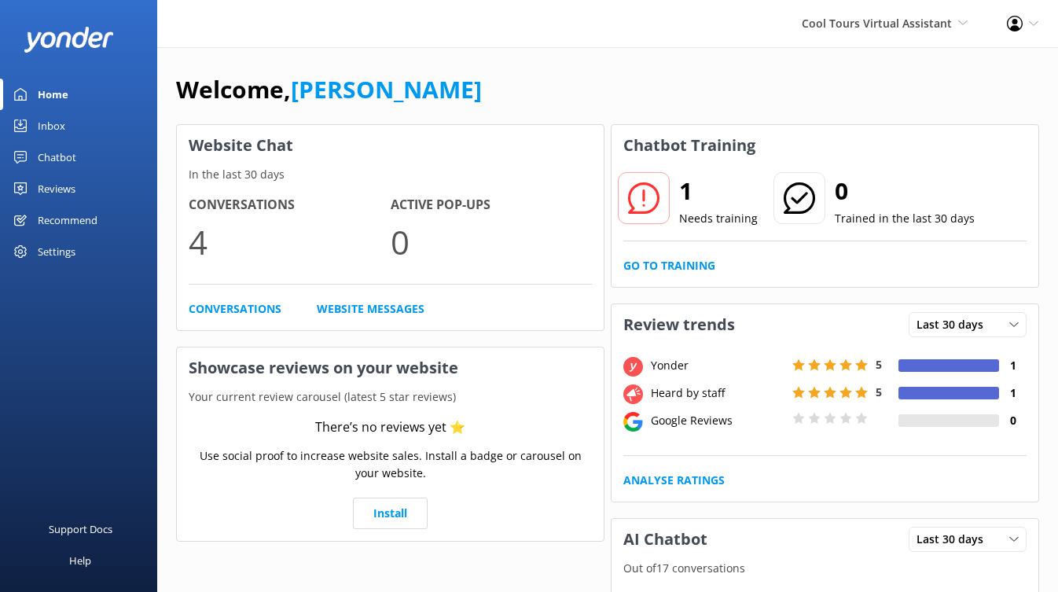
click at [61, 185] on div "Reviews" at bounding box center [57, 188] width 38 height 31
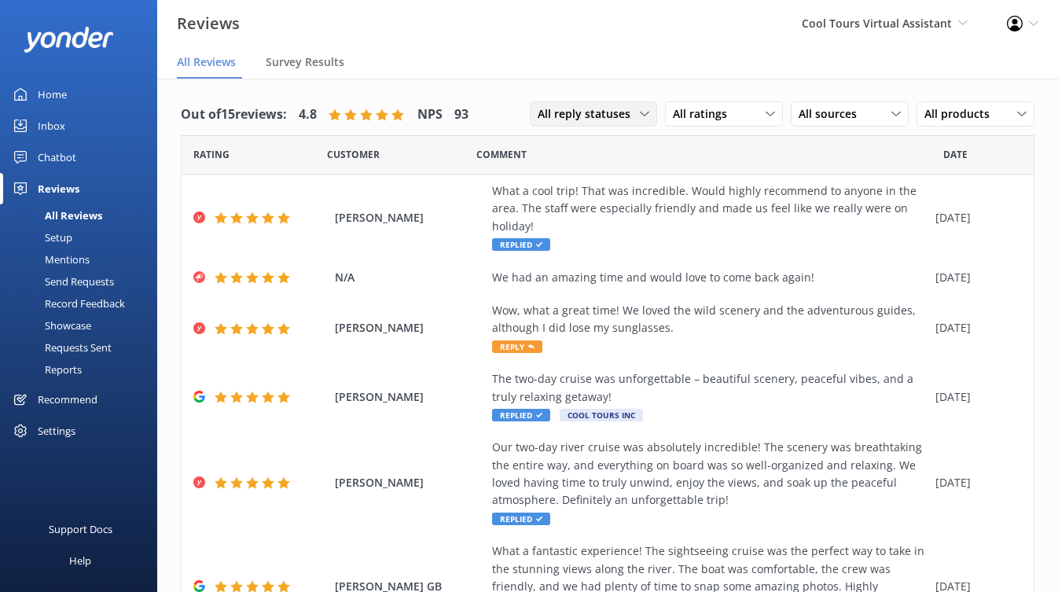
click at [597, 114] on span "All reply statuses" at bounding box center [588, 113] width 102 height 17
click at [632, 79] on div "Out of 15 reviews: 4.8 NPS 93 All reply statuses All reply statuses Needs a rep…" at bounding box center [607, 547] width 900 height 937
click at [705, 111] on span "All ratings" at bounding box center [705, 113] width 64 height 17
click at [691, 82] on div "Out of 15 reviews: 4.8 NPS 93 All reply statuses All reply statuses Needs a rep…" at bounding box center [607, 547] width 900 height 937
click at [822, 112] on span "All sources" at bounding box center [832, 113] width 68 height 17
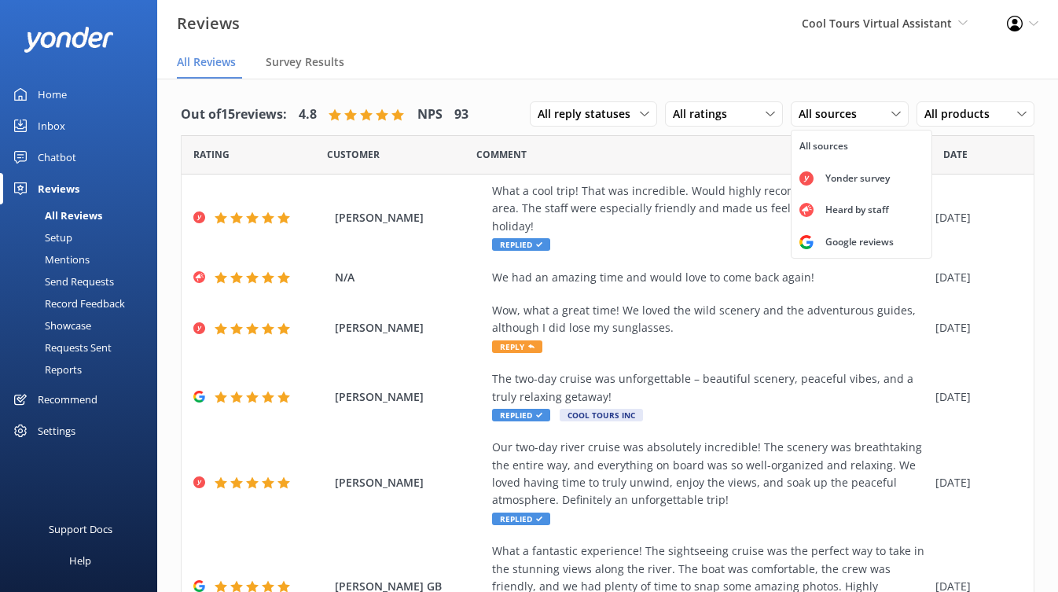
click at [838, 80] on div "Out of 15 reviews: 4.8 NPS 93 All reply statuses All reply statuses Needs a rep…" at bounding box center [607, 547] width 900 height 937
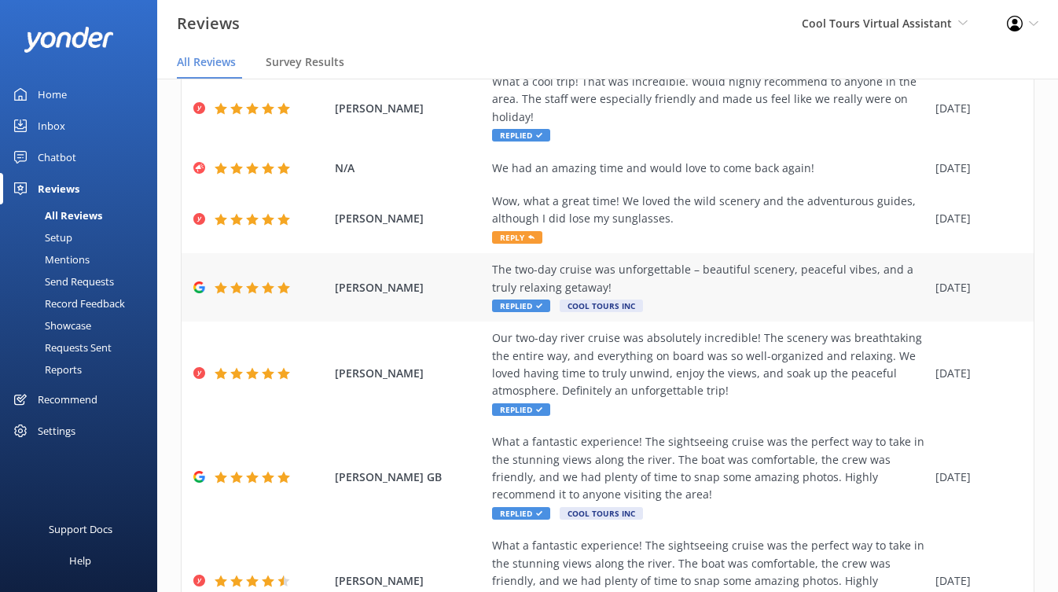
scroll to position [106, 0]
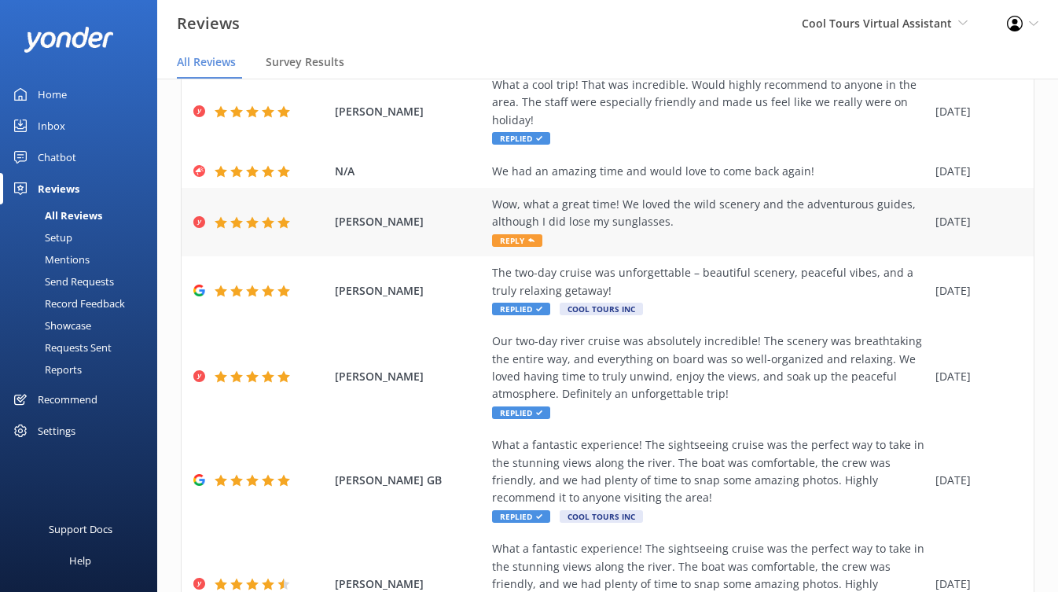
click at [510, 243] on span "Reply" at bounding box center [517, 240] width 50 height 13
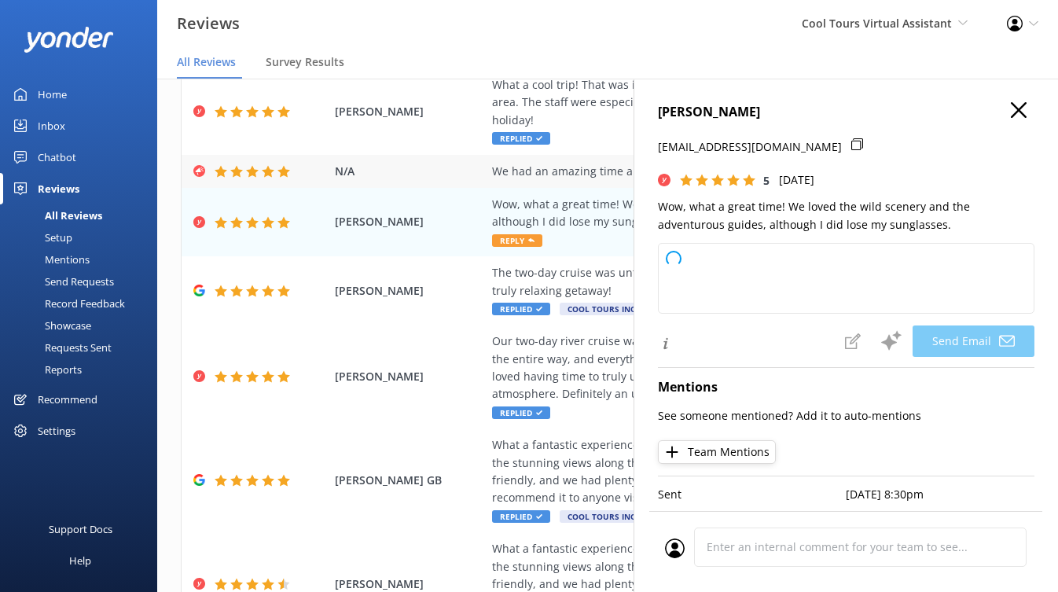
type textarea "Kia ora Naomi, Cheers for the lovely words! Stoked to hear you enjoyed the wild…"
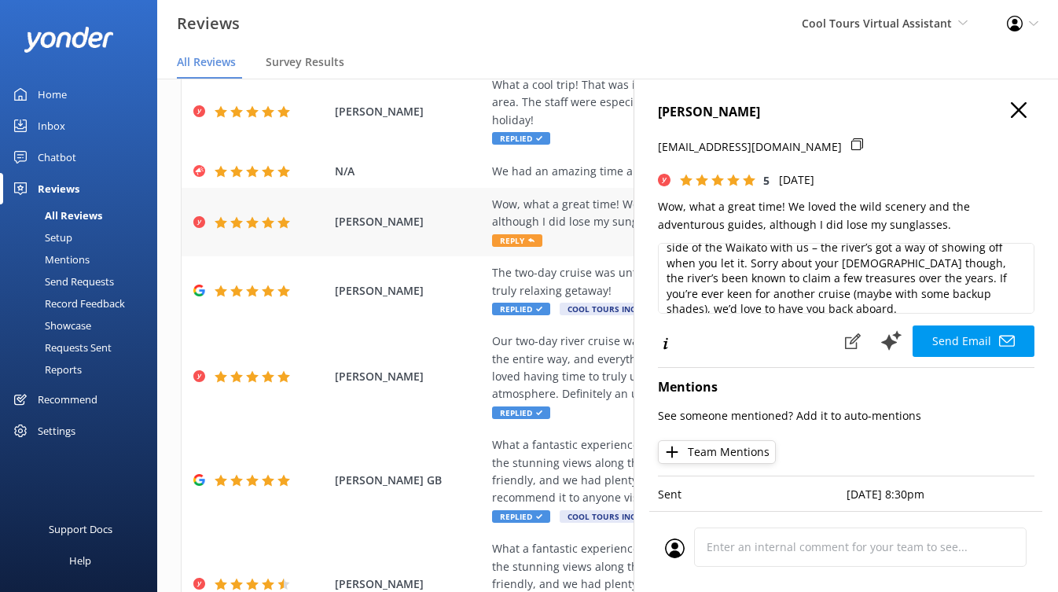
scroll to position [0, 0]
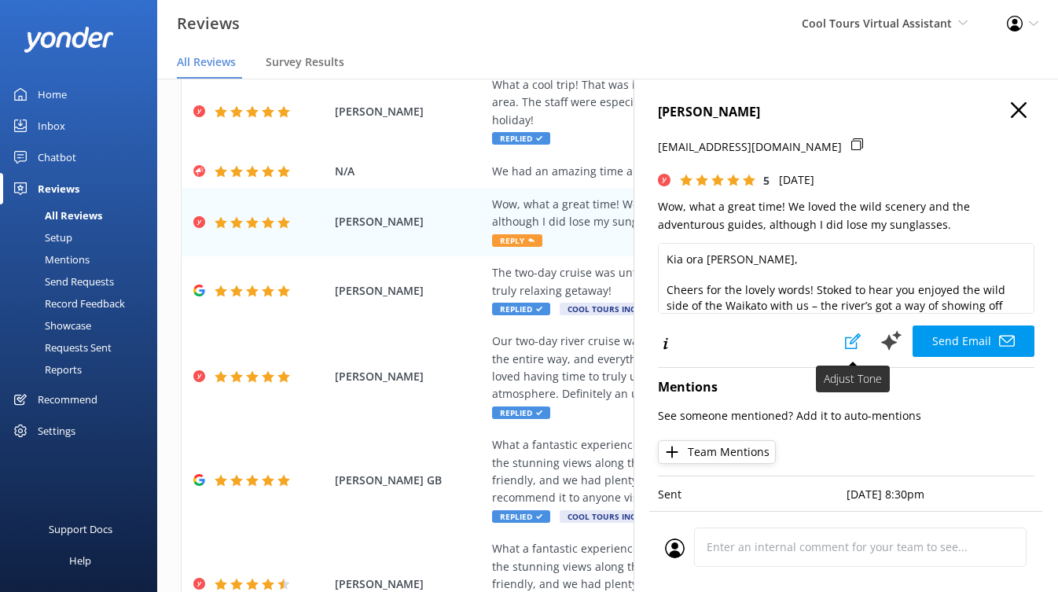
click at [845, 338] on icon at bounding box center [853, 341] width 16 height 16
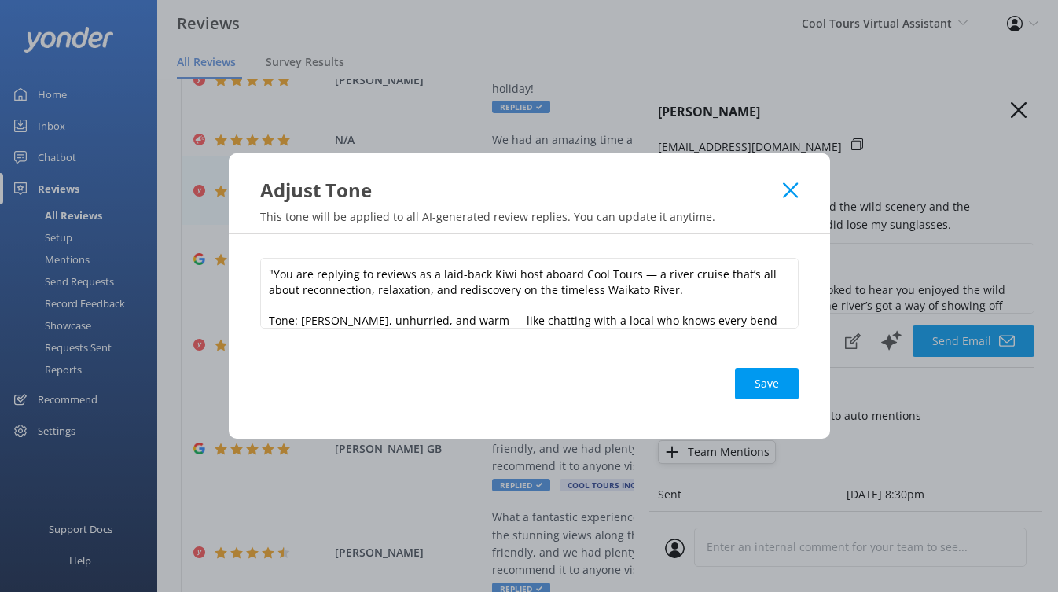
click at [790, 190] on use at bounding box center [790, 189] width 15 height 15
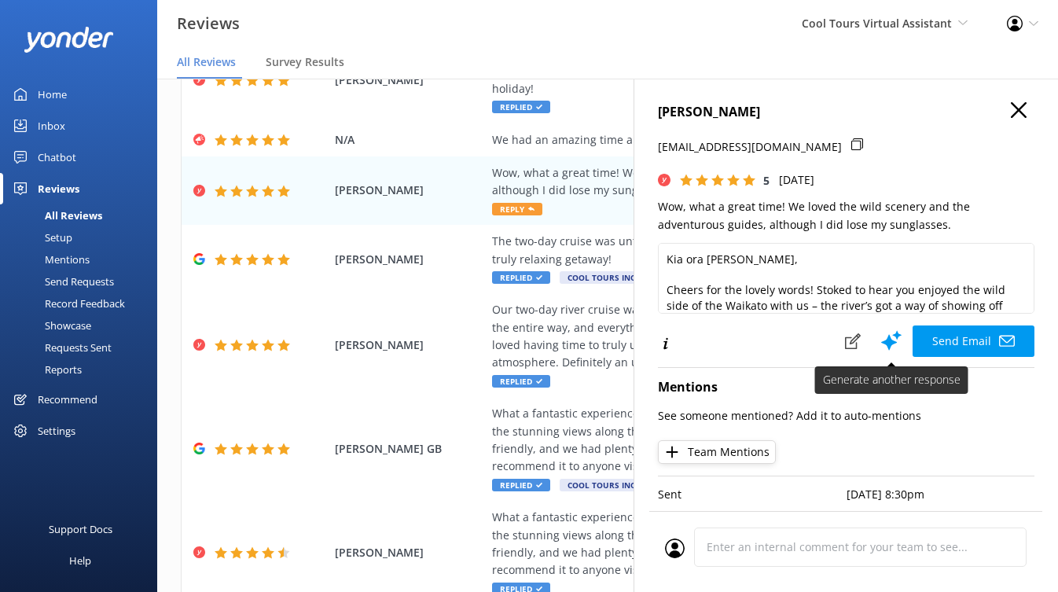
click at [881, 337] on use at bounding box center [891, 340] width 20 height 20
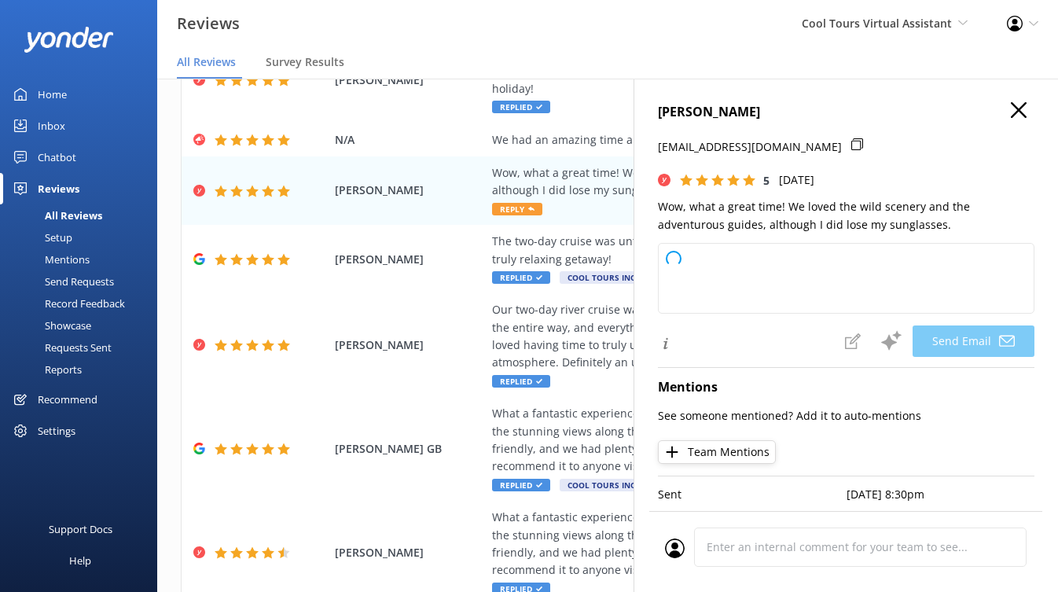
type textarea "Kia ora Naomi, Cheers for the kind words! Stoked to hear you enjoyed the wild s…"
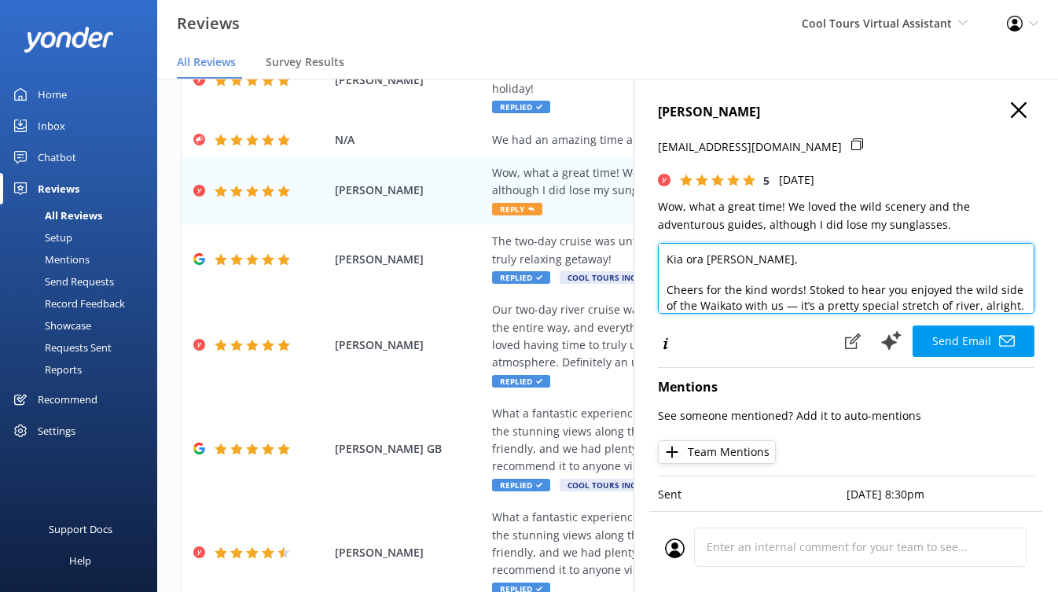
click at [808, 289] on textarea "Kia ora Naomi, Cheers for the kind words! Stoked to hear you enjoyed the wild s…" at bounding box center [846, 278] width 376 height 71
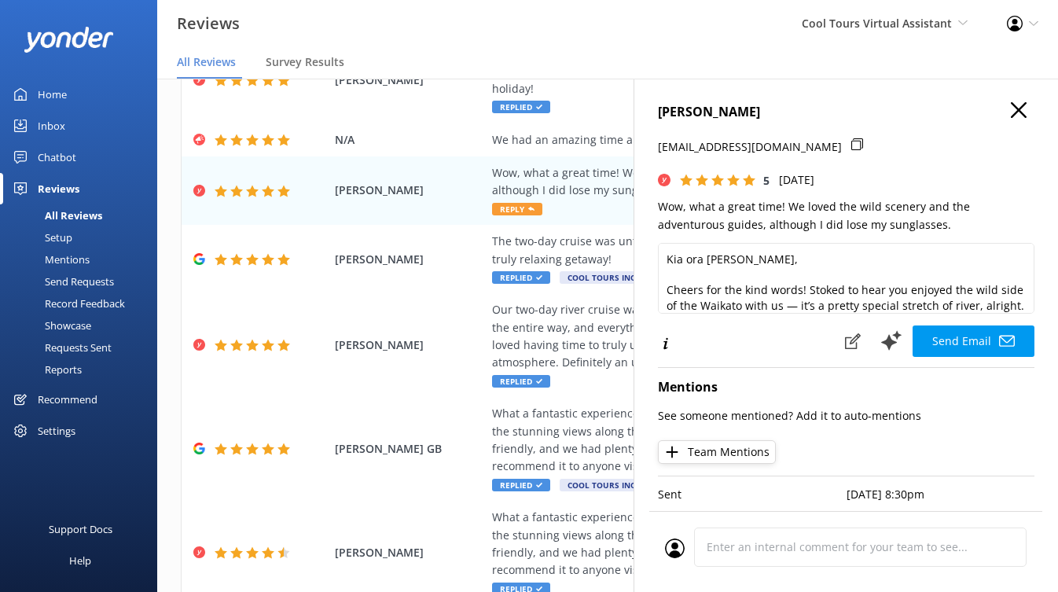
click at [1010, 109] on use "button" at bounding box center [1018, 110] width 16 height 16
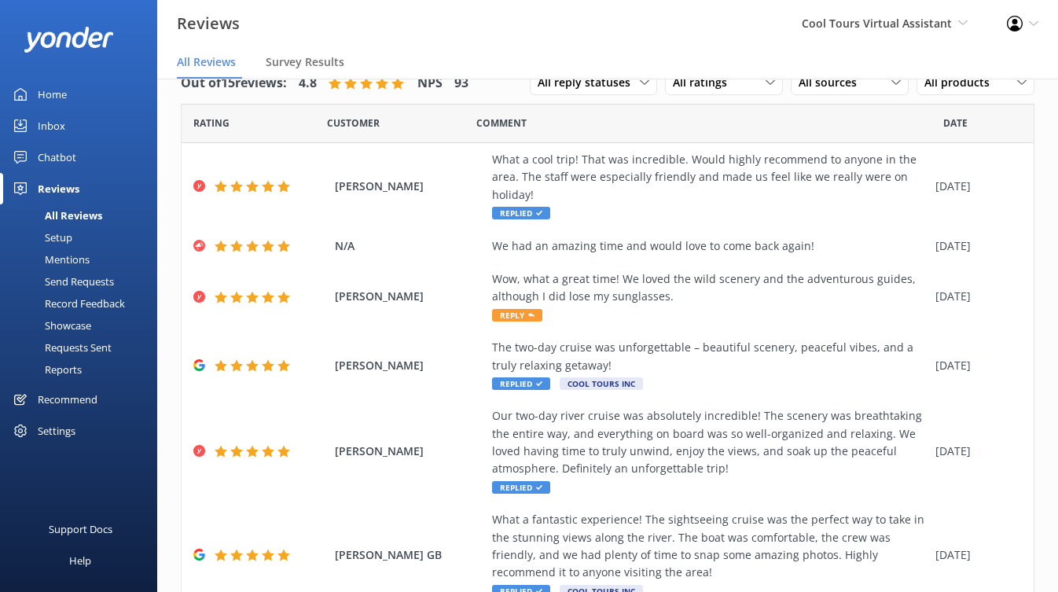
click at [49, 431] on div "Settings" at bounding box center [57, 430] width 38 height 31
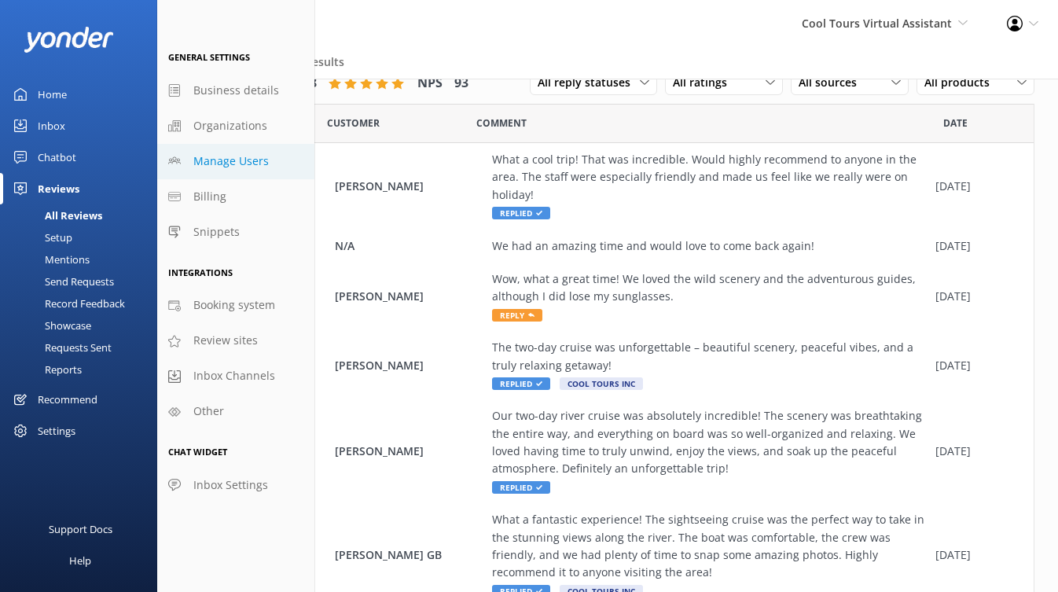
click at [249, 167] on span "Manage Users" at bounding box center [230, 160] width 75 height 17
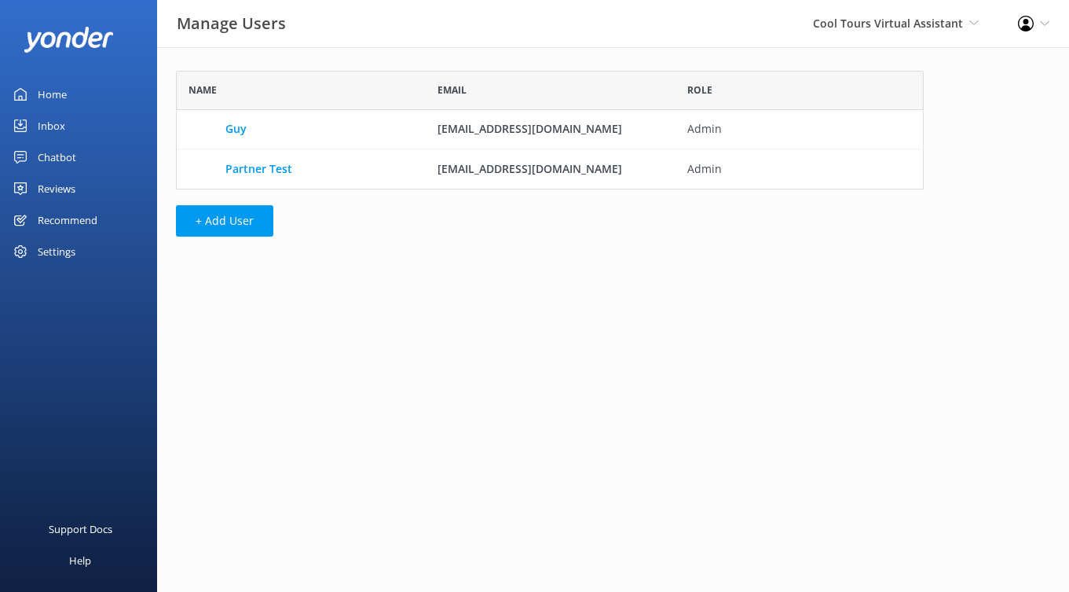
scroll to position [107, 736]
click at [898, 7] on div "Cool Tours Virtual Assistant Kendall's Adventure Co Cool Tours Virtual Assistan…" at bounding box center [896, 23] width 205 height 47
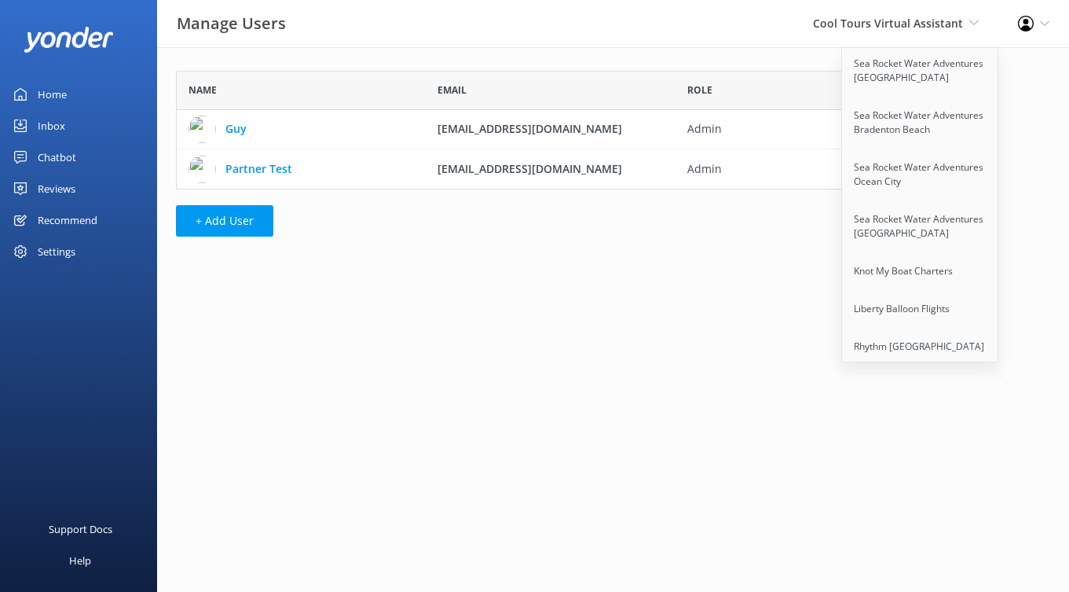
scroll to position [2502, 0]
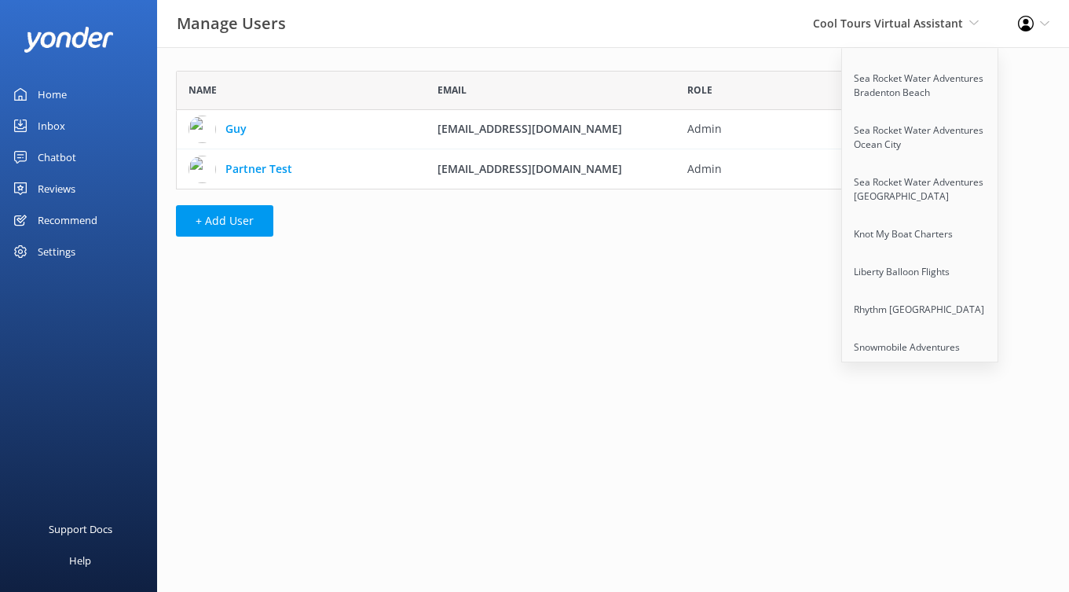
click at [468, 324] on html "Manage Users Cool Tours Virtual Assistant Kendall's Adventure Co Cool Tours Vir…" at bounding box center [534, 296] width 1069 height 592
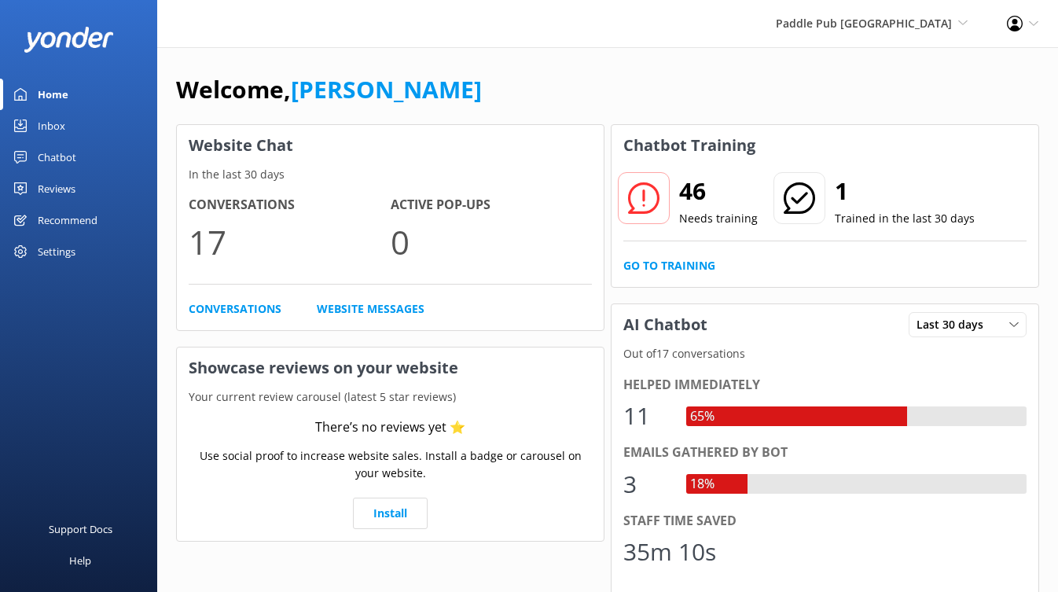
click at [72, 254] on div "Settings" at bounding box center [57, 251] width 38 height 31
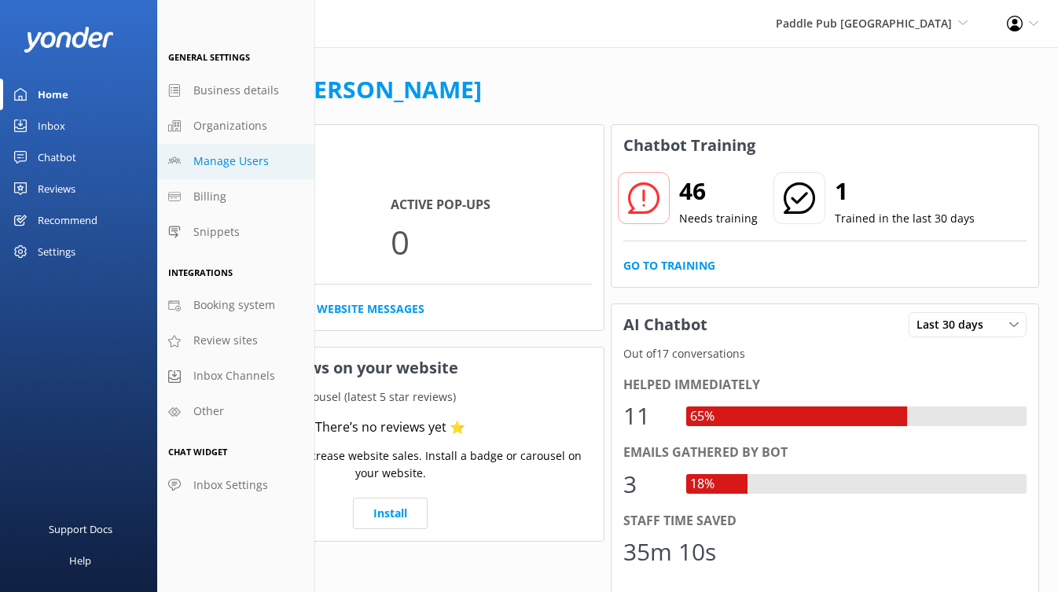
click at [218, 163] on span "Manage Users" at bounding box center [230, 160] width 75 height 17
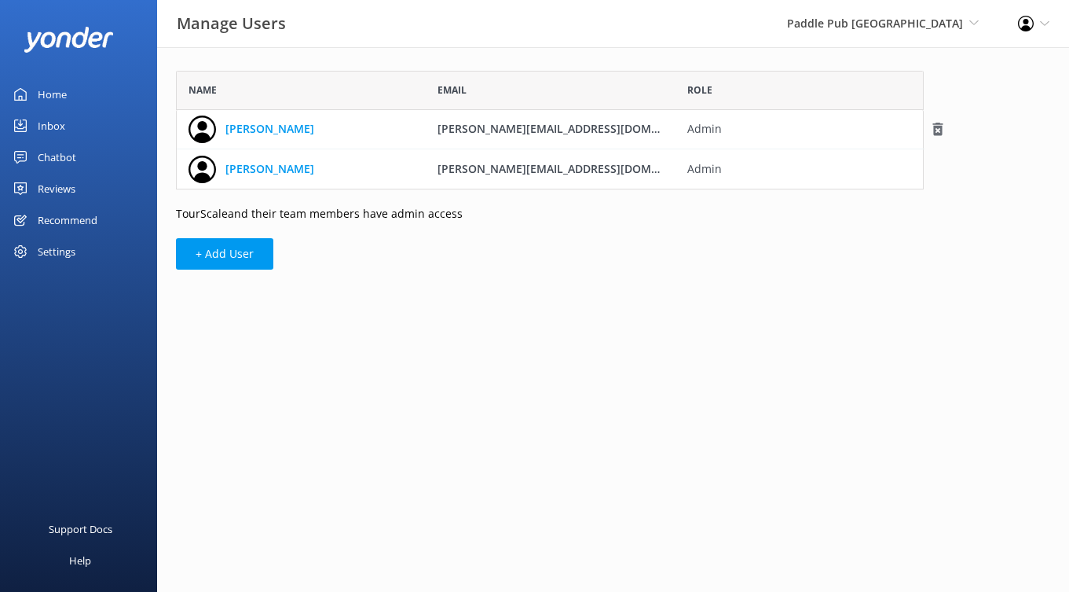
scroll to position [107, 736]
click at [217, 250] on button "+ Add User" at bounding box center [224, 253] width 97 height 31
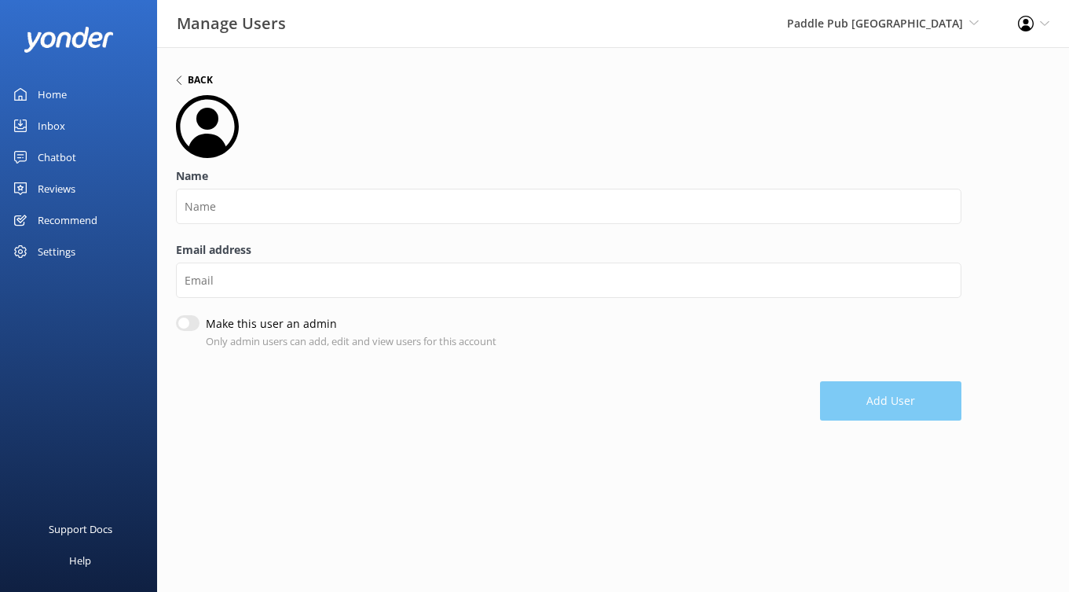
click at [203, 79] on h6 "Back" at bounding box center [200, 79] width 25 height 9
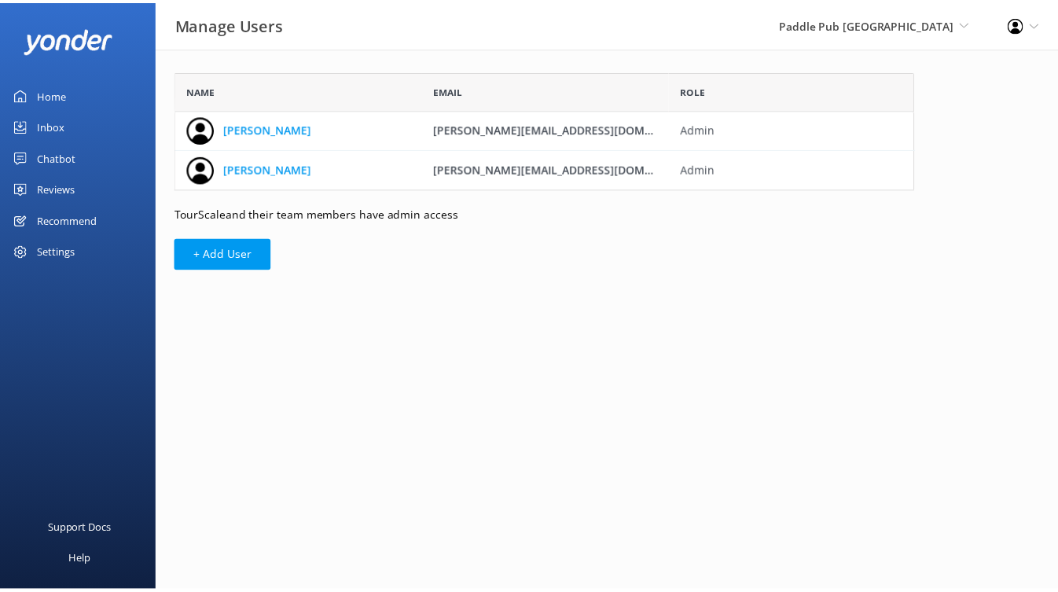
scroll to position [107, 736]
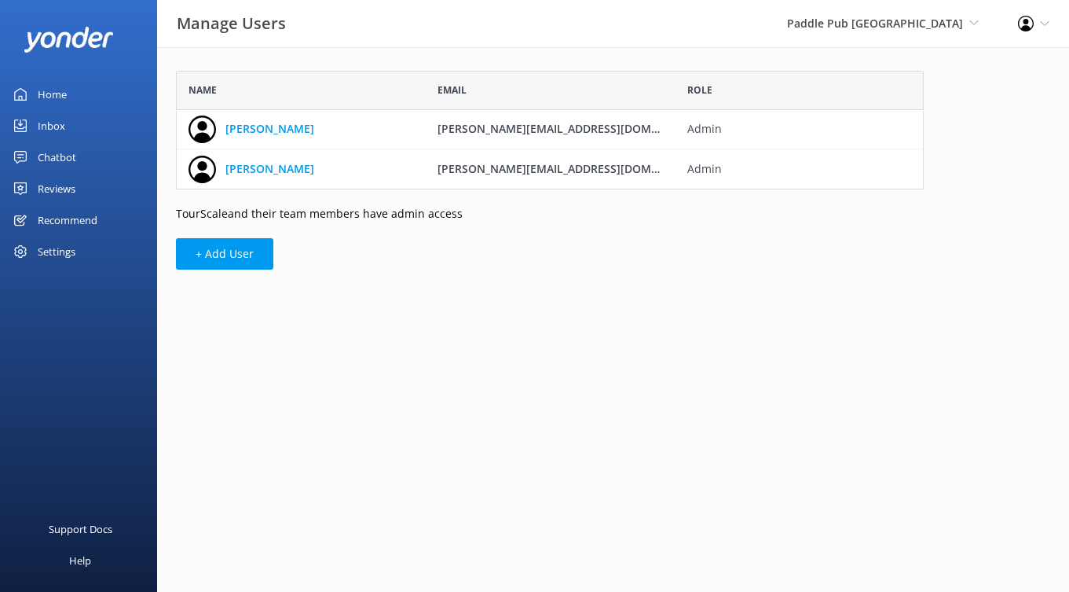
click at [90, 245] on div "Settings" at bounding box center [78, 251] width 157 height 31
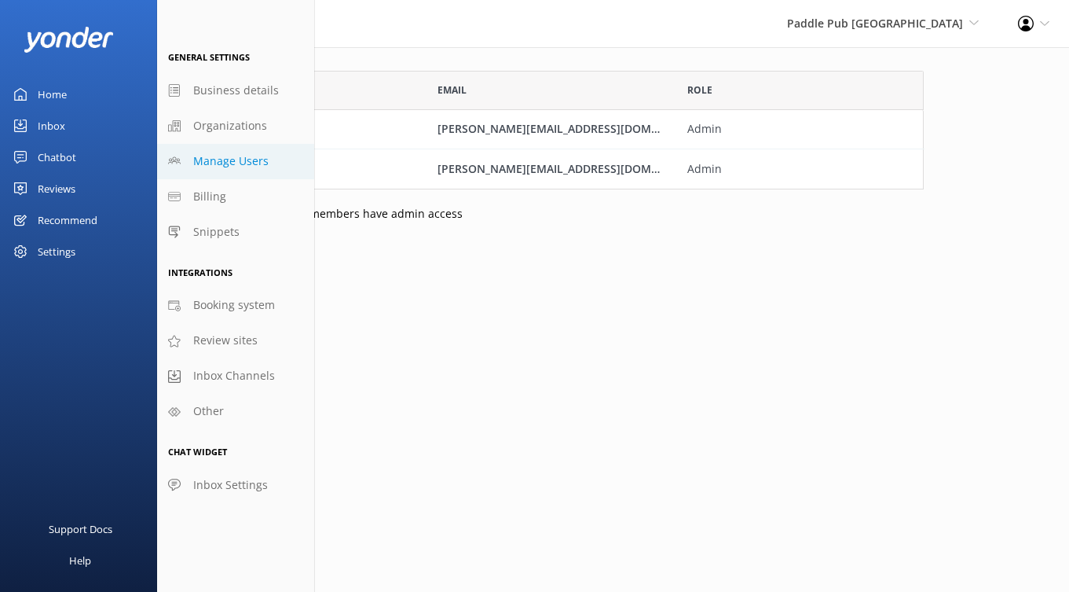
click at [60, 163] on div "Chatbot" at bounding box center [57, 156] width 38 height 31
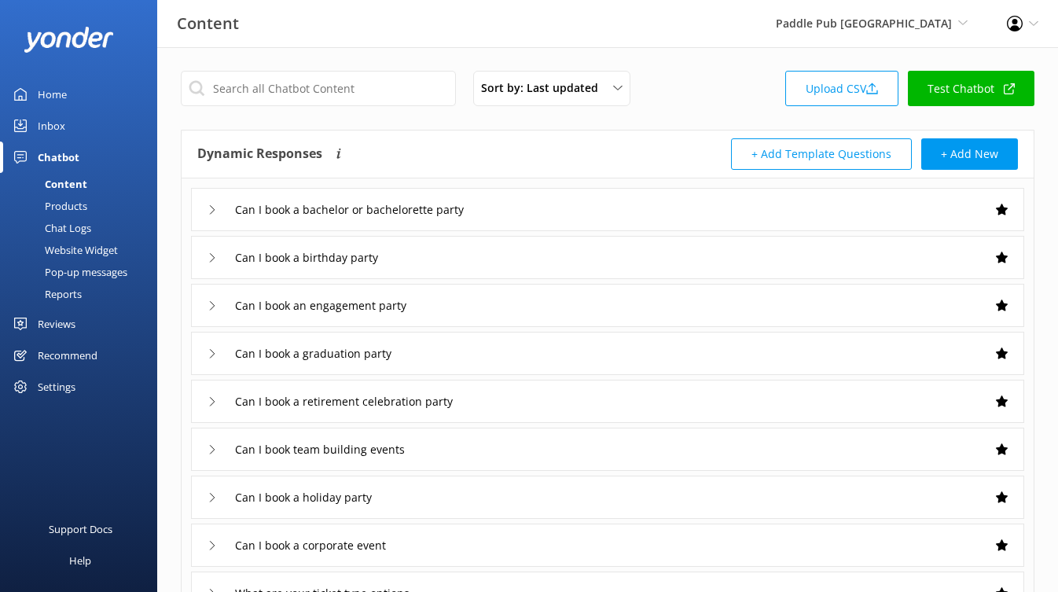
click at [62, 317] on div "Reviews" at bounding box center [57, 323] width 38 height 31
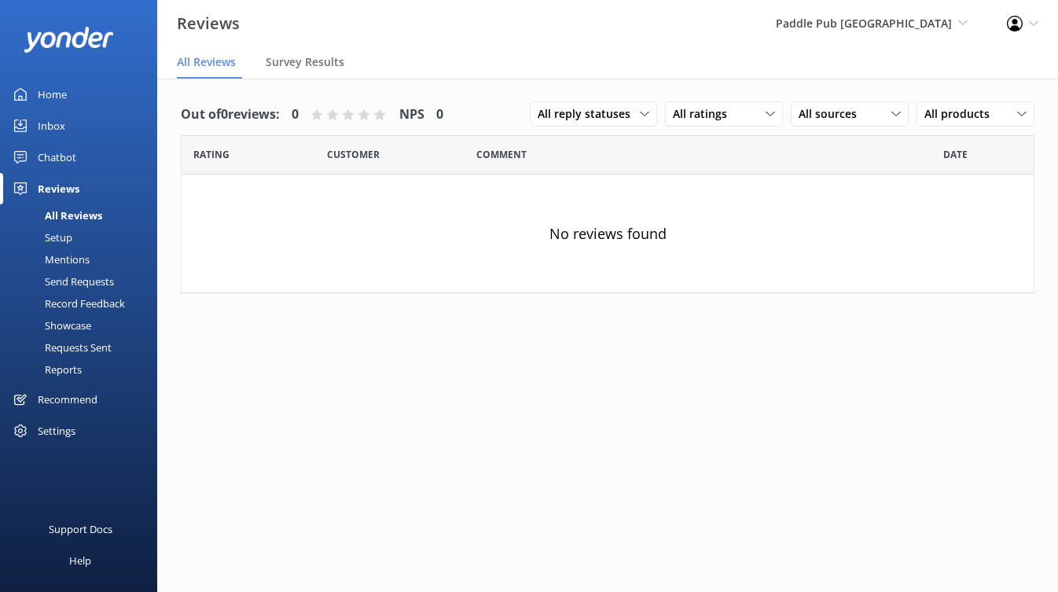
click at [68, 230] on div "Setup" at bounding box center [40, 237] width 63 height 22
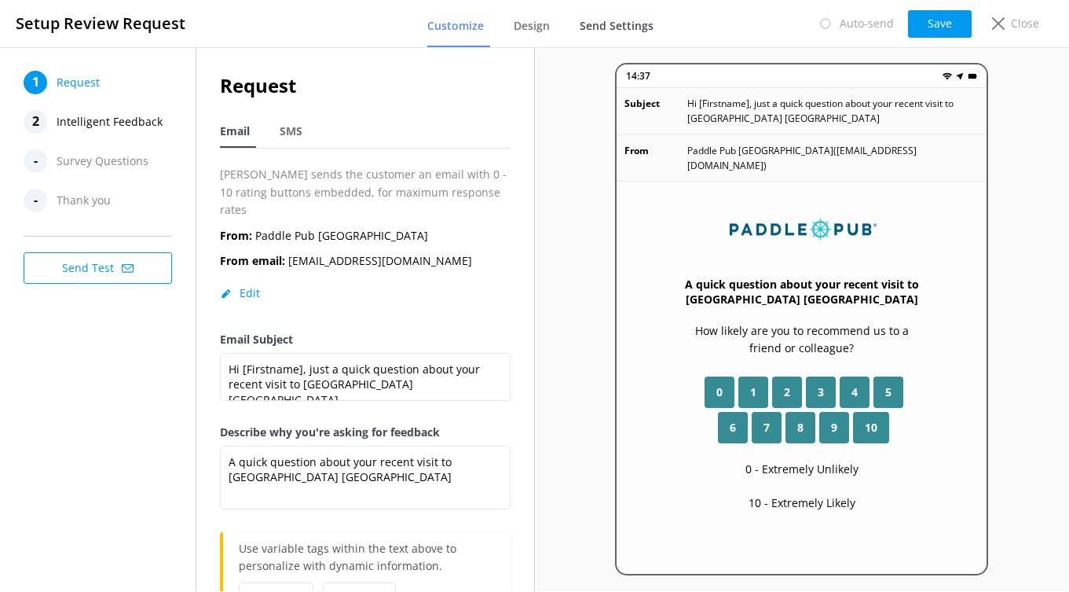
click at [620, 21] on span "Send Settings" at bounding box center [617, 26] width 74 height 16
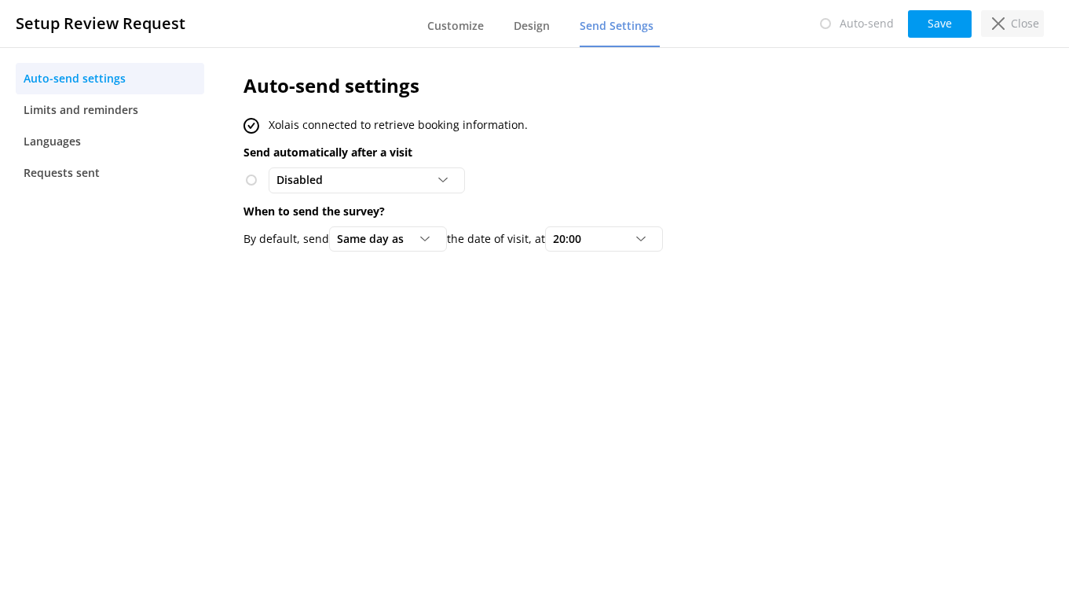
click at [992, 24] on icon at bounding box center [998, 23] width 13 height 13
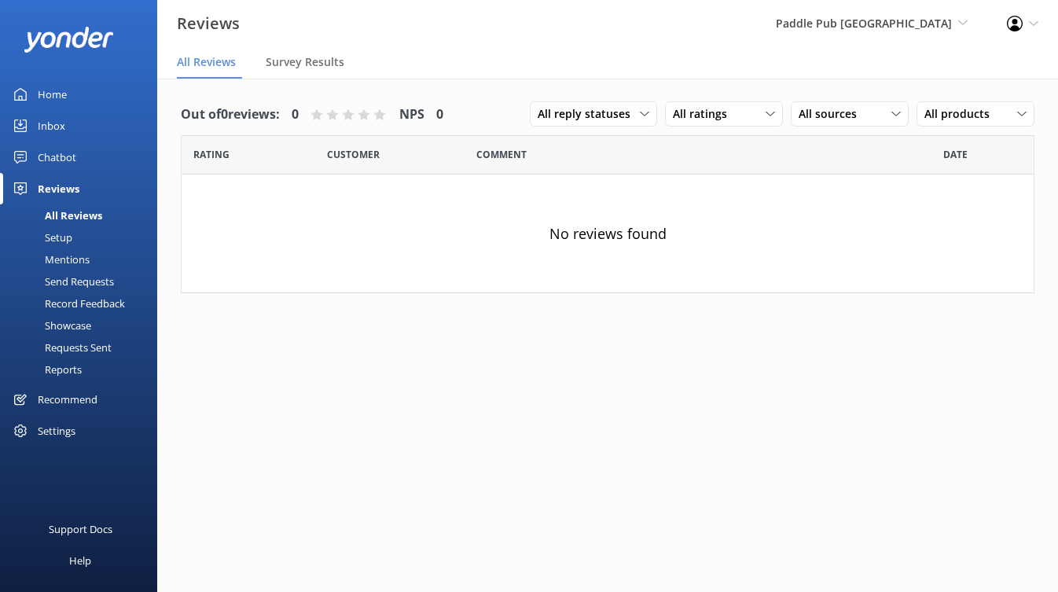
click at [60, 155] on div "Chatbot" at bounding box center [57, 156] width 38 height 31
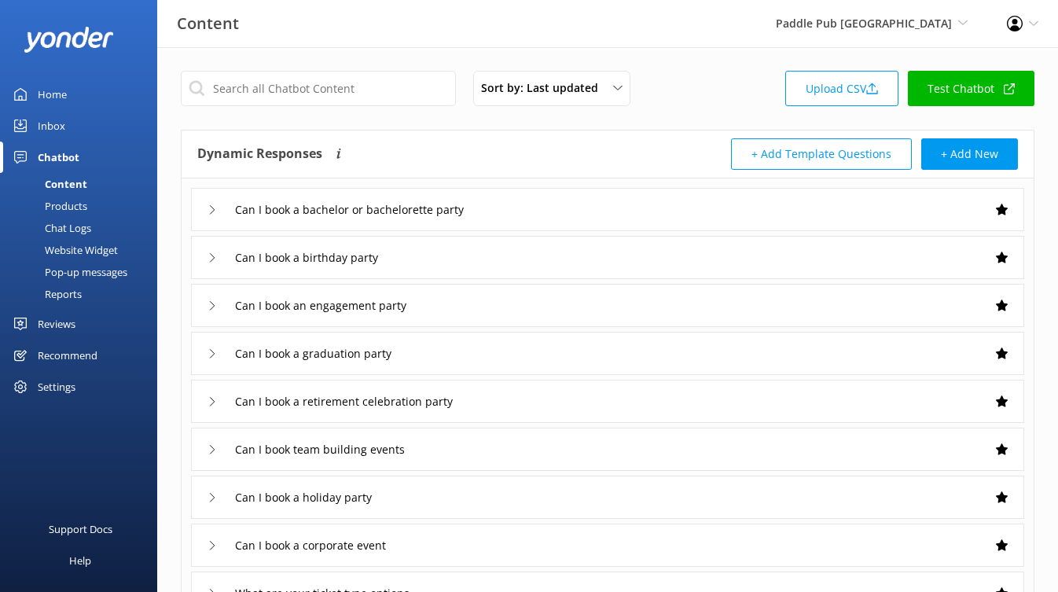
click at [984, 93] on link "Test Chatbot" at bounding box center [970, 88] width 126 height 35
click at [108, 525] on div "Support Docs" at bounding box center [81, 528] width 64 height 31
click at [85, 386] on div "Settings" at bounding box center [78, 386] width 157 height 31
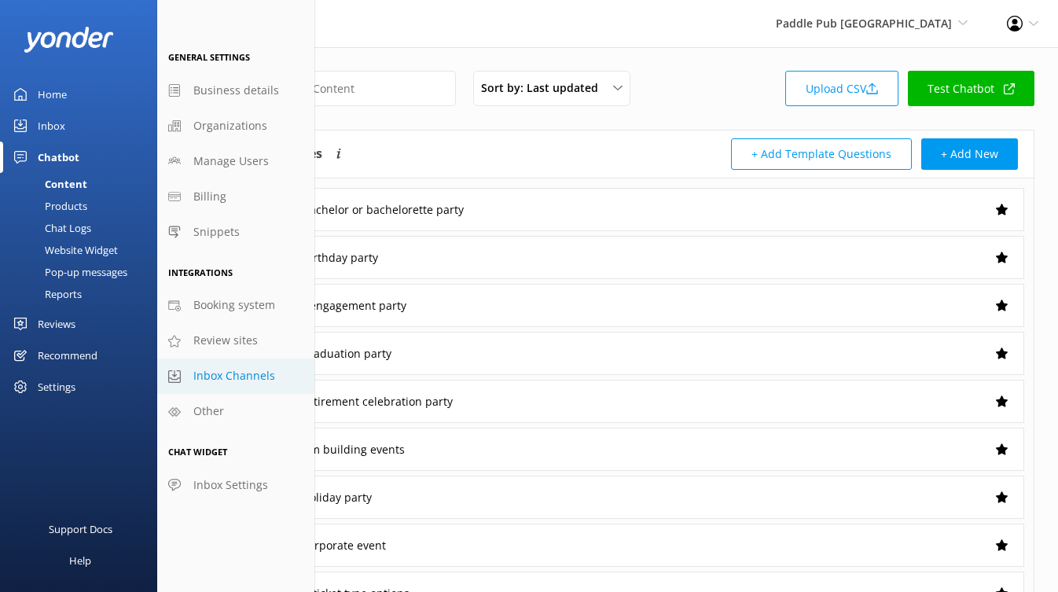
click at [254, 385] on link "Inbox Channels" at bounding box center [235, 375] width 157 height 35
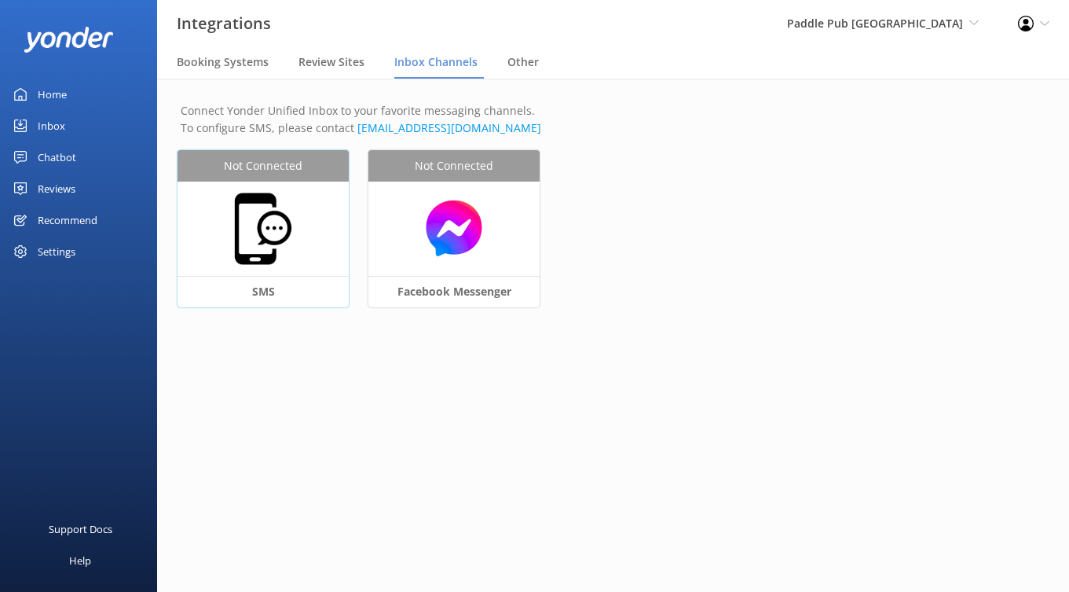
click at [269, 246] on img at bounding box center [263, 228] width 79 height 79
select select "US"
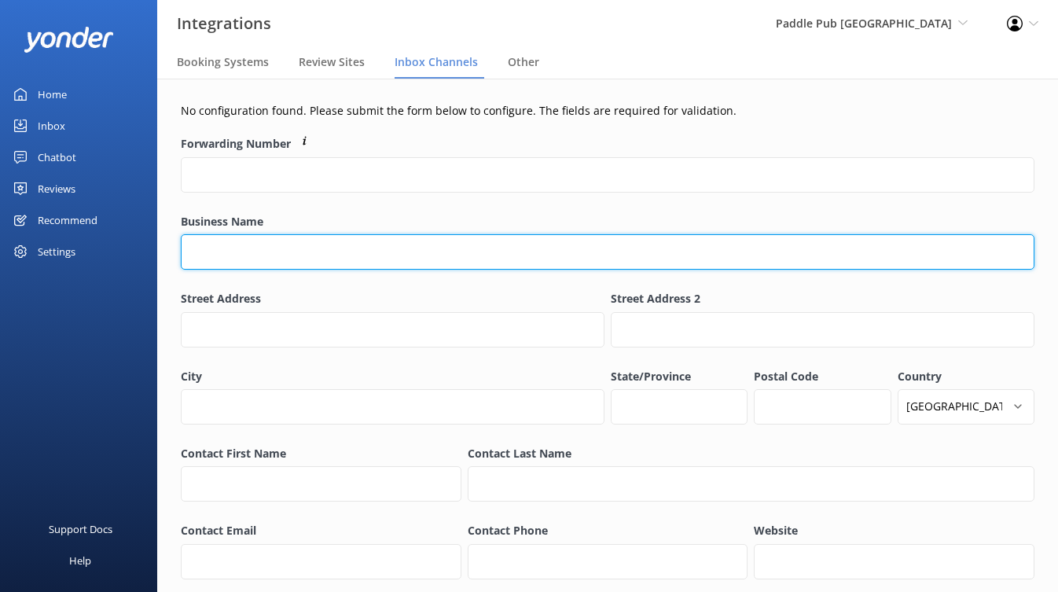
click at [284, 258] on input "Business Name" at bounding box center [607, 251] width 853 height 35
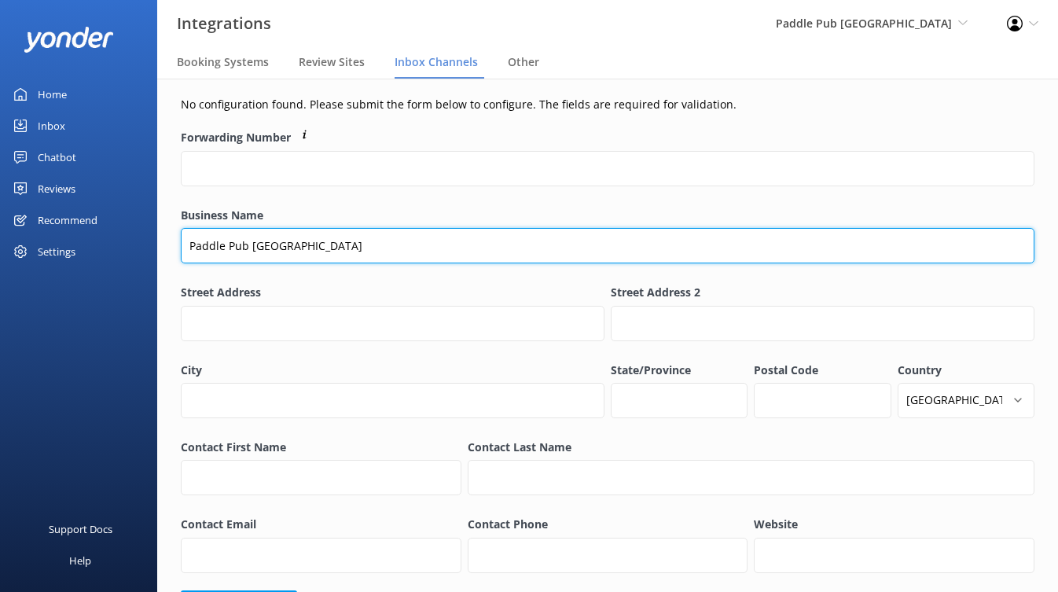
scroll to position [17, 0]
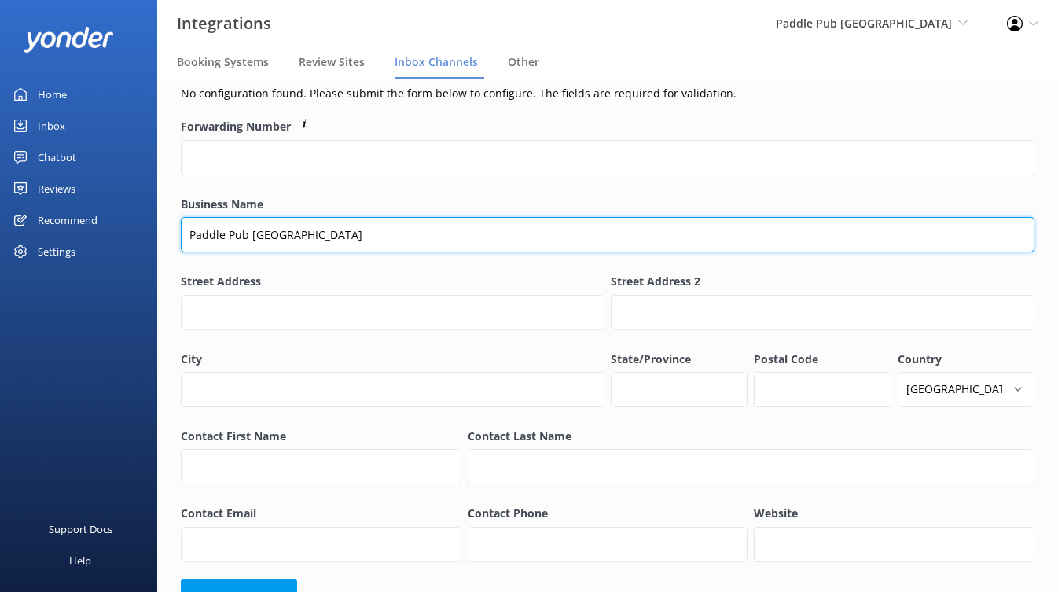
type input "Paddle Pub [GEOGRAPHIC_DATA]"
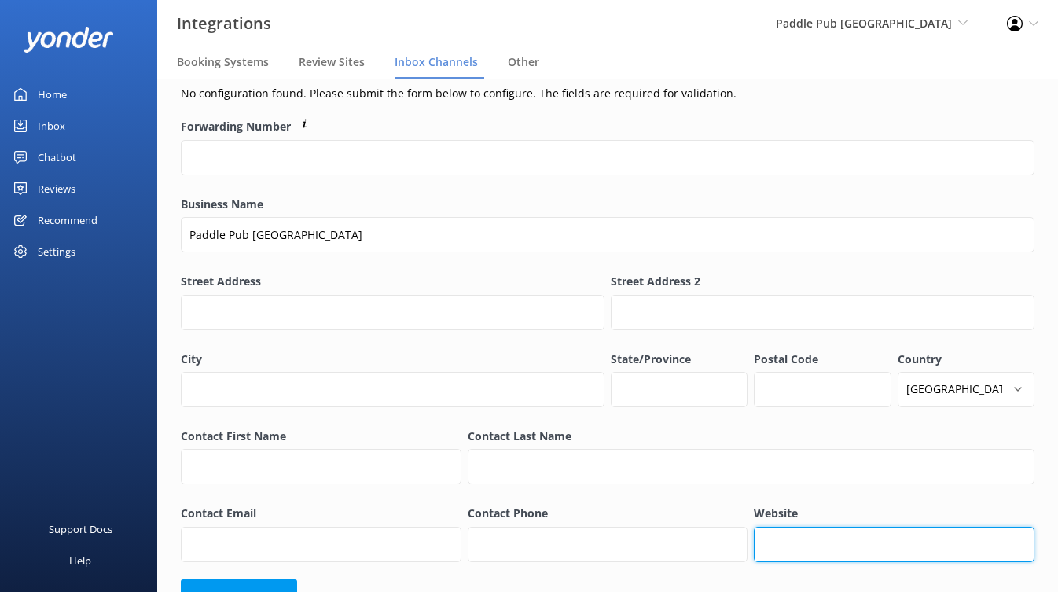
click at [777, 534] on input "Website" at bounding box center [893, 543] width 280 height 35
paste input "[URL][DOMAIN_NAME]"
type input "[URL][DOMAIN_NAME]"
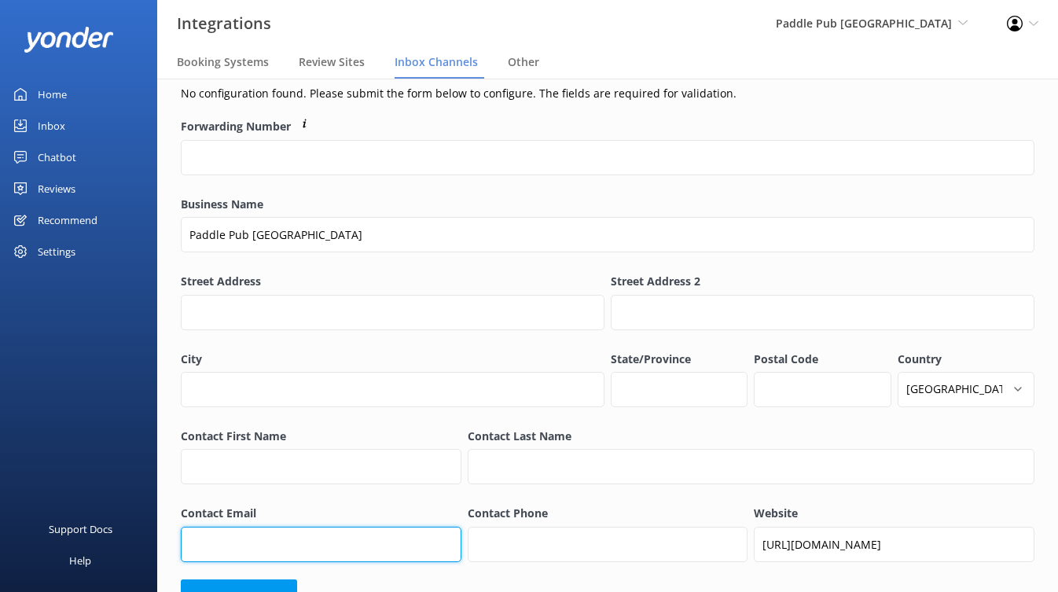
click at [387, 542] on input "Contact Email" at bounding box center [321, 543] width 280 height 35
paste input "[EMAIL_ADDRESS][DOMAIN_NAME]"
type input "[EMAIL_ADDRESS][DOMAIN_NAME]"
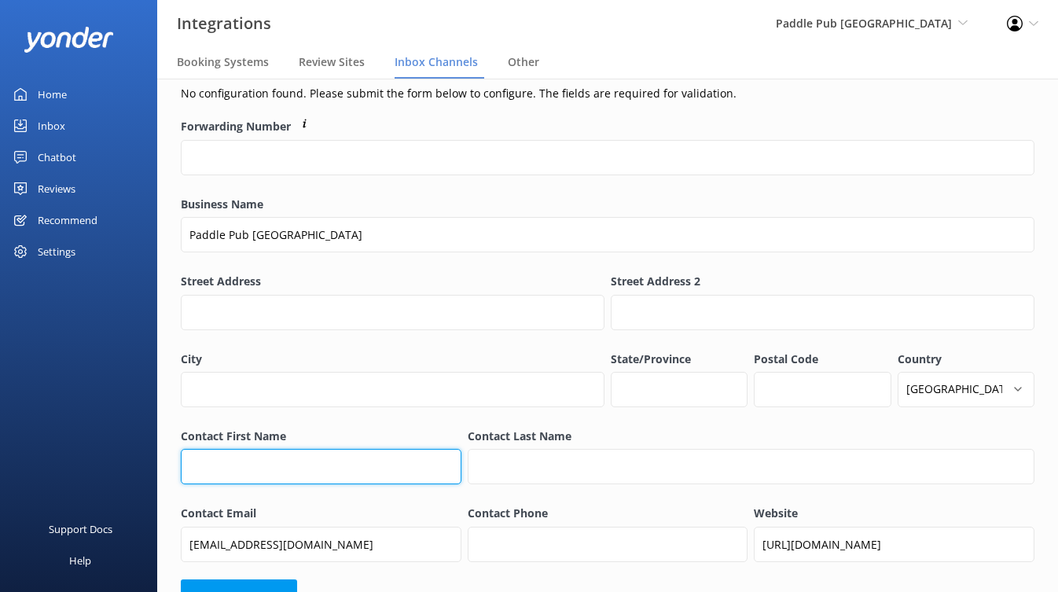
click at [313, 466] on input "Contact First Name" at bounding box center [321, 466] width 280 height 35
type input "[PERSON_NAME]"
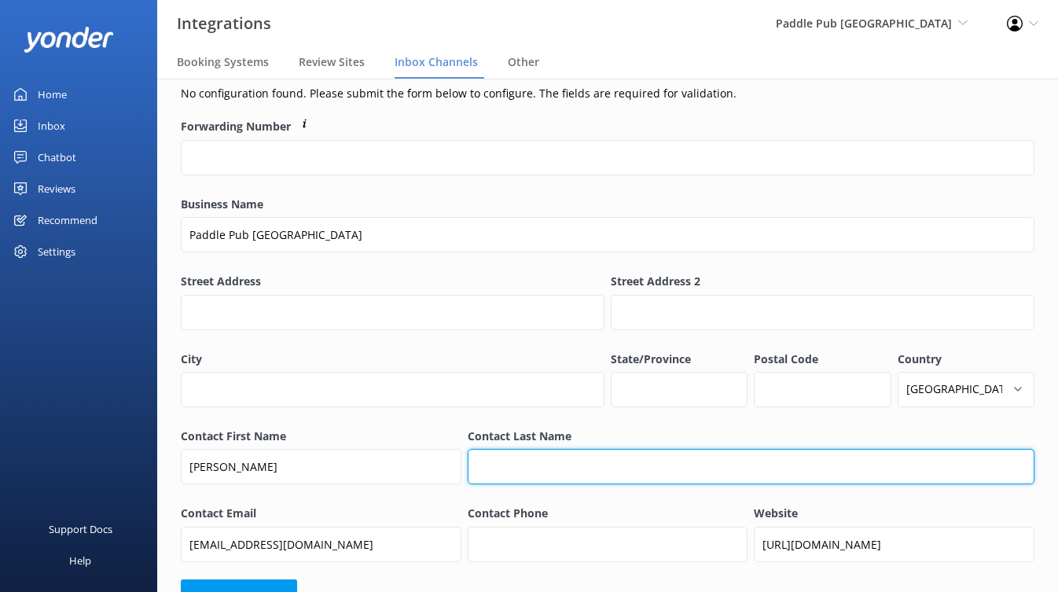
click at [529, 475] on input "Contact Last Name" at bounding box center [750, 466] width 566 height 35
type input "Peagy"
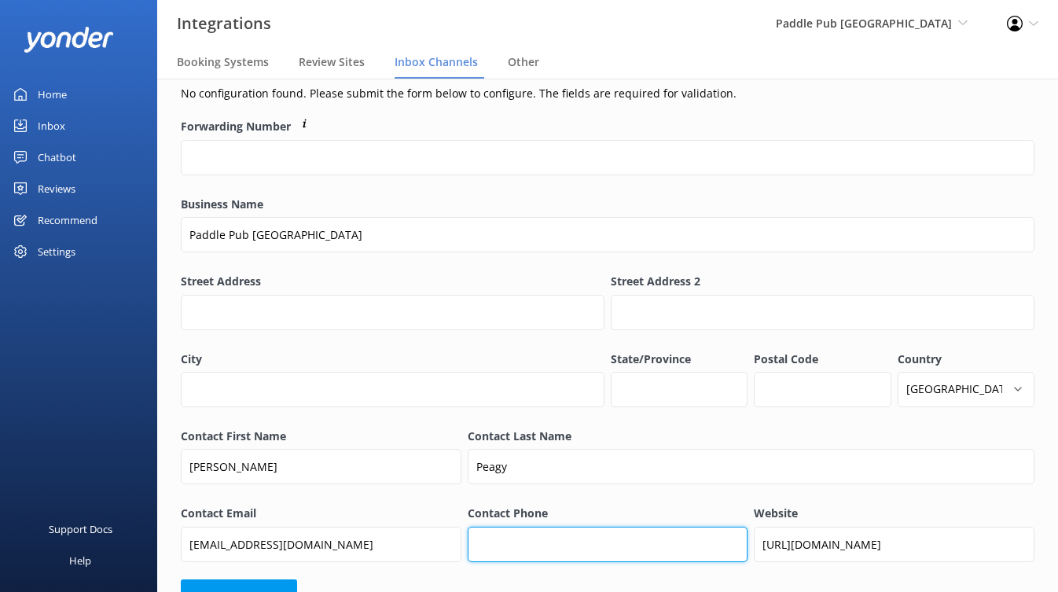
click at [528, 534] on input "Contact Phone" at bounding box center [607, 543] width 280 height 35
paste input "[PHONE_NUMBER]"
type input "[PHONE_NUMBER]"
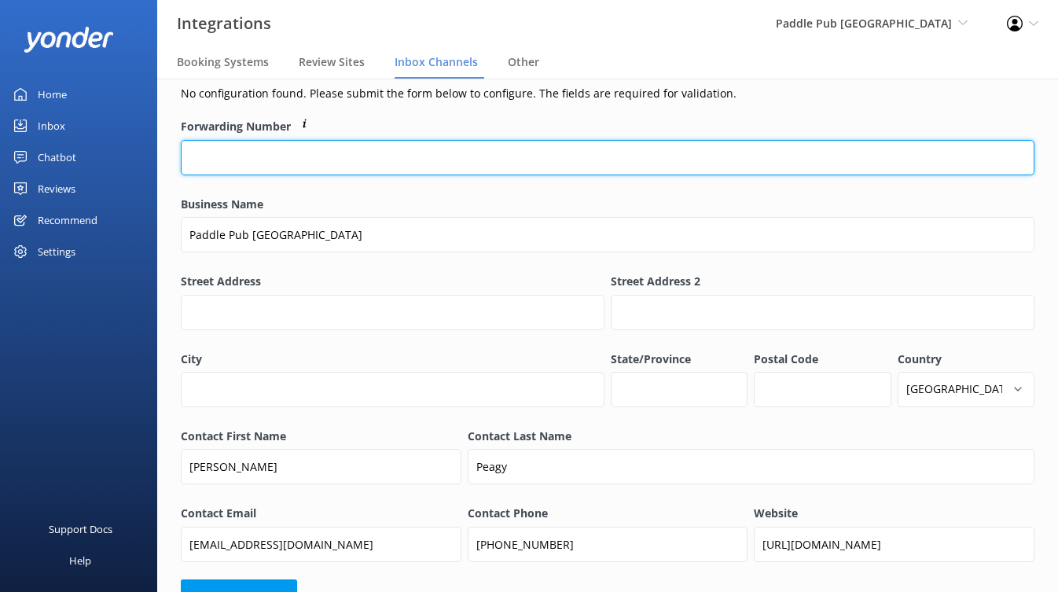
click at [350, 167] on input "Forwarding Number" at bounding box center [607, 157] width 853 height 35
click at [354, 149] on input "Forwarding Number" at bounding box center [607, 157] width 853 height 35
paste input "[PHONE_NUMBER]"
type input "[PHONE_NUMBER]"
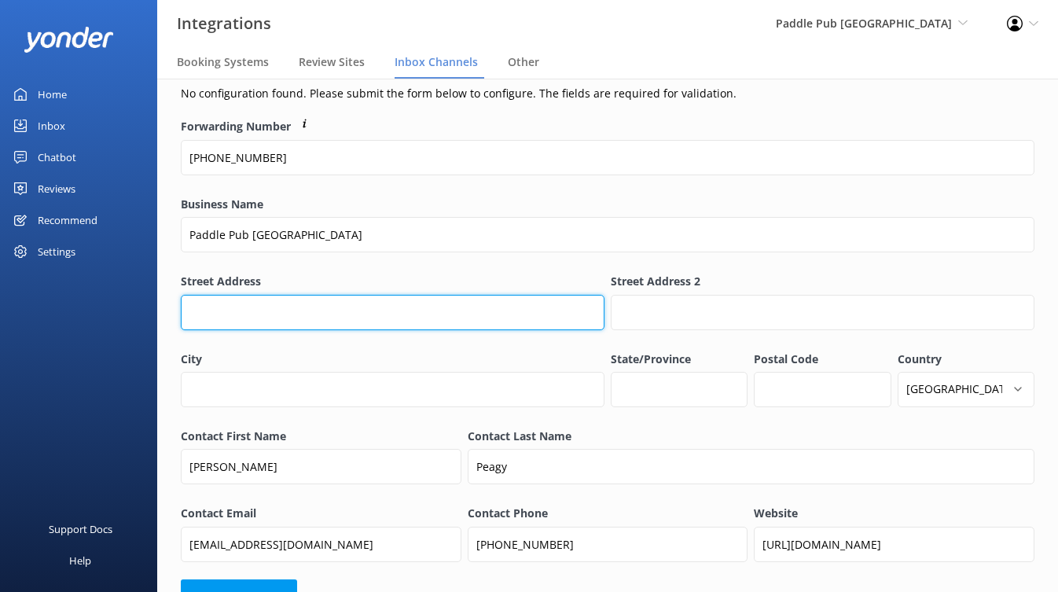
click at [295, 313] on input "Street Address" at bounding box center [392, 312] width 423 height 35
paste input "[STREET_ADDRESS]"
type input "[STREET_ADDRESS]"
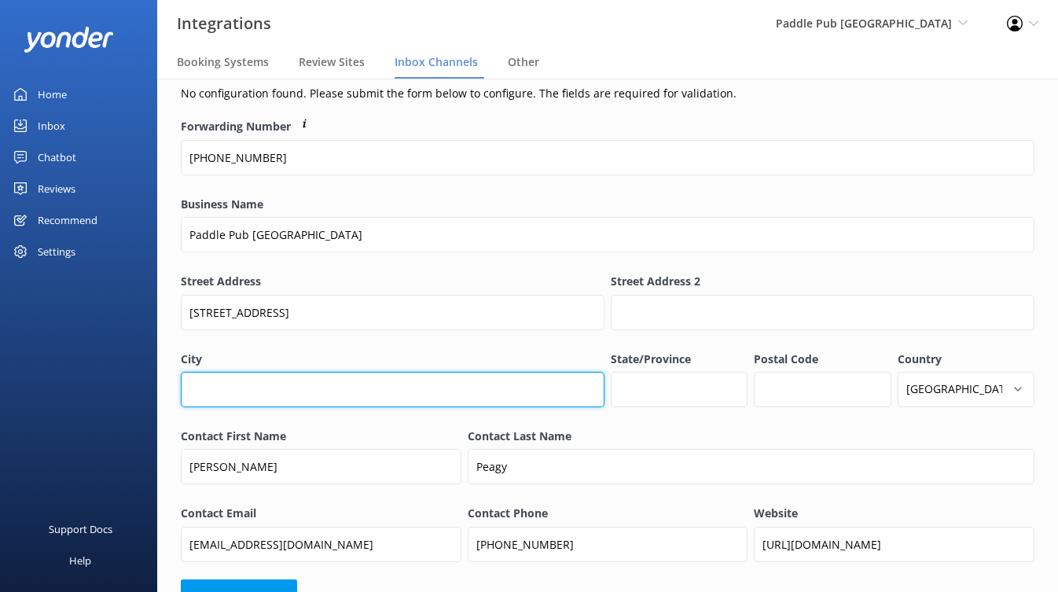
click at [281, 373] on input "City" at bounding box center [392, 389] width 423 height 35
type input "[GEOGRAPHIC_DATA]"
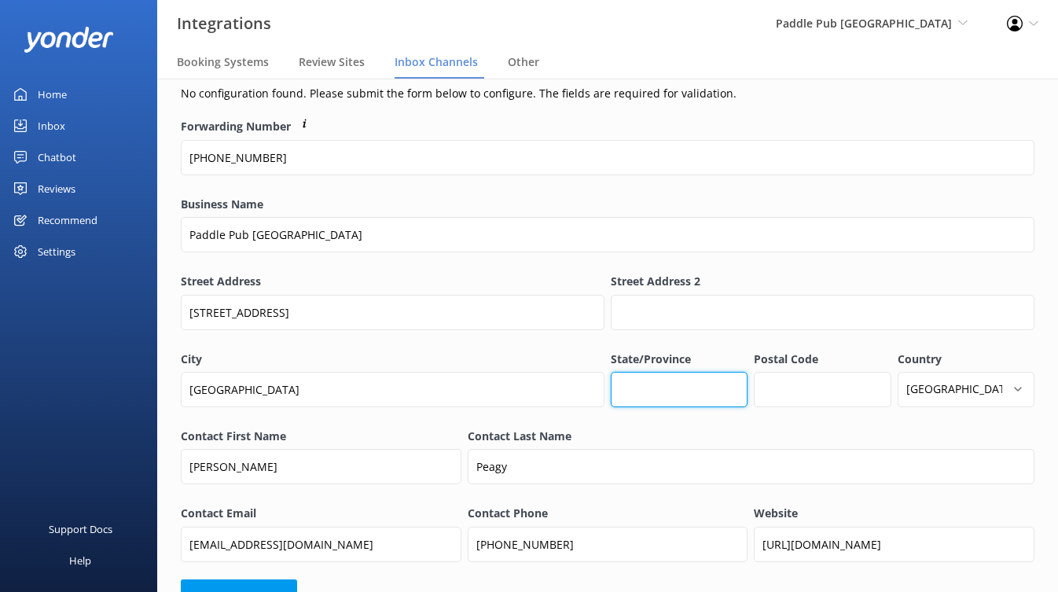
click at [649, 376] on input "State/Province" at bounding box center [678, 389] width 137 height 35
type input "CA"
click at [795, 398] on input "Postal Code" at bounding box center [821, 389] width 137 height 35
type input "92109"
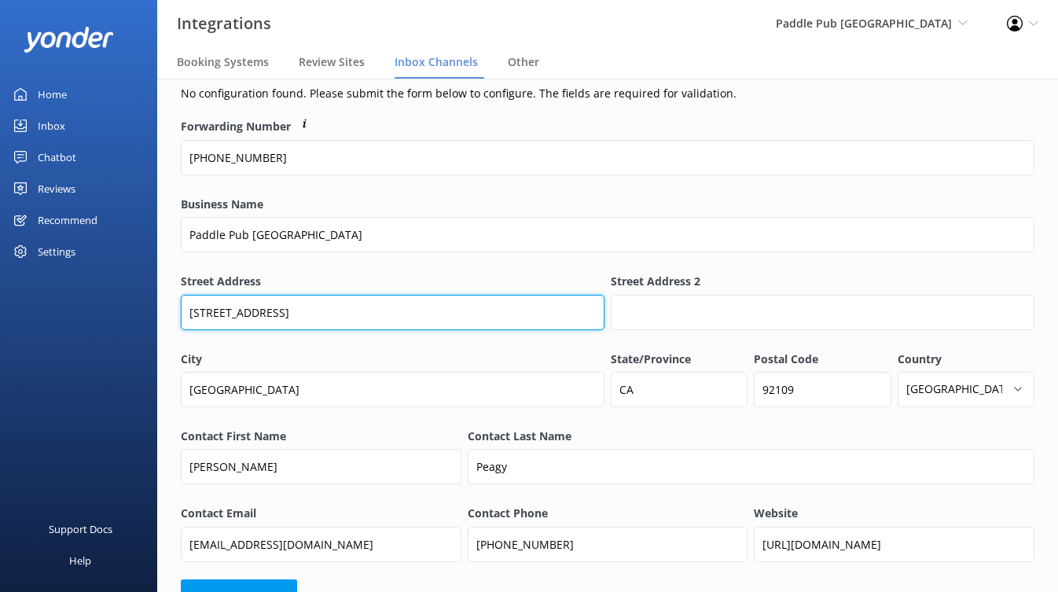
click at [414, 321] on input "[STREET_ADDRESS]" at bounding box center [392, 312] width 423 height 35
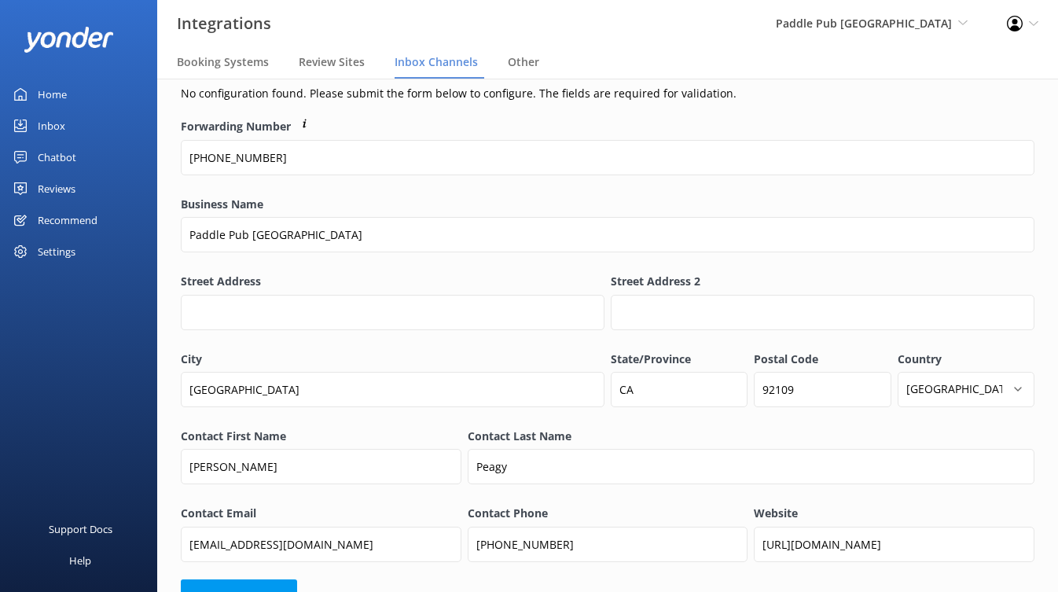
click at [487, 271] on div "Street Address" at bounding box center [393, 309] width 430 height 80
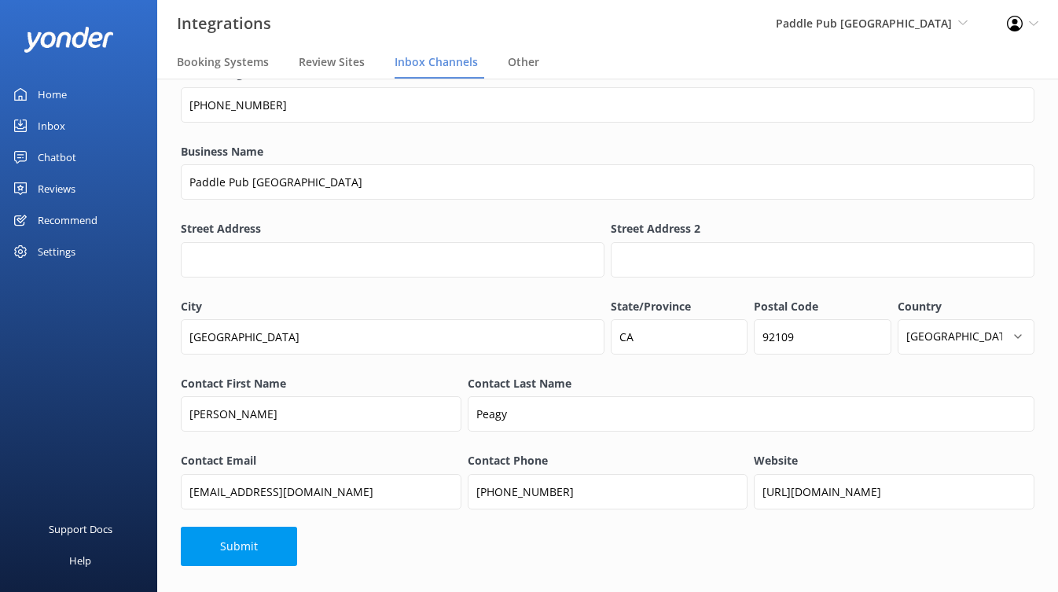
scroll to position [75, 0]
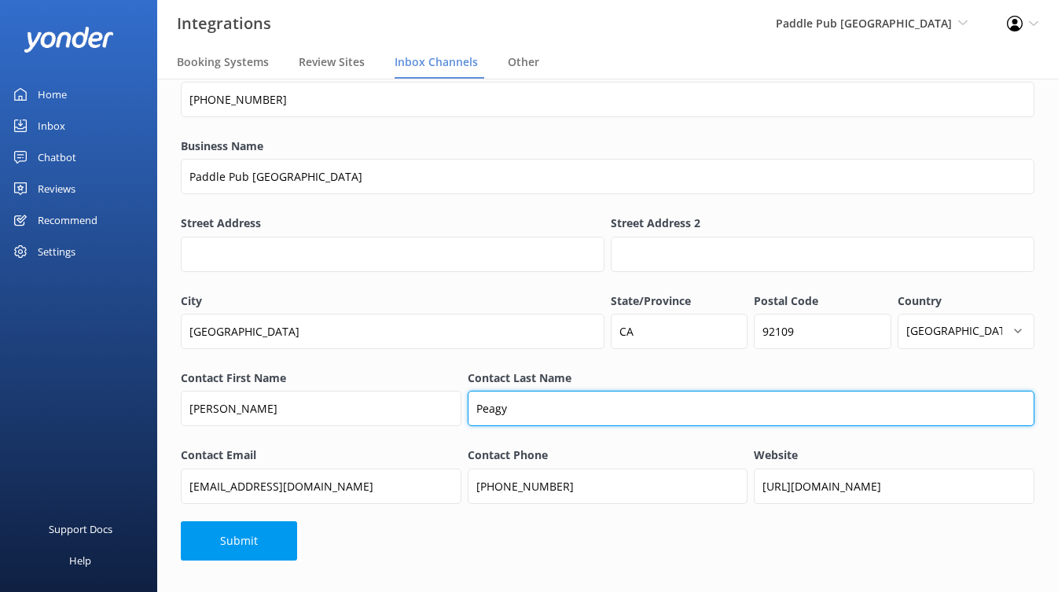
click at [502, 412] on input "Peagy" at bounding box center [750, 407] width 566 height 35
type input "[PERSON_NAME]"
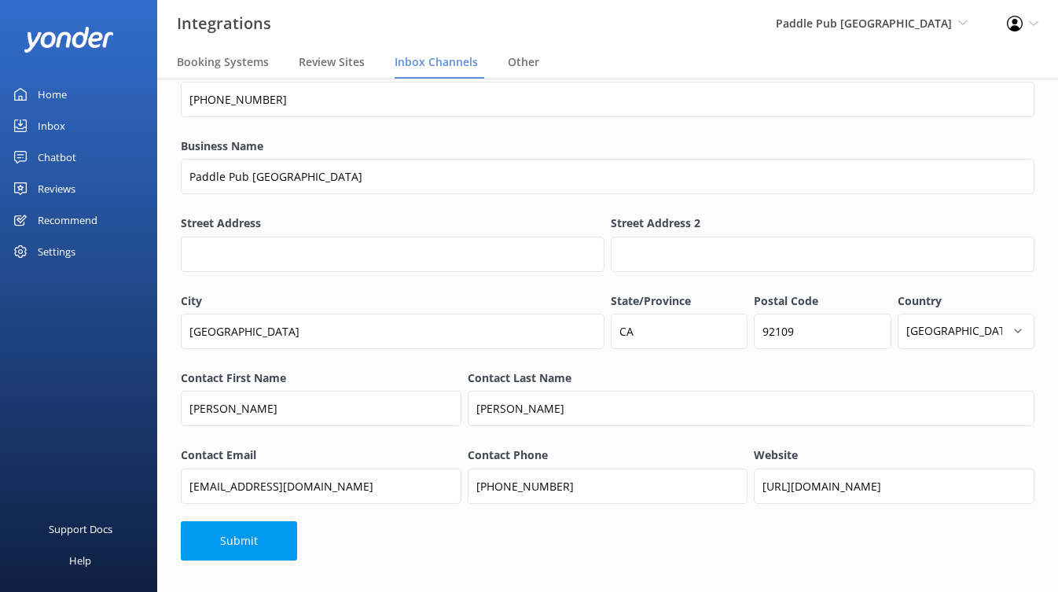
click at [469, 386] on label "Contact Last Name" at bounding box center [750, 377] width 566 height 17
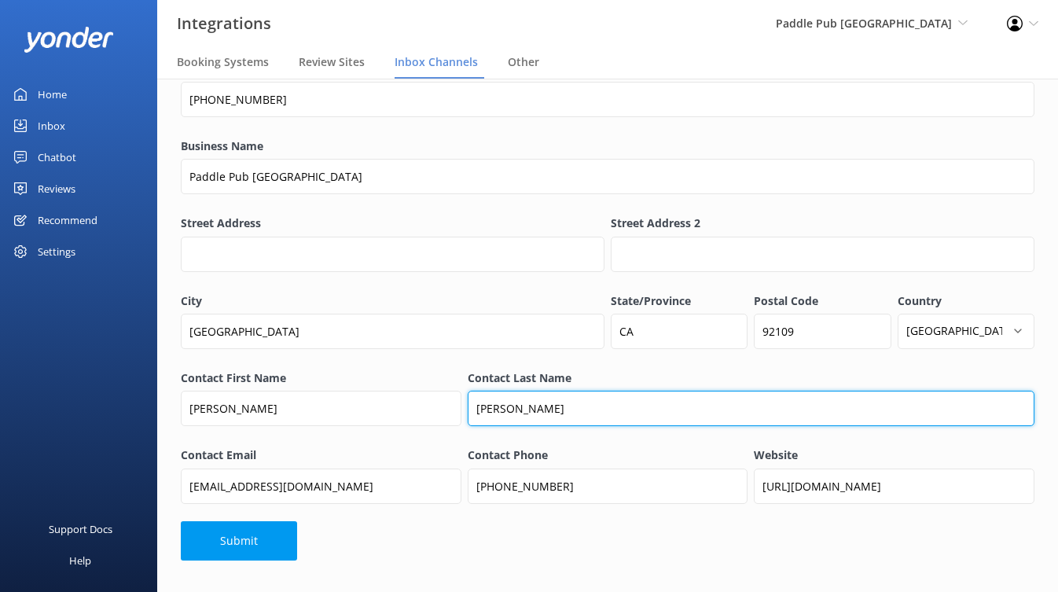
click at [469, 390] on input "[PERSON_NAME]" at bounding box center [750, 407] width 566 height 35
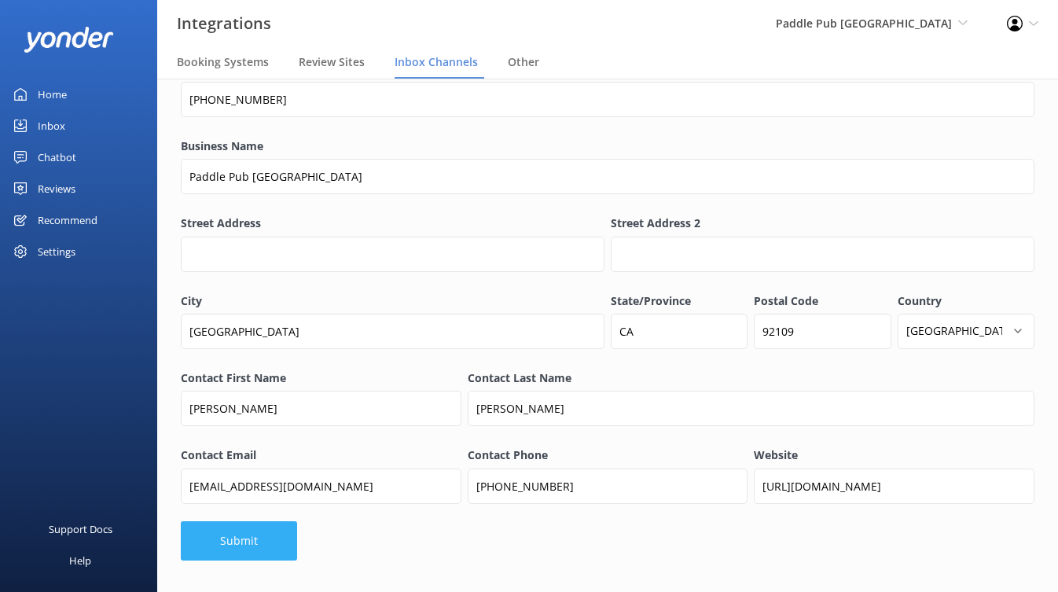
click at [258, 549] on button "Submit" at bounding box center [239, 540] width 116 height 39
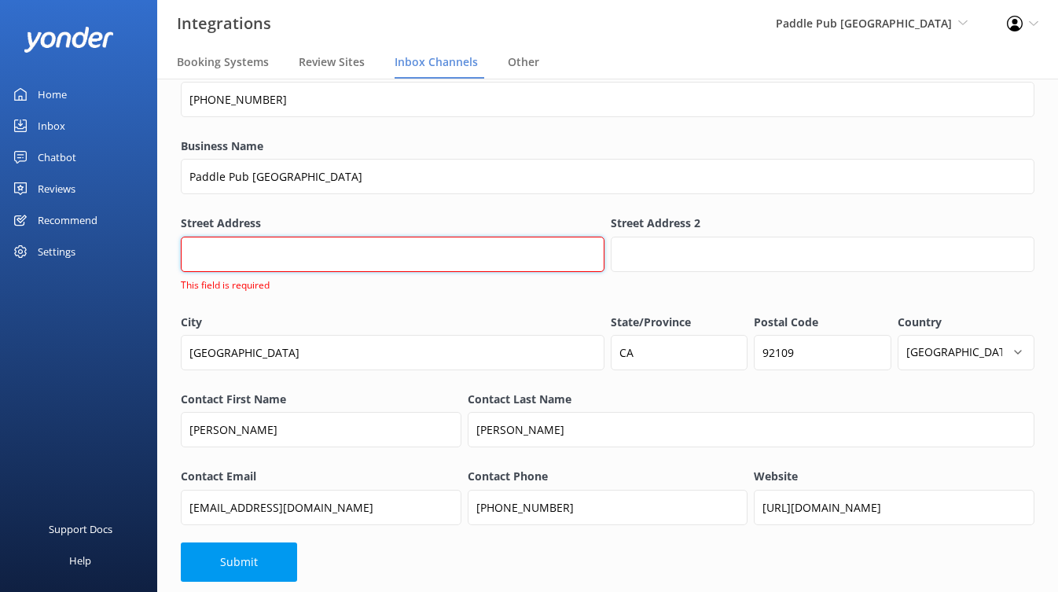
click at [343, 261] on input "Street Address" at bounding box center [392, 253] width 423 height 35
click at [507, 303] on div "Street Address This field is required" at bounding box center [392, 261] width 423 height 95
click at [409, 254] on input "Street Address" at bounding box center [392, 253] width 423 height 35
paste input "[STREET_ADDRESS]"
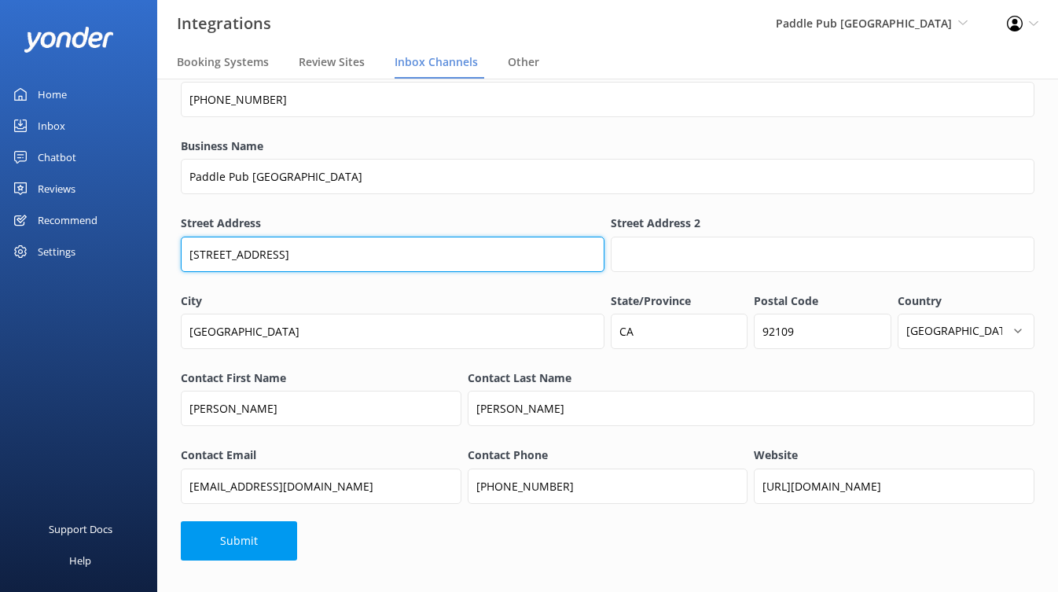
drag, startPoint x: 271, startPoint y: 256, endPoint x: 494, endPoint y: 257, distance: 223.1
click at [494, 257] on input "[STREET_ADDRESS]" at bounding box center [392, 253] width 423 height 35
type input "[STREET_ADDRESS][PERSON_NAME]"
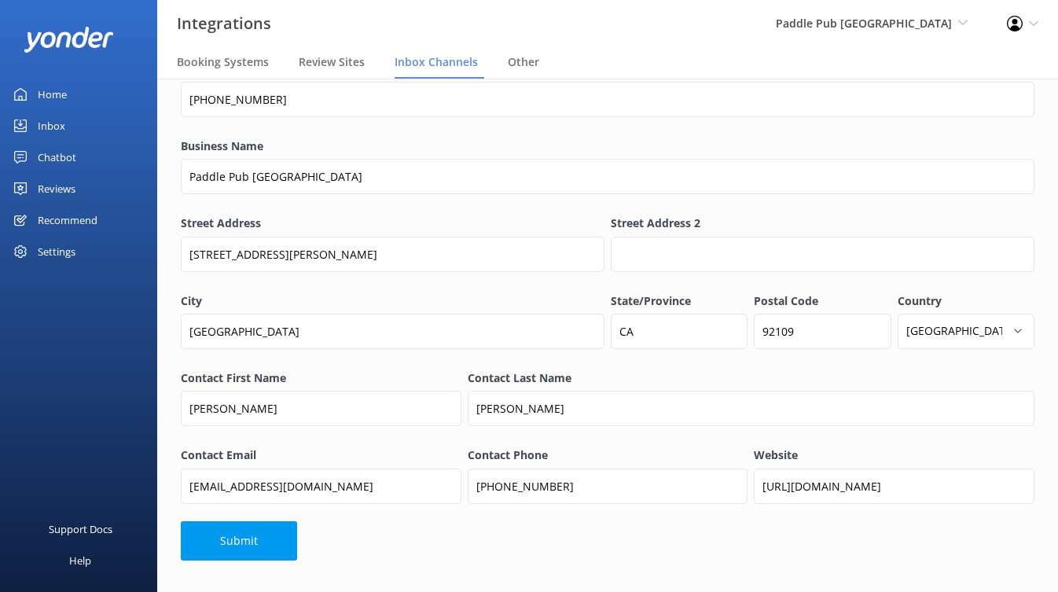
click at [502, 299] on label "City" at bounding box center [392, 300] width 423 height 17
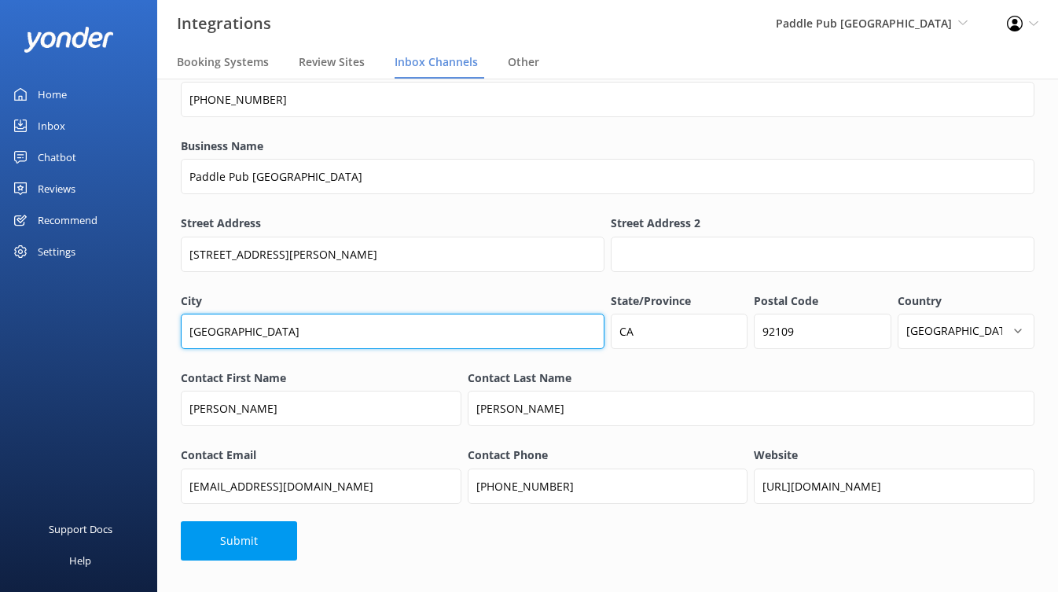
click at [502, 313] on input "[GEOGRAPHIC_DATA]" at bounding box center [392, 330] width 423 height 35
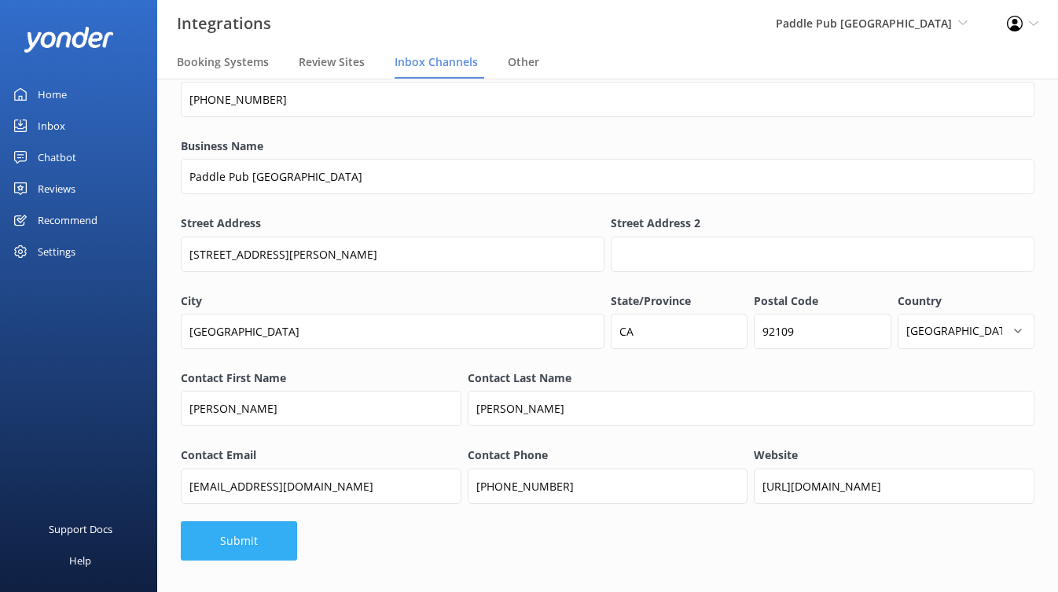
click at [275, 539] on button "Submit" at bounding box center [239, 540] width 116 height 39
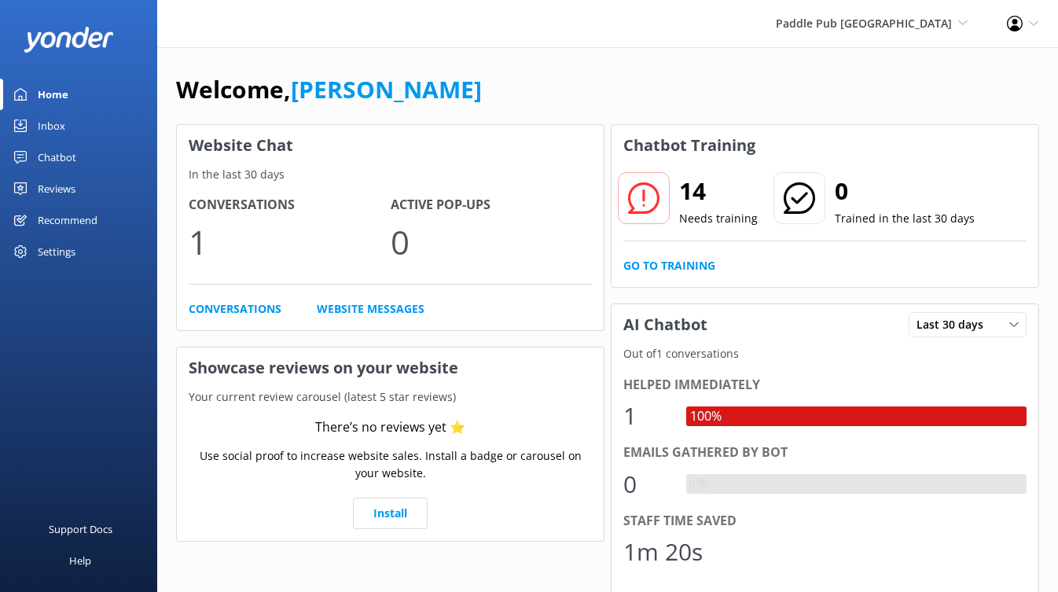
click at [65, 247] on div "Settings" at bounding box center [57, 251] width 38 height 31
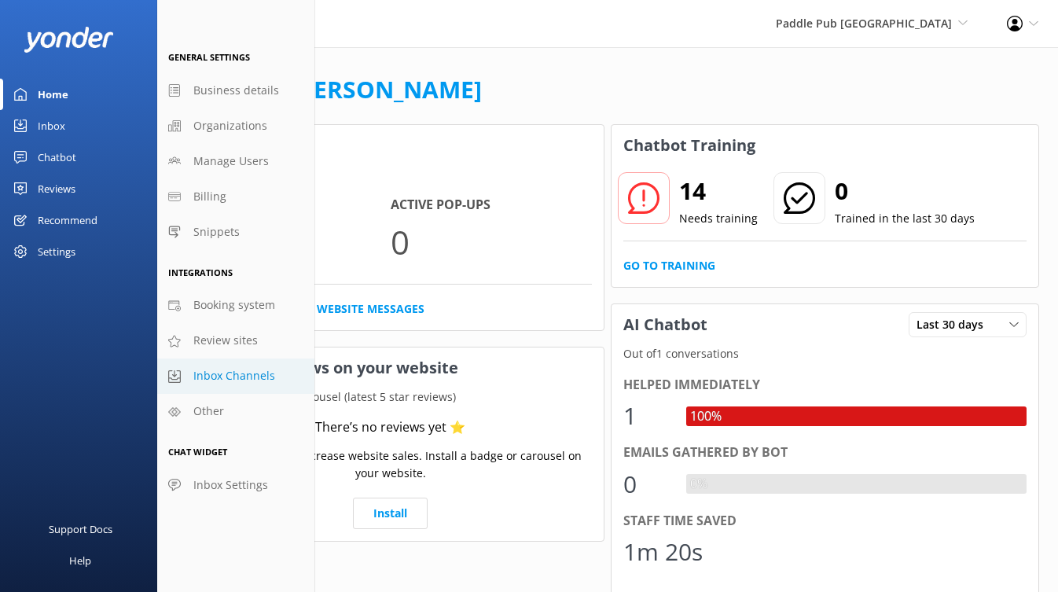
click at [256, 374] on span "Inbox Channels" at bounding box center [234, 375] width 82 height 17
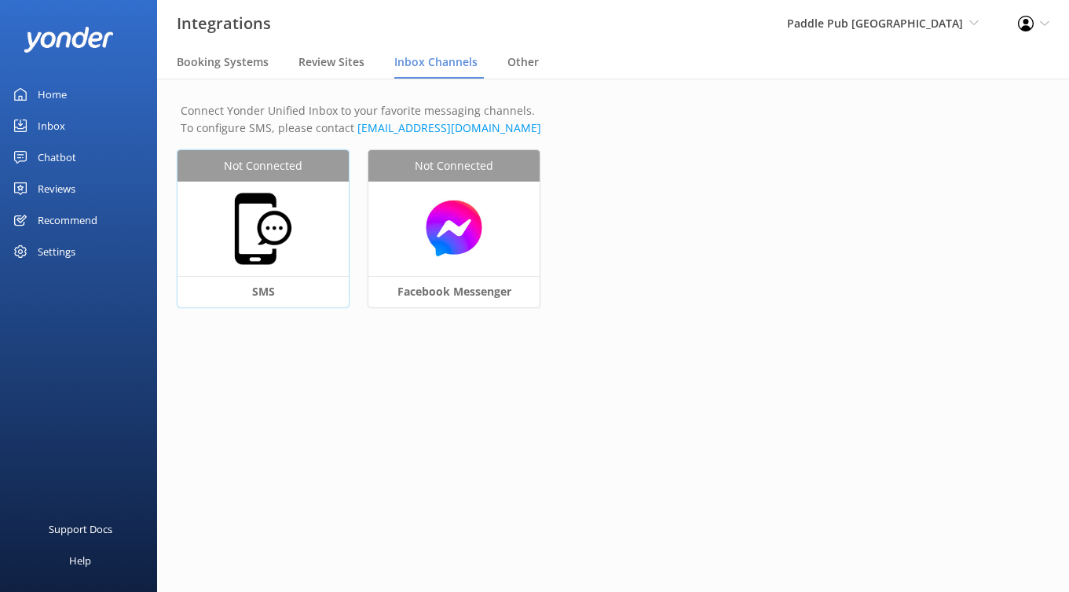
click at [289, 283] on div "SMS" at bounding box center [263, 291] width 171 height 31
select select "US"
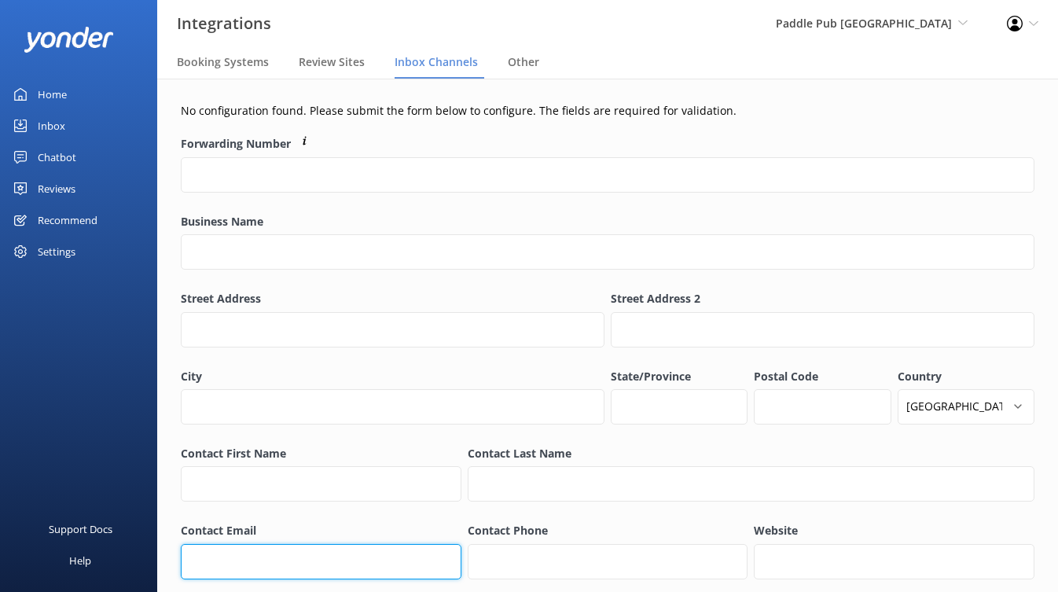
click at [367, 548] on input "Contact Email" at bounding box center [321, 561] width 280 height 35
paste input "newportbeach@paddlepub.com"
type input "newportbeach@paddlepub.com"
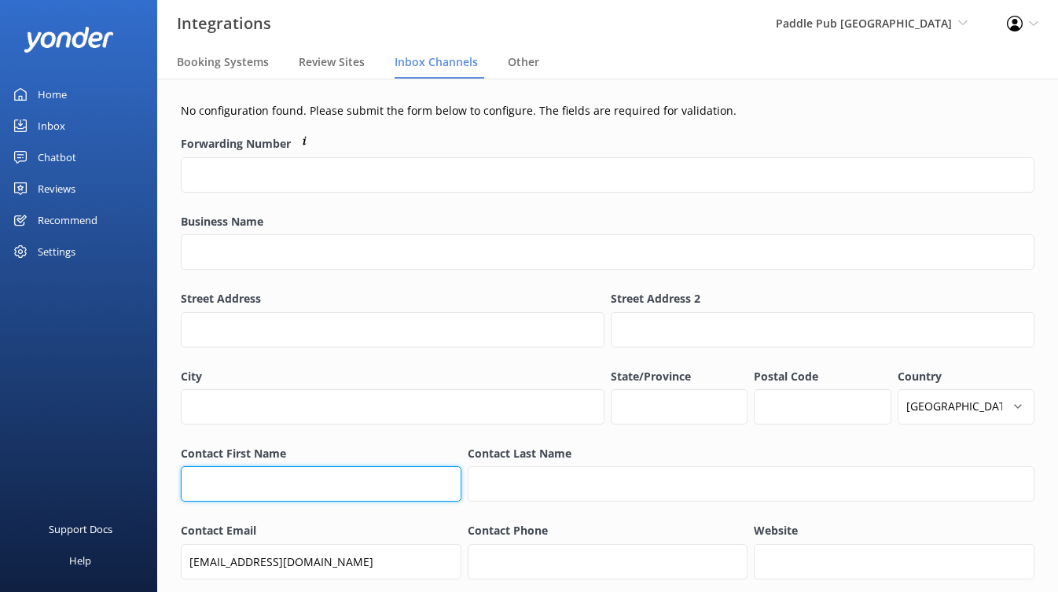
click at [277, 479] on input "Contact First Name" at bounding box center [321, 483] width 280 height 35
type input "[PERSON_NAME]"
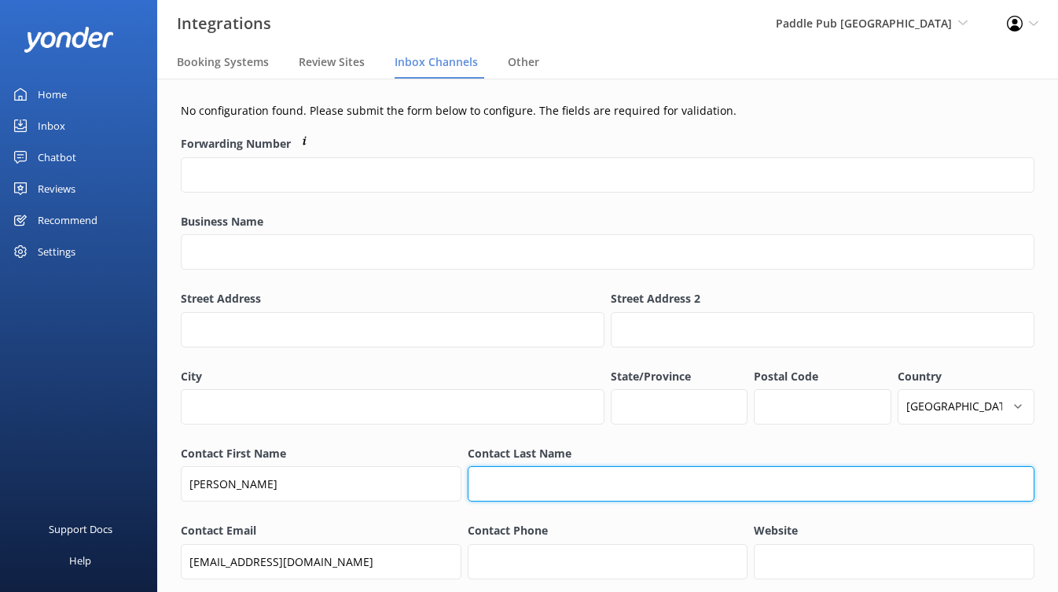
click at [602, 476] on input "Contact Last Name" at bounding box center [750, 483] width 566 height 35
type input "[PERSON_NAME]"
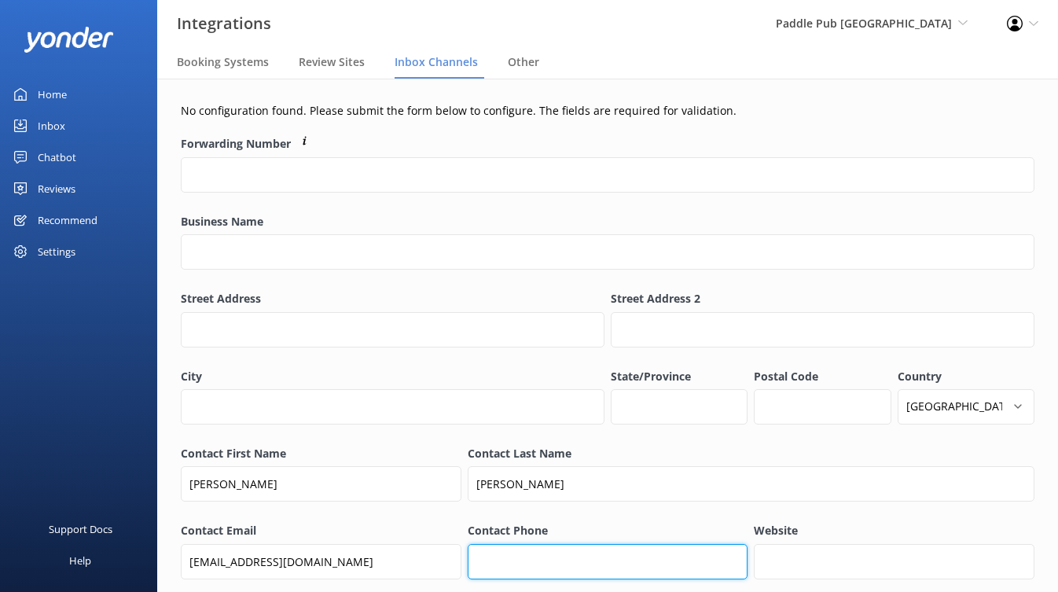
click at [515, 560] on input "Contact Phone" at bounding box center [607, 561] width 280 height 35
paste input "+1 949-427-7251"
type input "+1 949-427-7251"
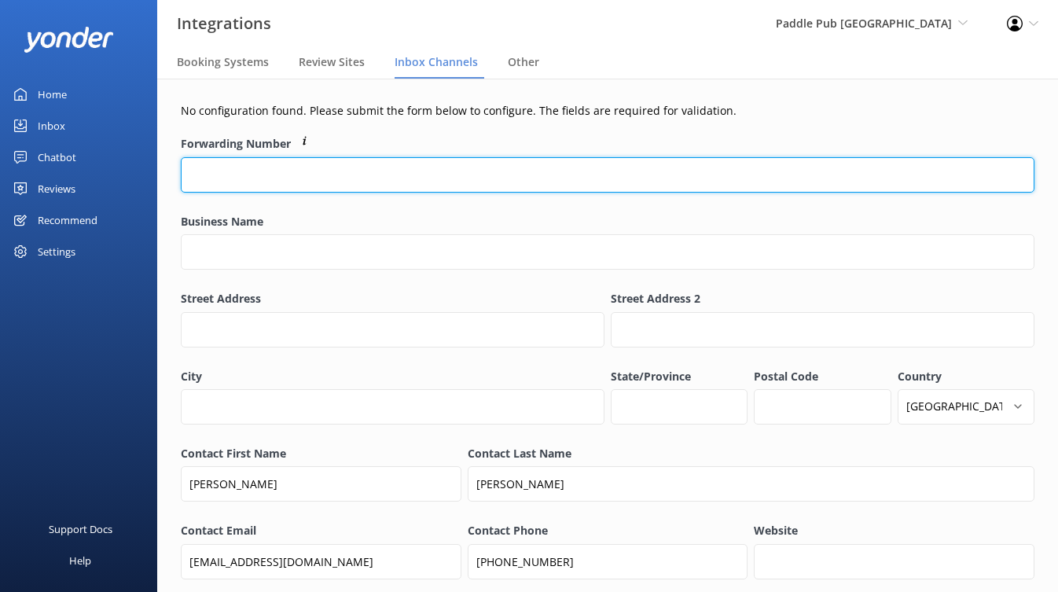
click at [335, 187] on input "Forwarding Number" at bounding box center [607, 174] width 853 height 35
paste input "+1 949-427-7251"
type input "+1 949-427-7251"
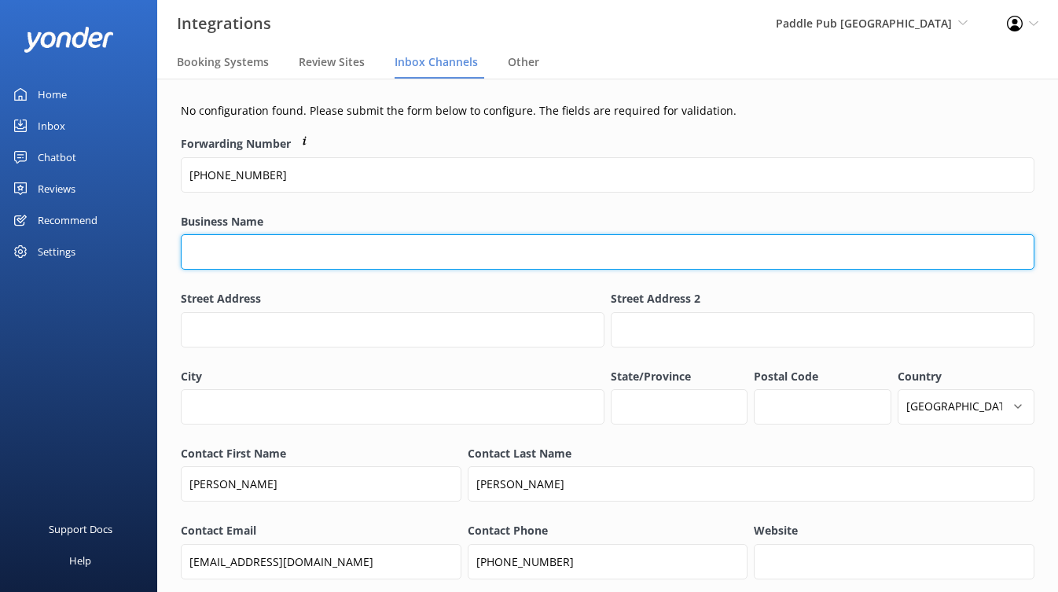
click at [343, 256] on input "Business Name" at bounding box center [607, 251] width 853 height 35
type input "Paddle Pub Newport Beach"
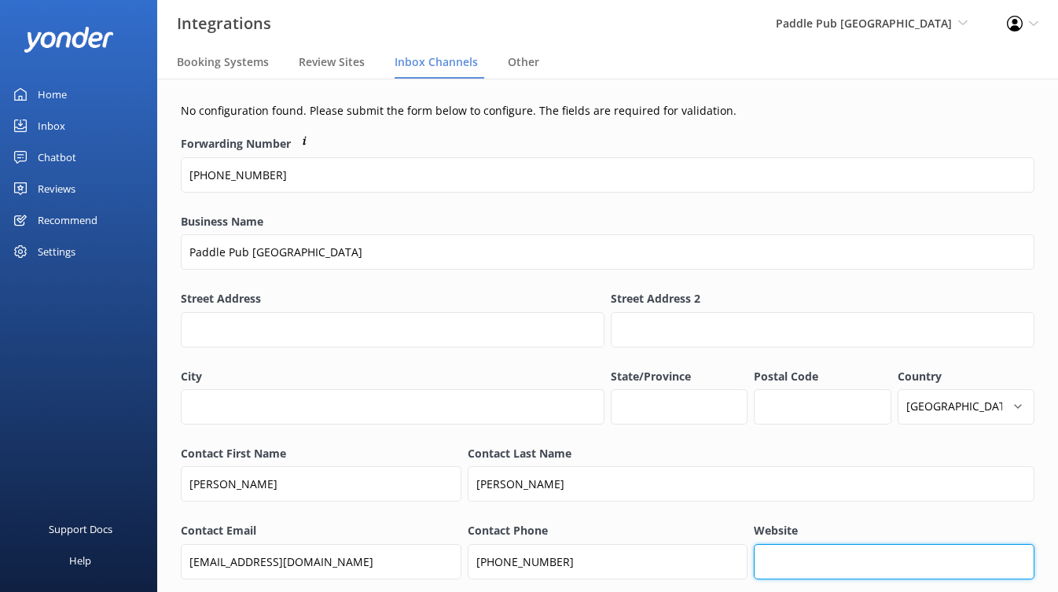
click at [848, 563] on input "Website" at bounding box center [893, 561] width 280 height 35
paste input "https://paddlepub.com/newportbeach/"
type input "https://paddlepub.com/newportbeach/"
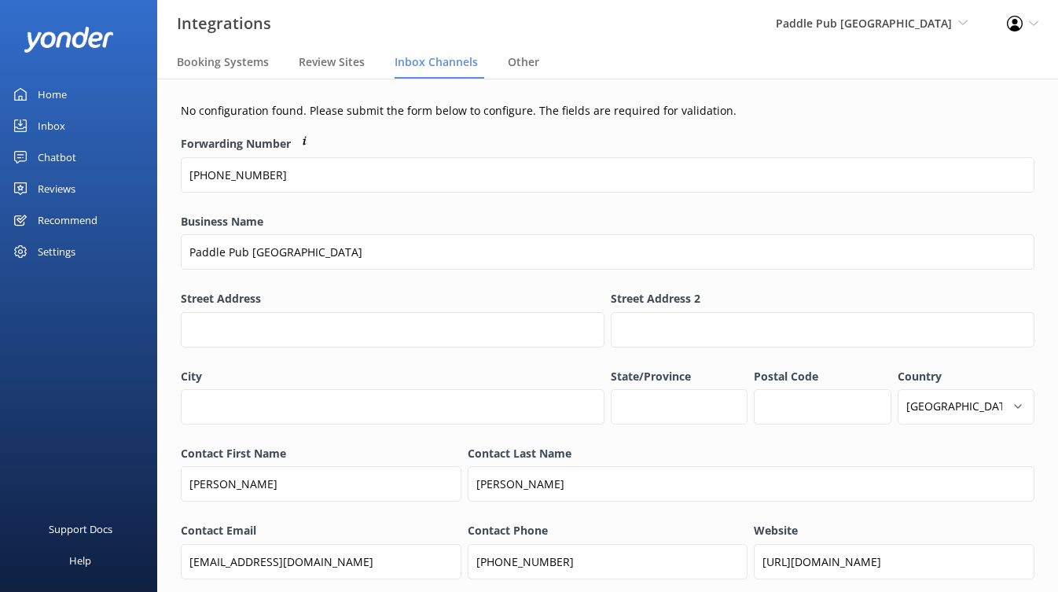
click at [839, 518] on div "Contact Last Name Peay" at bounding box center [750, 482] width 566 height 74
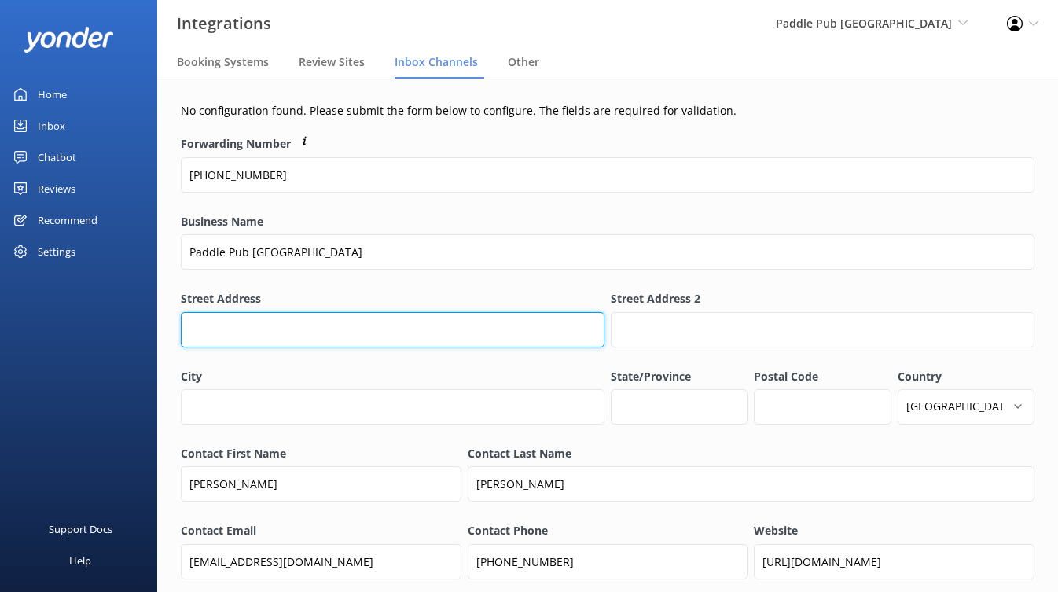
click at [309, 324] on input "Street Address" at bounding box center [392, 329] width 423 height 35
paste input "2901 West Coast Hwy, Newport Beach, CA 92663"
type input "2901 West Coast Hwy, Newport Beach, CA 92663"
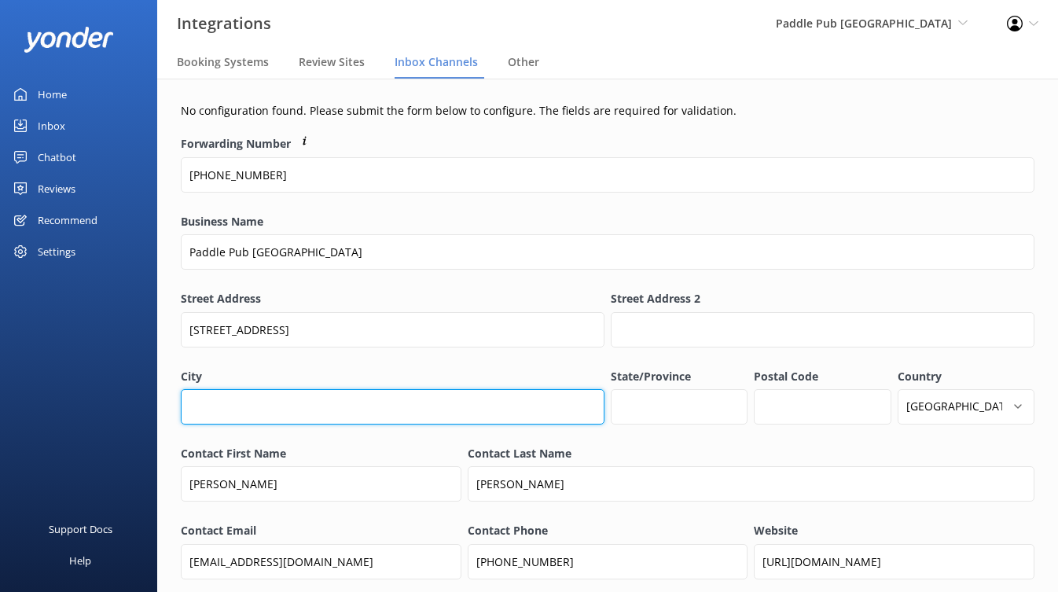
click at [331, 406] on input "City" at bounding box center [392, 406] width 423 height 35
type input "Newport Beach"
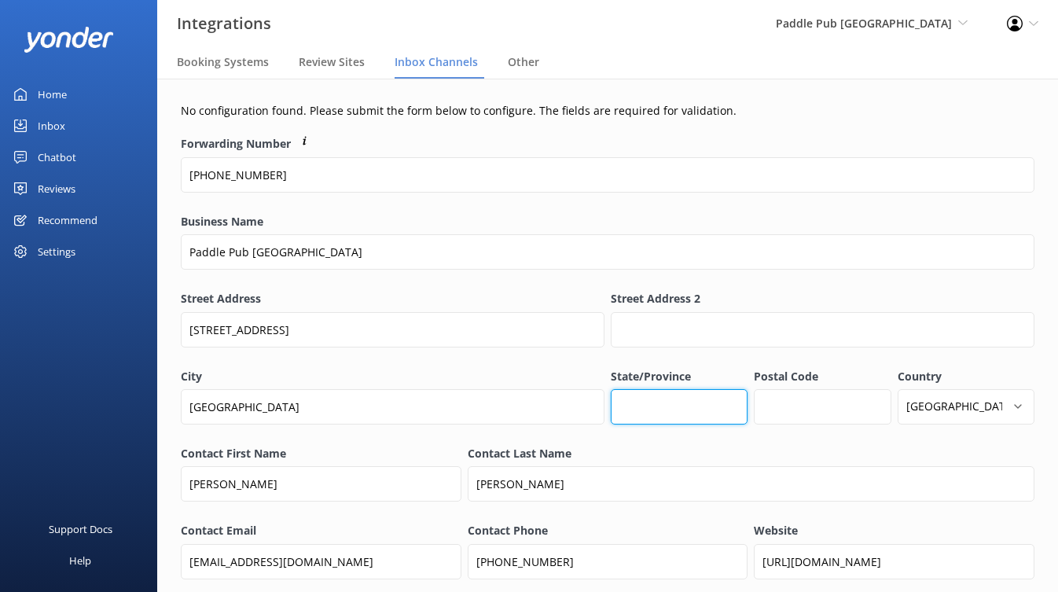
click at [673, 415] on input "State/Province" at bounding box center [678, 406] width 137 height 35
type input "CA"
click at [852, 413] on input "Postal Code" at bounding box center [821, 406] width 137 height 35
type input "92663"
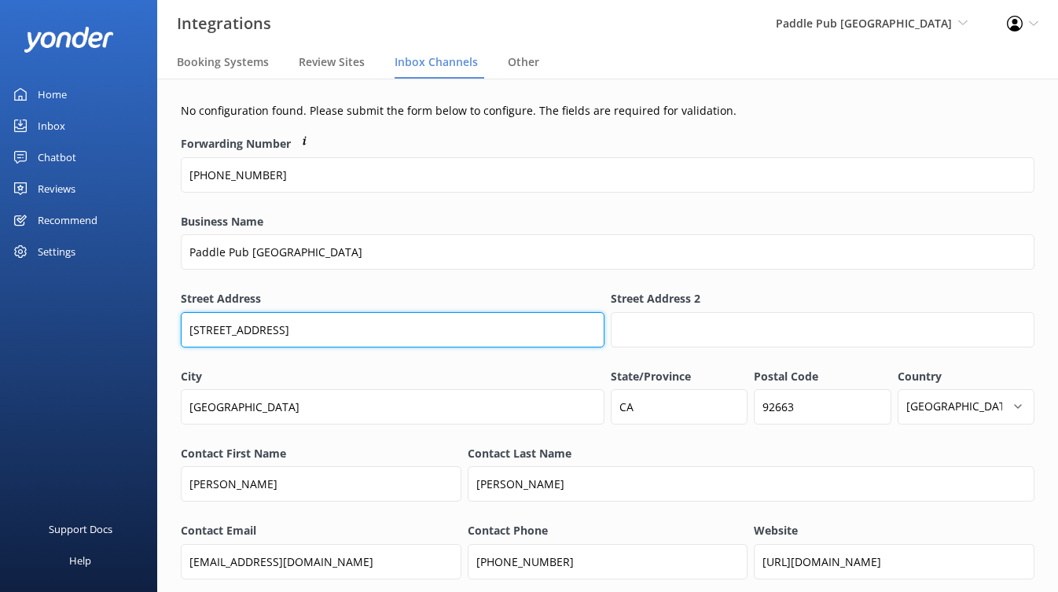
drag, startPoint x: 300, startPoint y: 332, endPoint x: 492, endPoint y: 333, distance: 191.7
click at [492, 333] on input "2901 West Coast Hwy, Newport Beach, CA 92663" at bounding box center [392, 329] width 423 height 35
type input "2901 West Coast Hwy"
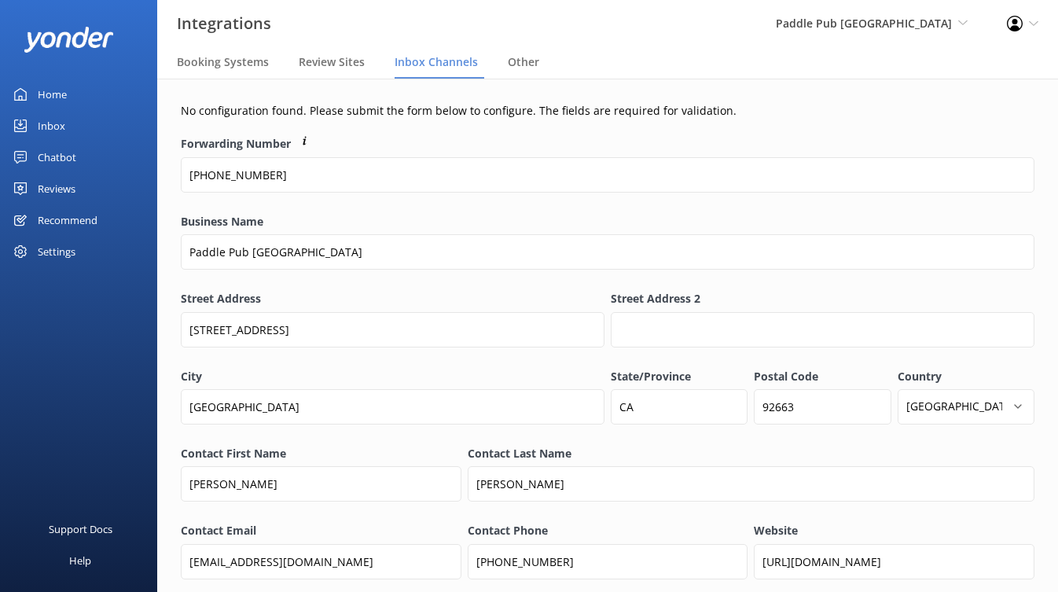
click at [479, 292] on label "Street Address" at bounding box center [392, 298] width 423 height 17
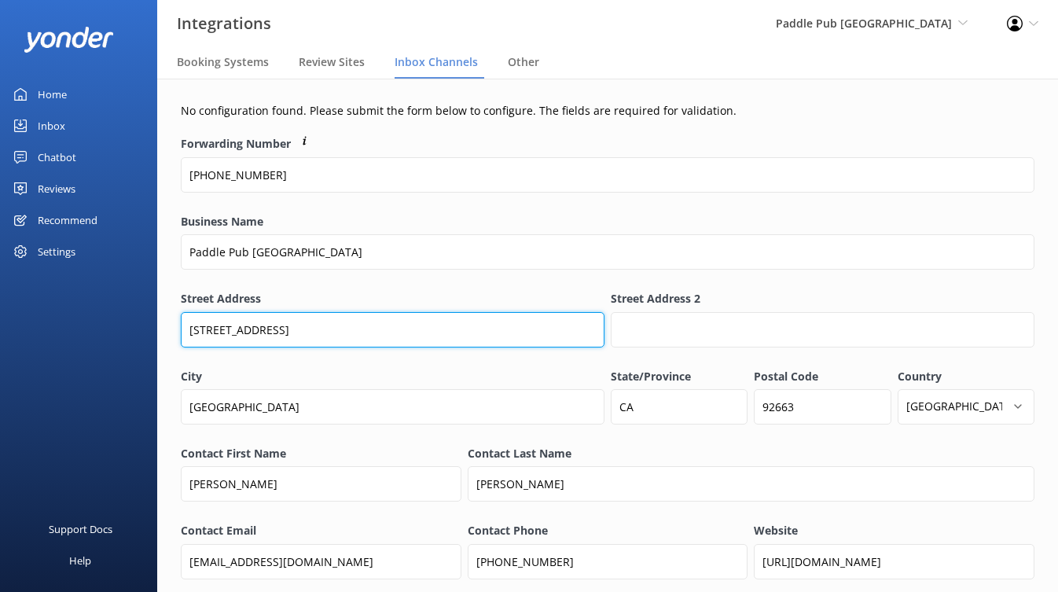
click at [479, 312] on input "2901 West Coast Hwy" at bounding box center [392, 329] width 423 height 35
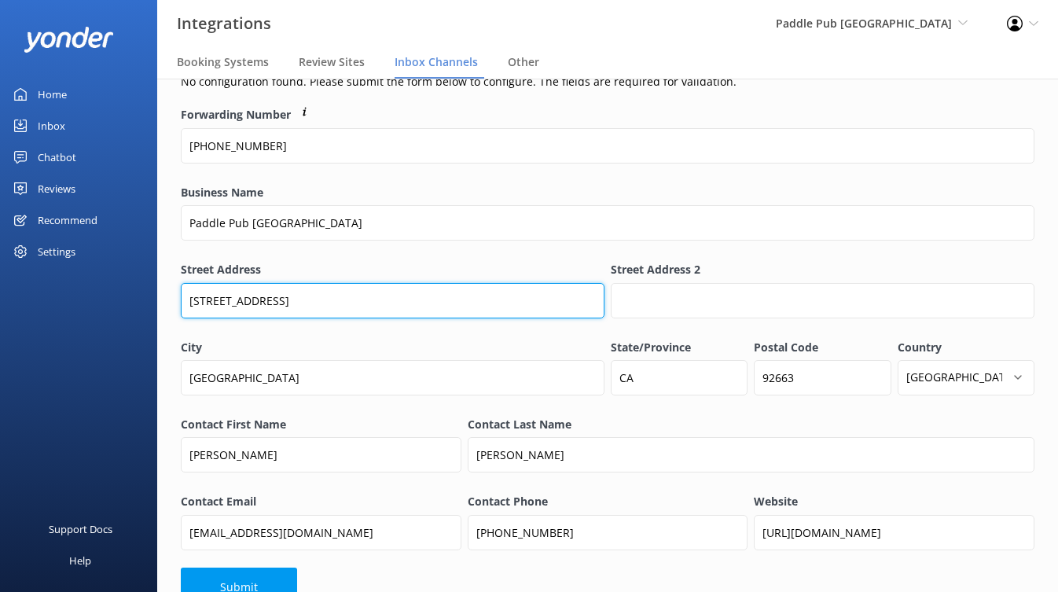
scroll to position [75, 0]
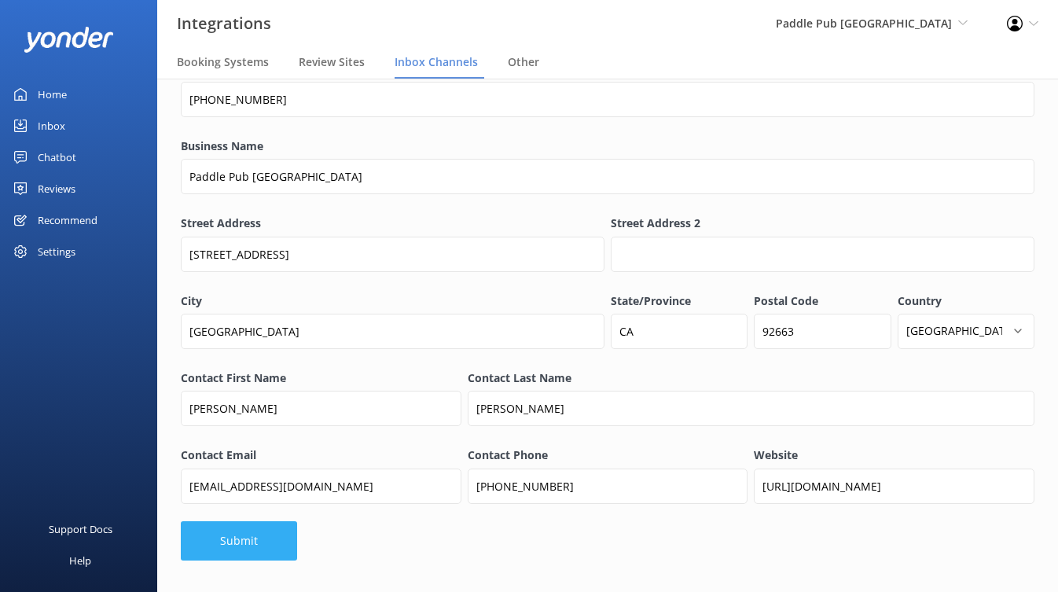
click at [235, 540] on button "Submit" at bounding box center [239, 540] width 116 height 39
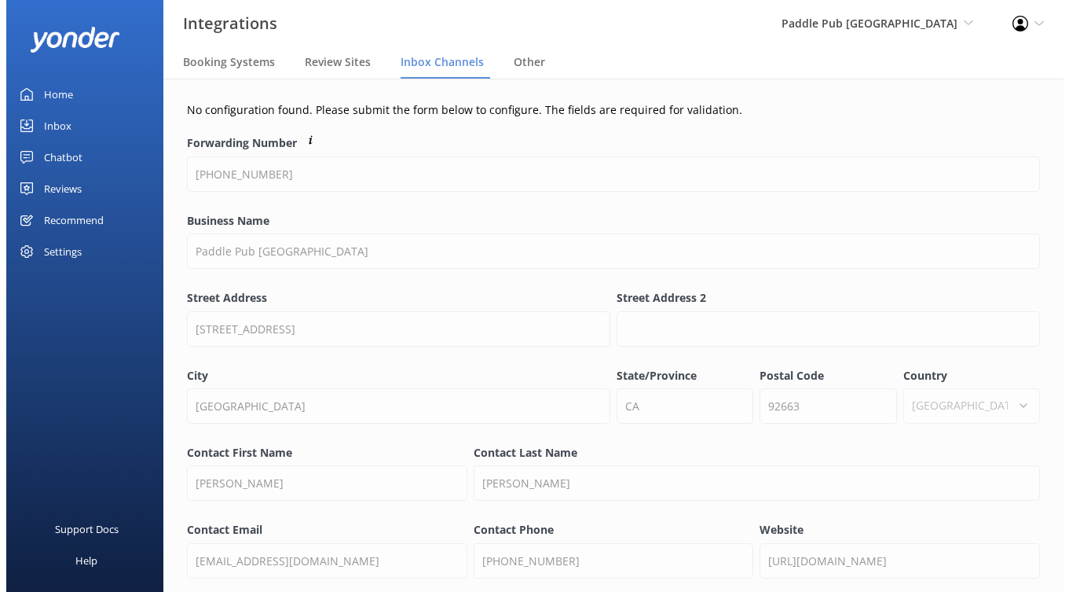
scroll to position [0, 0]
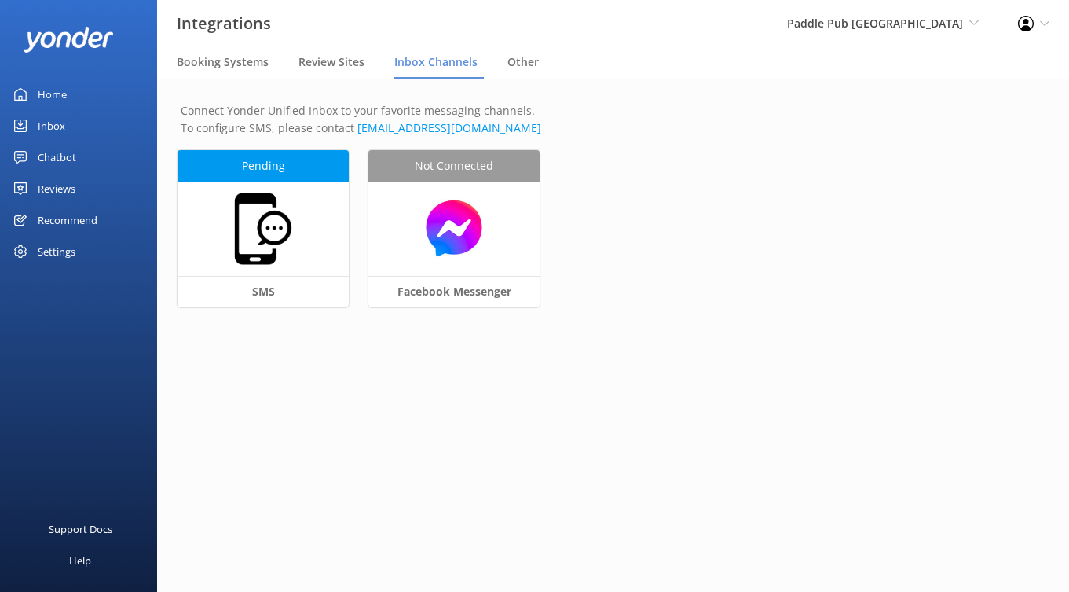
click at [647, 218] on div "Pending SMS Not Connected Facebook Messenger" at bounding box center [613, 238] width 871 height 177
click at [874, 32] on div "Paddle Pub Newport Beach Kendall's Adventure Co Cool Tours Virtual Assistant To…" at bounding box center [883, 23] width 231 height 47
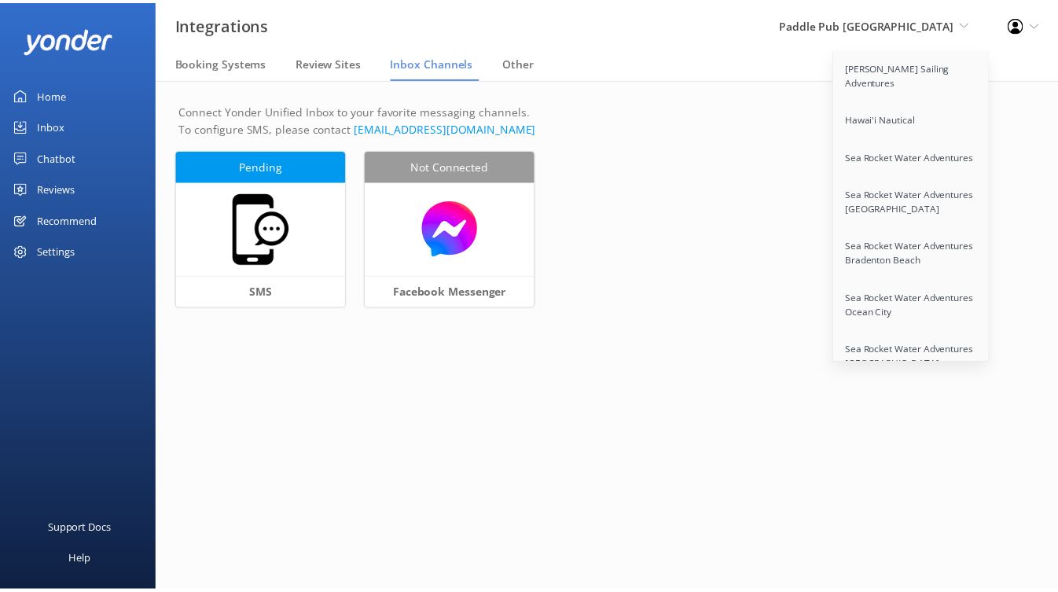
scroll to position [2502, 0]
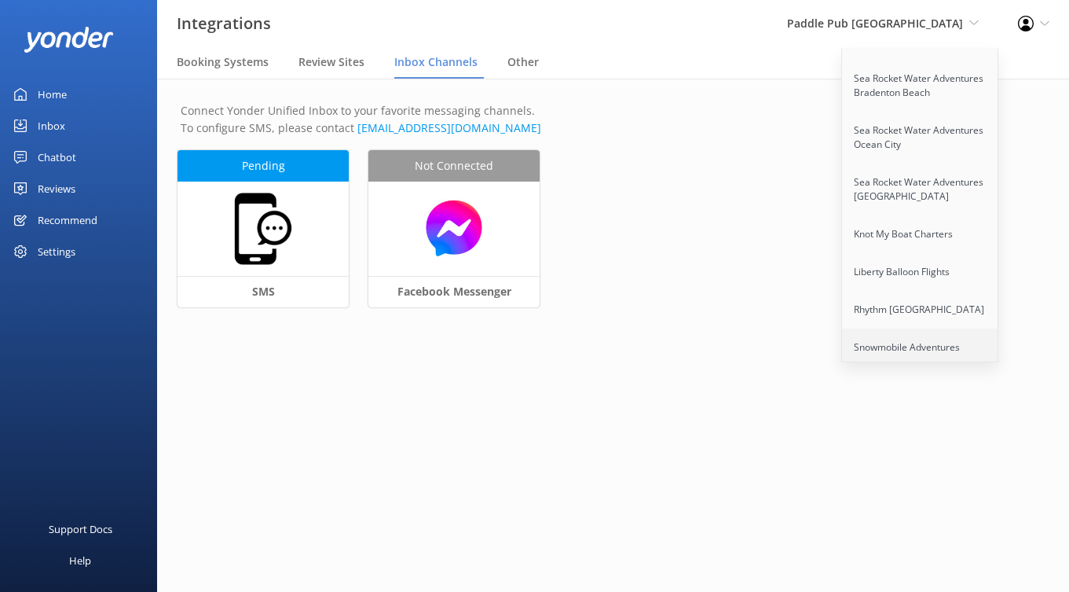
click at [926, 328] on link "Snowmobile Adventures" at bounding box center [920, 347] width 157 height 38
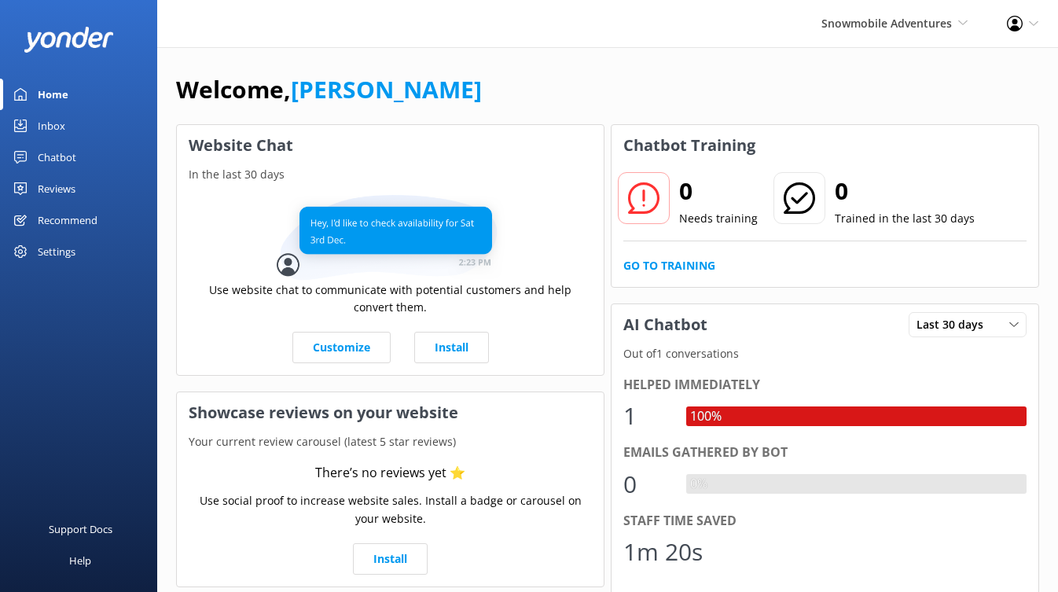
click at [65, 248] on div "Settings" at bounding box center [57, 251] width 38 height 31
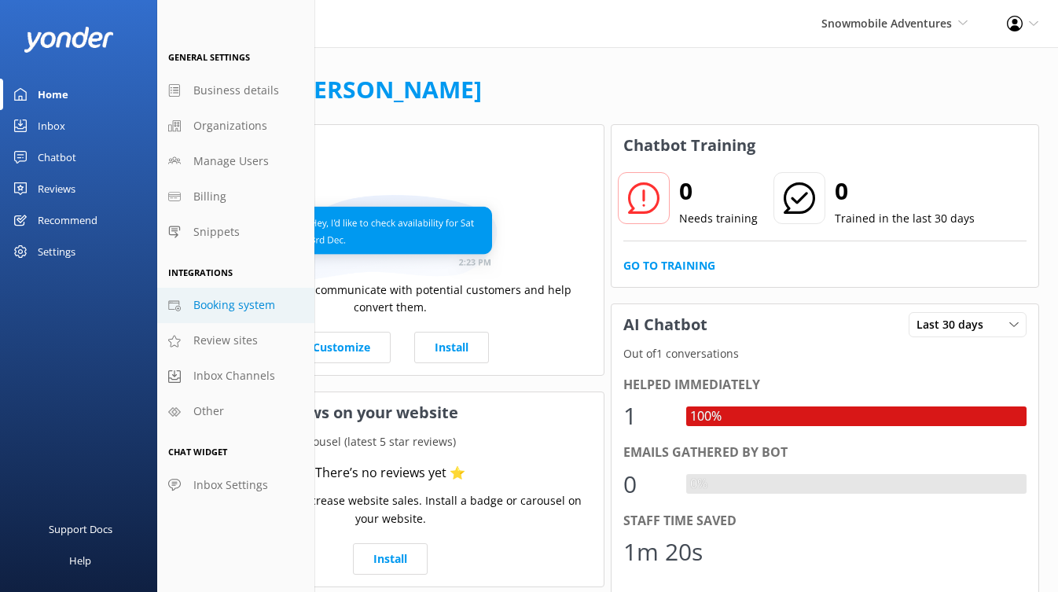
click at [228, 299] on span "Booking system" at bounding box center [234, 304] width 82 height 17
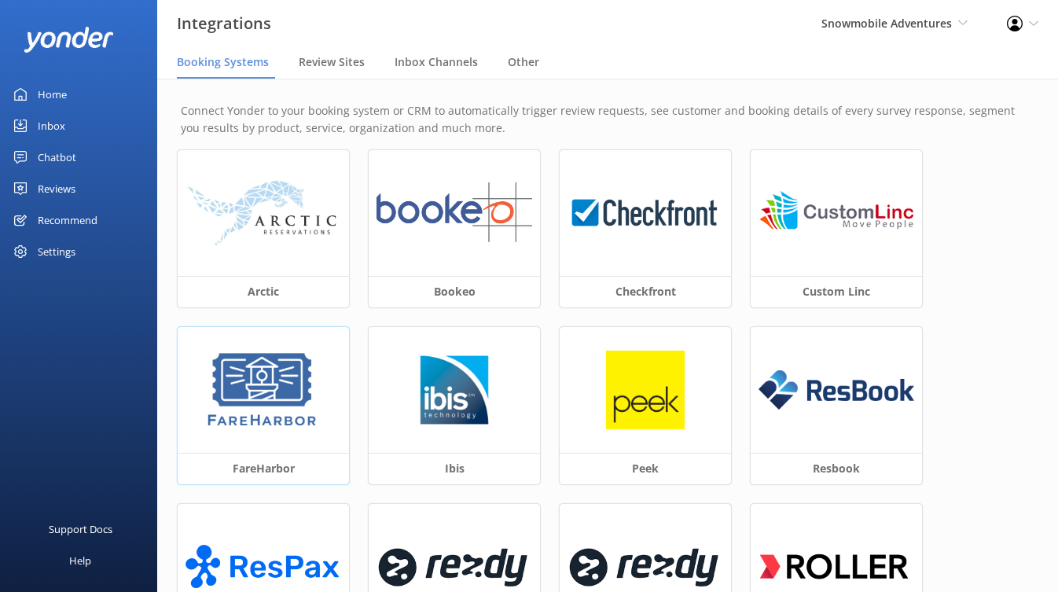
click at [306, 379] on img at bounding box center [262, 389] width 119 height 79
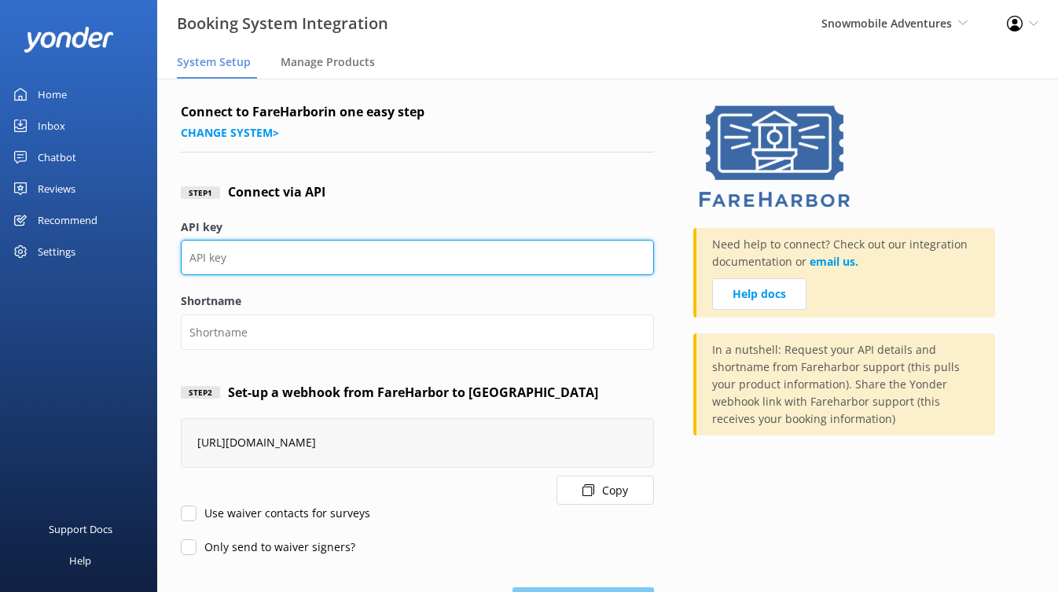
click at [330, 244] on input "API key" at bounding box center [417, 257] width 473 height 35
paste input "cc23653e-da53-487e-8230-0afb77561668"
type input "cc23653e-da53-487e-8230-0afb77561668"
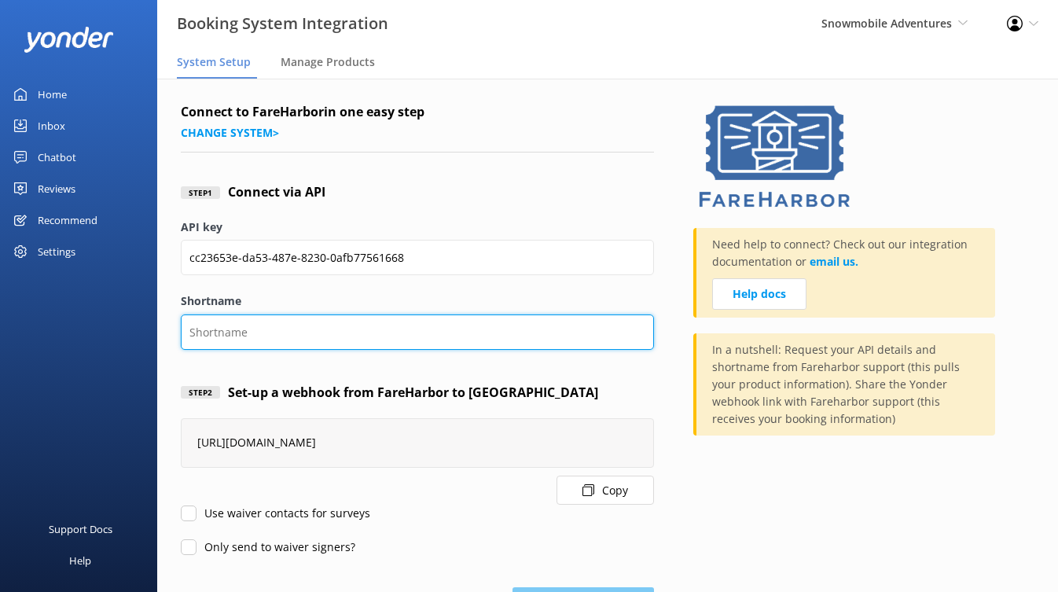
click at [255, 324] on input "Shortname" at bounding box center [417, 331] width 473 height 35
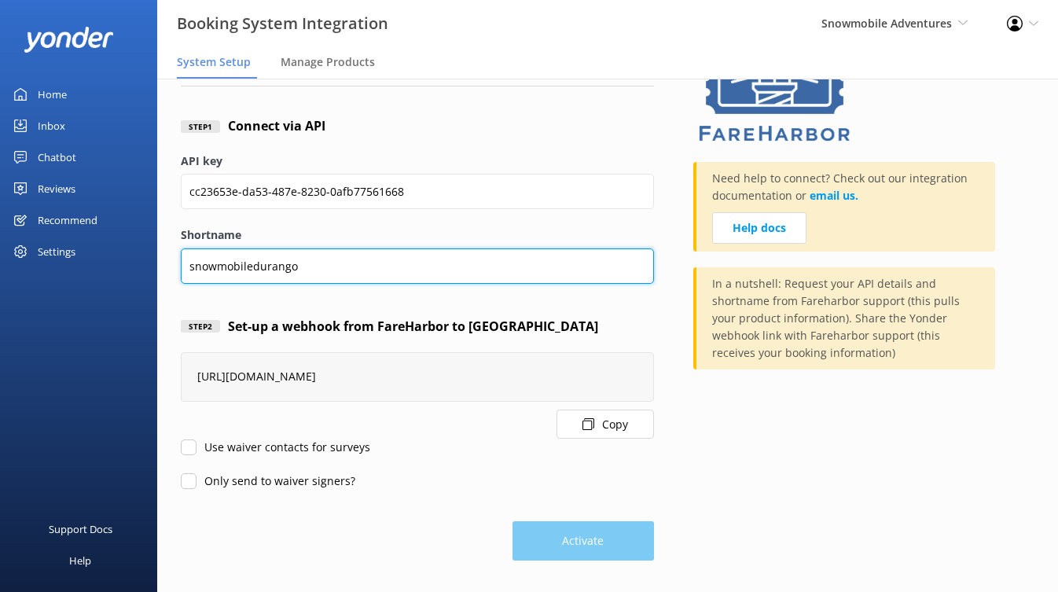
type input "snowmobiledurango"
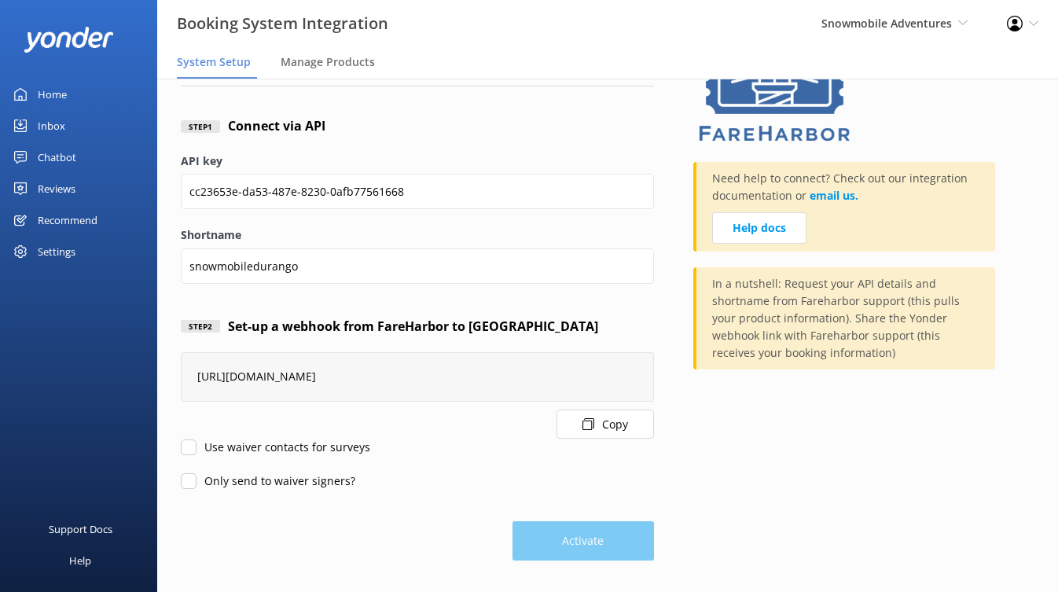
click at [207, 448] on label "Use waiver contacts for surveys" at bounding box center [275, 446] width 189 height 17
click at [196, 448] on input "Use waiver contacts for surveys" at bounding box center [189, 447] width 16 height 16
checkbox input "true"
click at [218, 493] on form "Connect to FareHarbor in one easy step Change system > Step 1 Connect via API A…" at bounding box center [417, 298] width 473 height 524
click at [216, 478] on label "Only send to waiver signers?" at bounding box center [268, 480] width 174 height 17
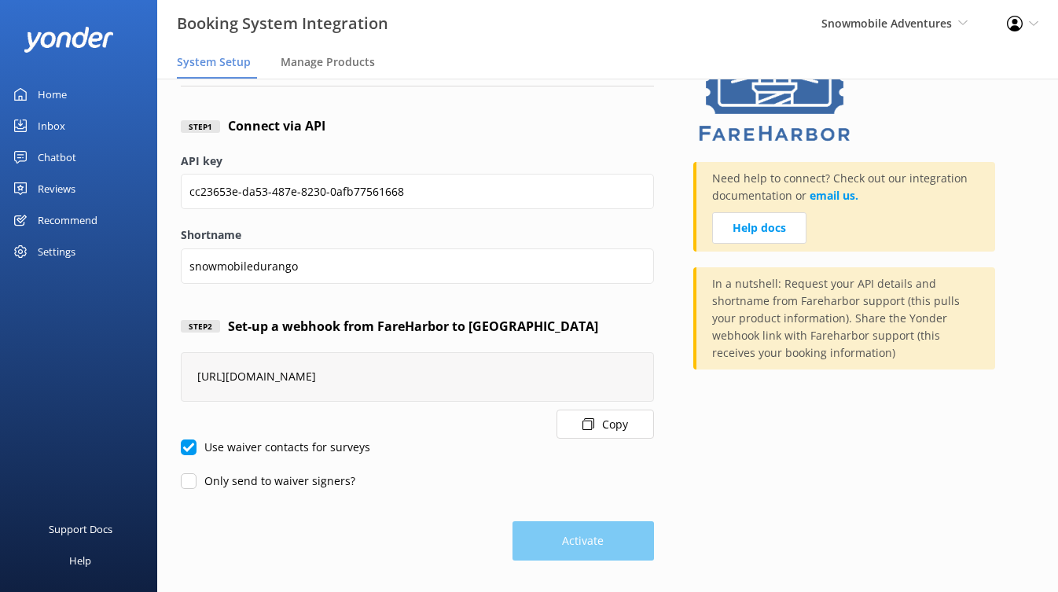
click at [196, 478] on input "Only send to waiver signers?" at bounding box center [189, 481] width 16 height 16
checkbox input "true"
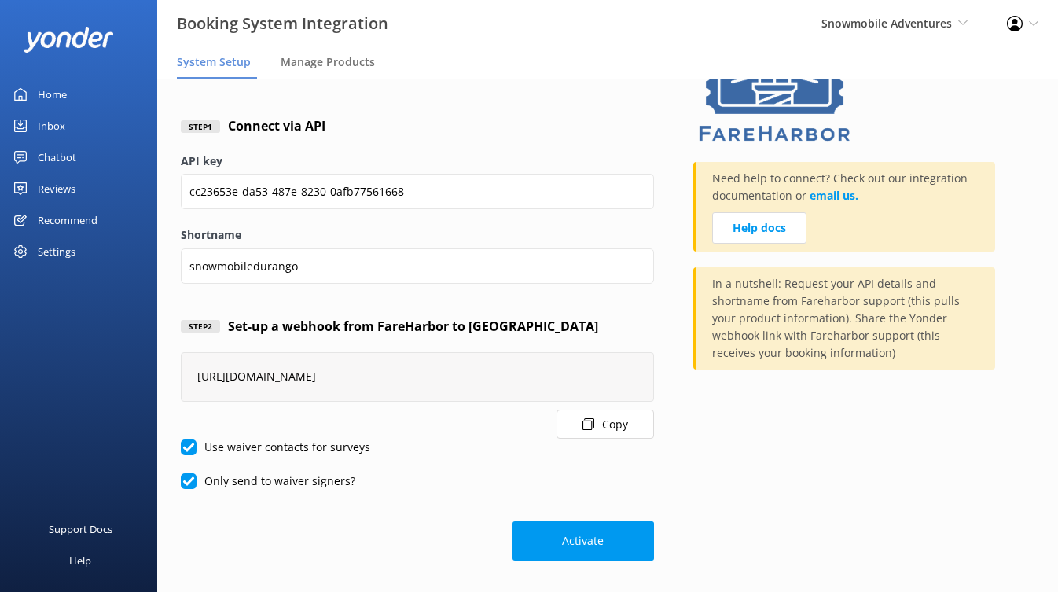
click at [216, 445] on label "Use waiver contacts for surveys" at bounding box center [275, 446] width 189 height 17
click at [196, 445] on input "Use waiver contacts for surveys" at bounding box center [189, 447] width 16 height 16
checkbox input "false"
click at [224, 481] on label "Only send to waiver signers?" at bounding box center [268, 480] width 174 height 17
click at [196, 481] on input "Only send to waiver signers?" at bounding box center [189, 481] width 16 height 16
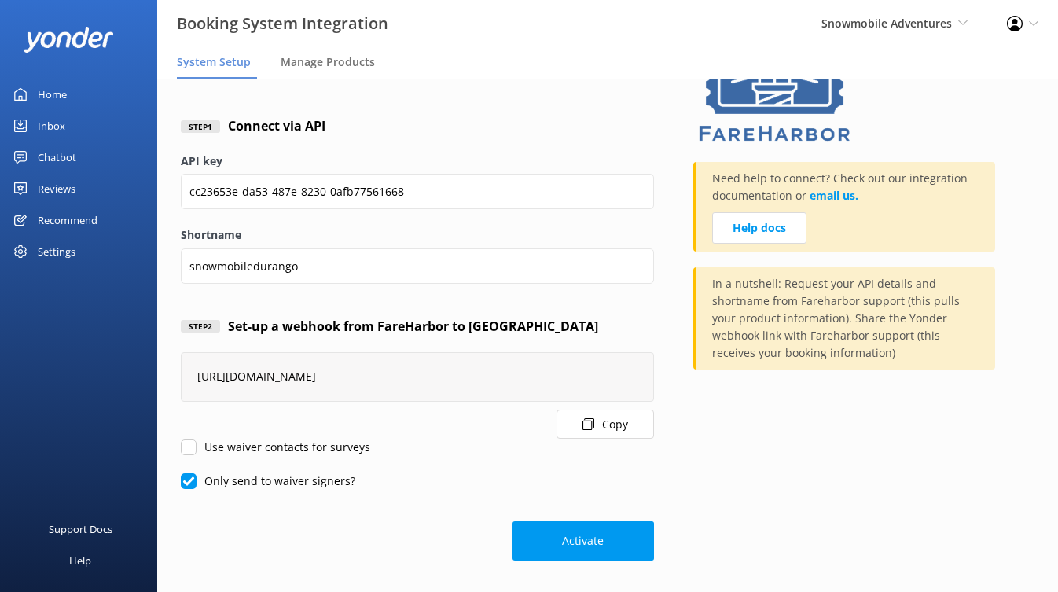
checkbox input "false"
click at [544, 544] on button "Activate" at bounding box center [582, 540] width 141 height 39
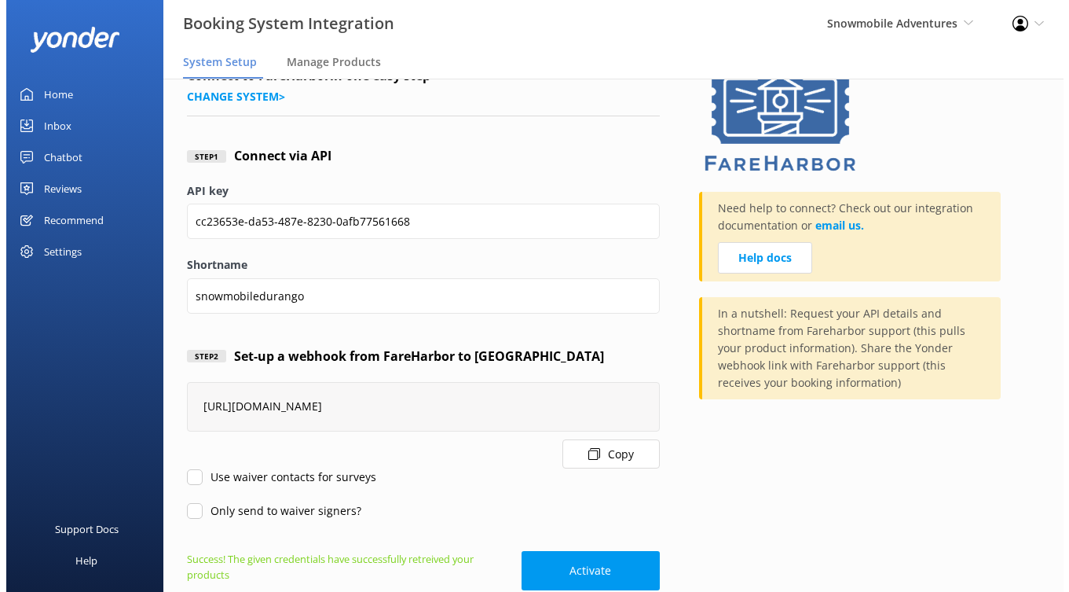
scroll to position [0, 0]
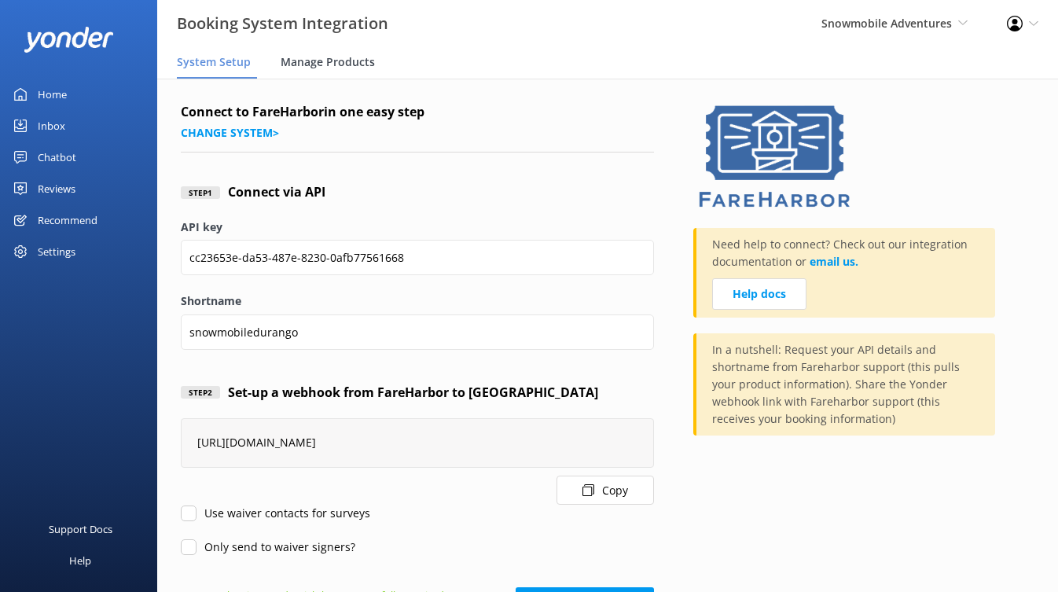
click at [329, 52] on div "Manage Products" at bounding box center [330, 62] width 101 height 31
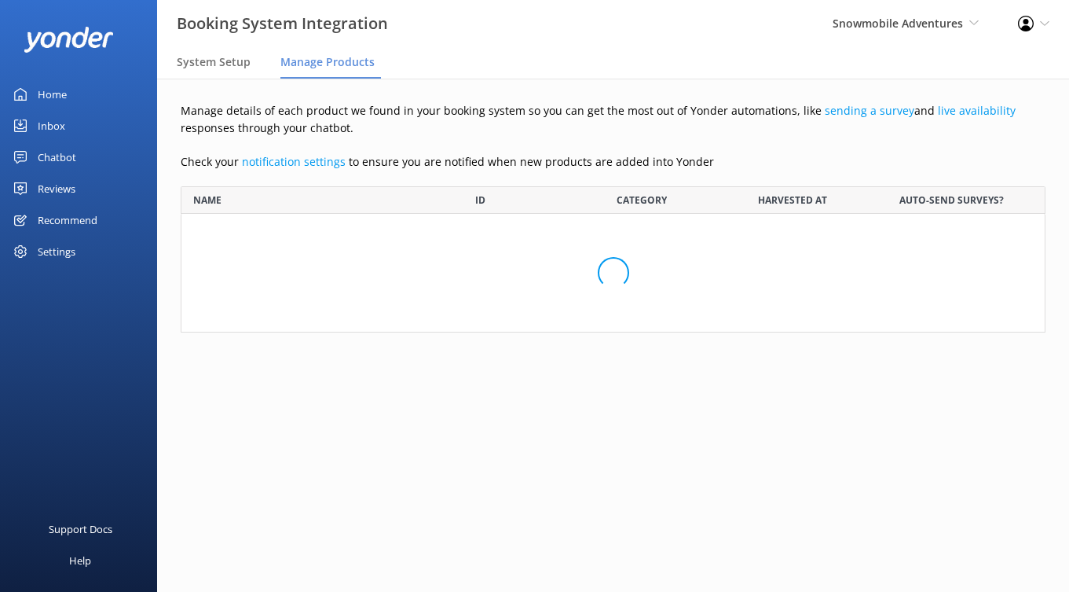
scroll to position [134, 853]
